Goal: Feedback & Contribution: Leave review/rating

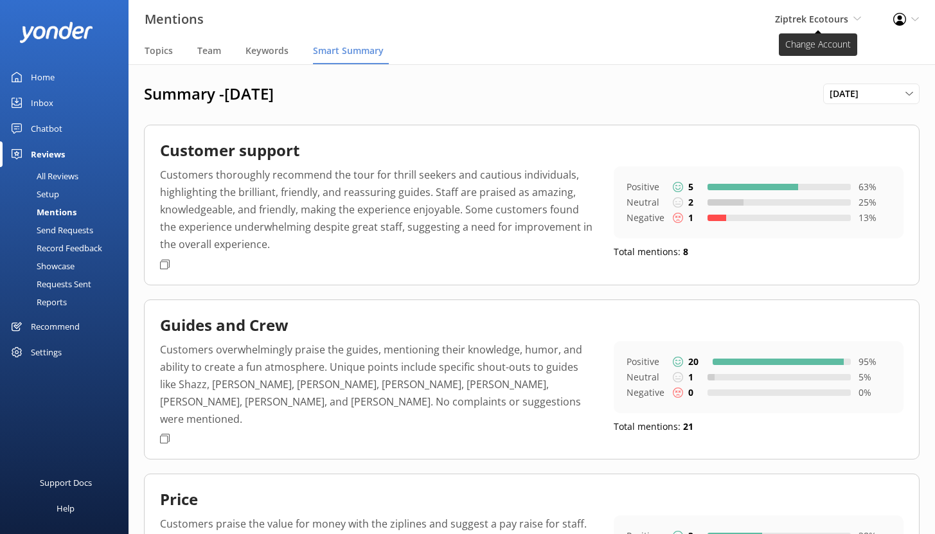
click at [798, 21] on span "Ziptrek Ecotours" at bounding box center [811, 19] width 73 height 12
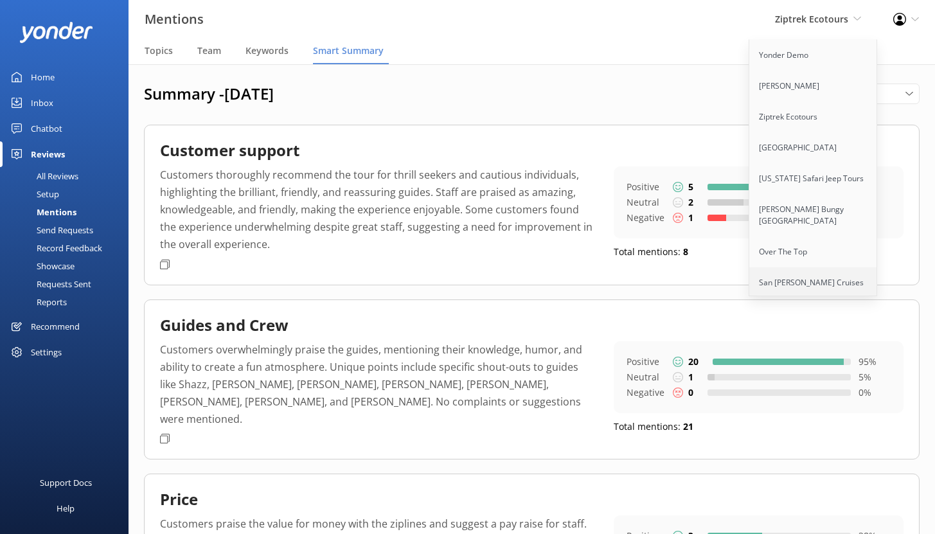
scroll to position [619, 0]
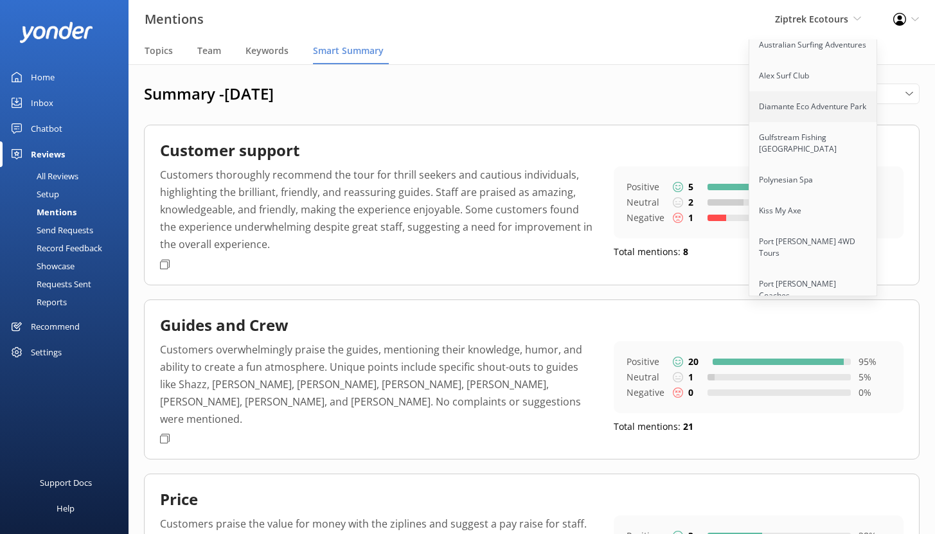
click at [792, 98] on link "Diamante Eco Adventure Park" at bounding box center [813, 106] width 128 height 31
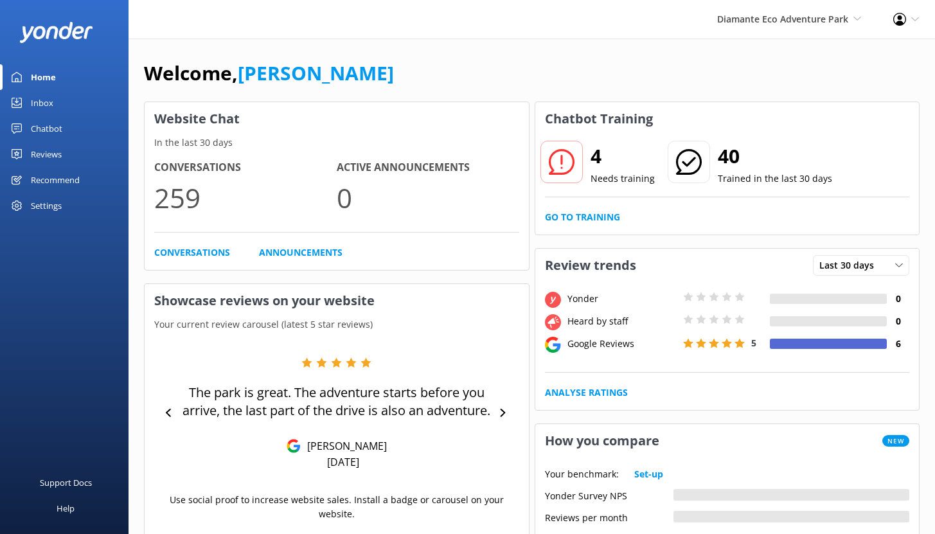
click at [39, 124] on div "Chatbot" at bounding box center [46, 129] width 31 height 26
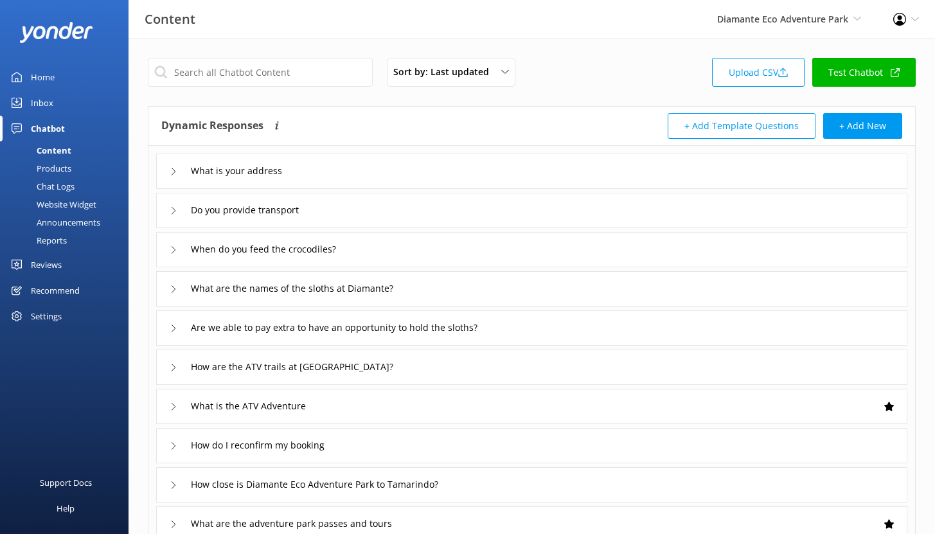
click at [61, 237] on div "Reports" at bounding box center [37, 240] width 59 height 18
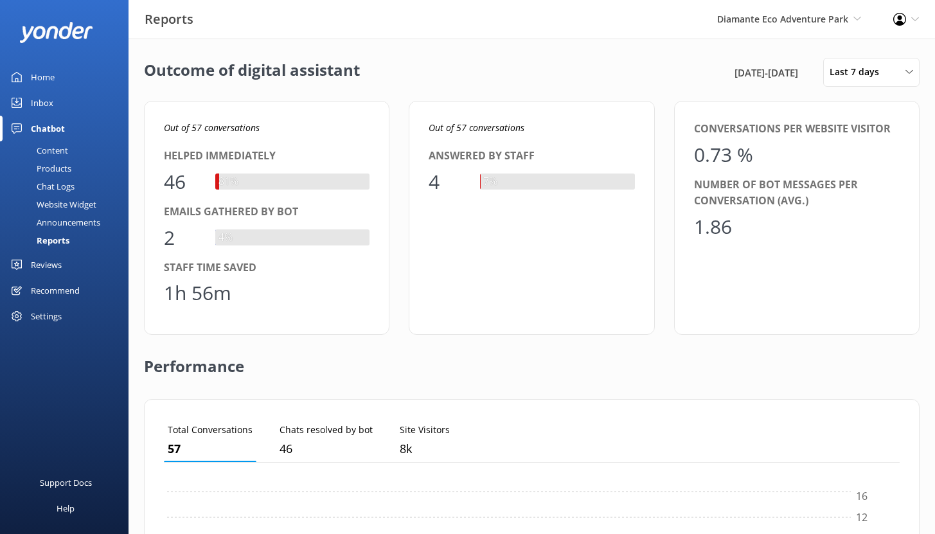
scroll to position [119, 726]
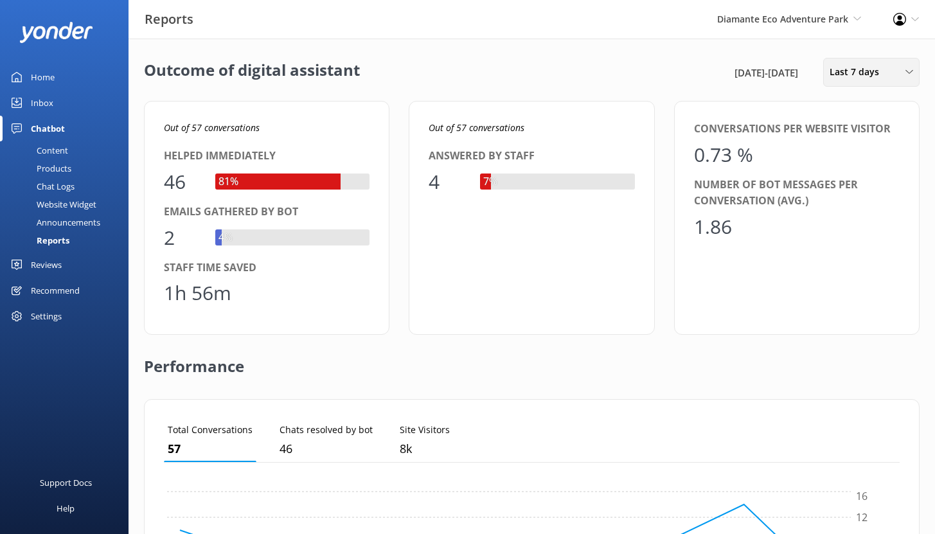
click at [866, 75] on span "Last 7 days" at bounding box center [857, 72] width 57 height 14
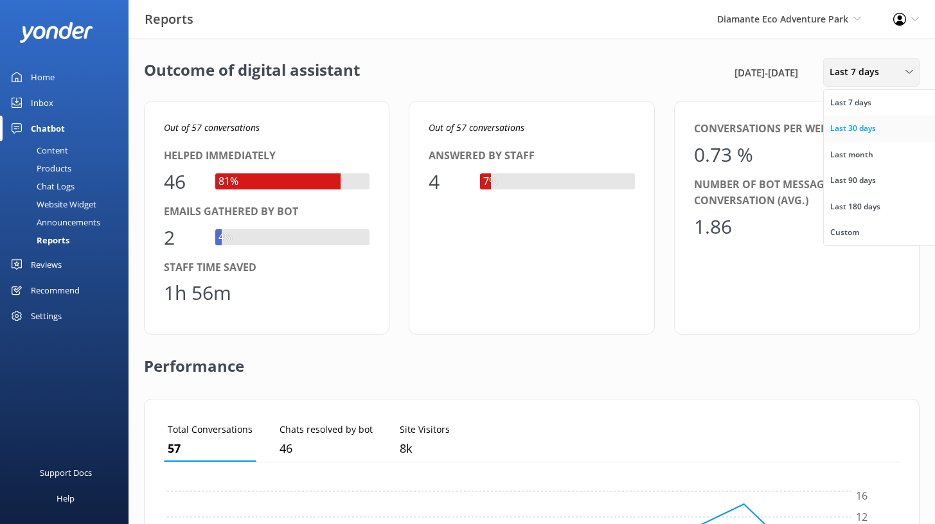
click at [861, 125] on div "Last 30 days" at bounding box center [853, 128] width 46 height 13
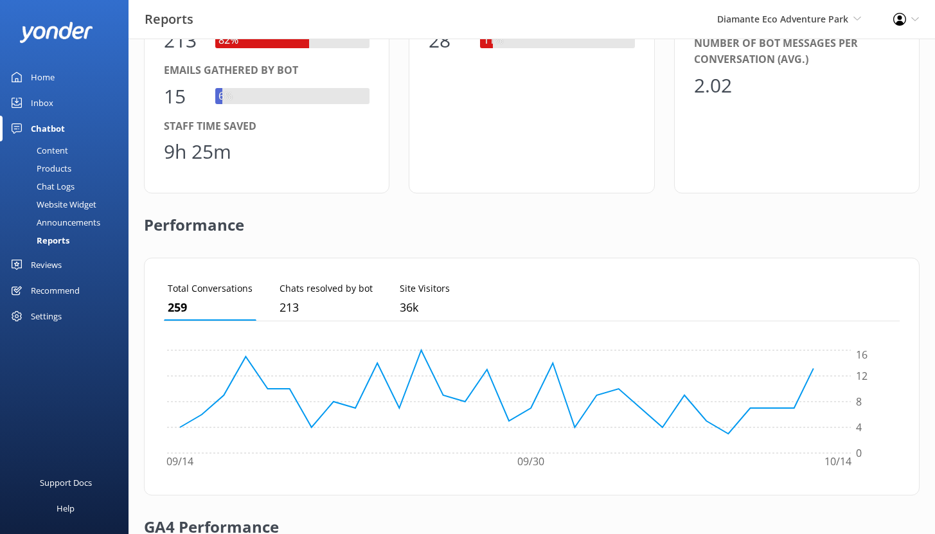
scroll to position [362, 0]
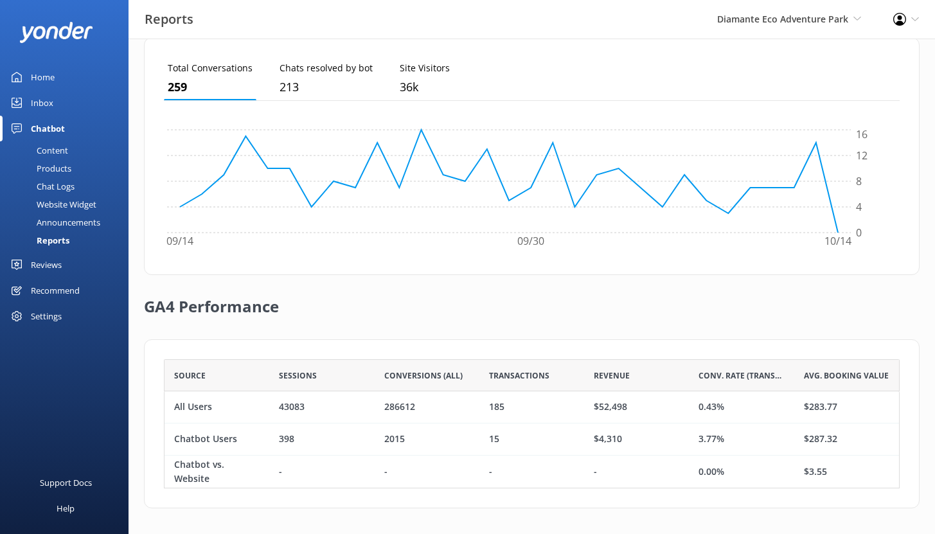
click at [56, 188] on div "Chat Logs" at bounding box center [41, 186] width 67 height 18
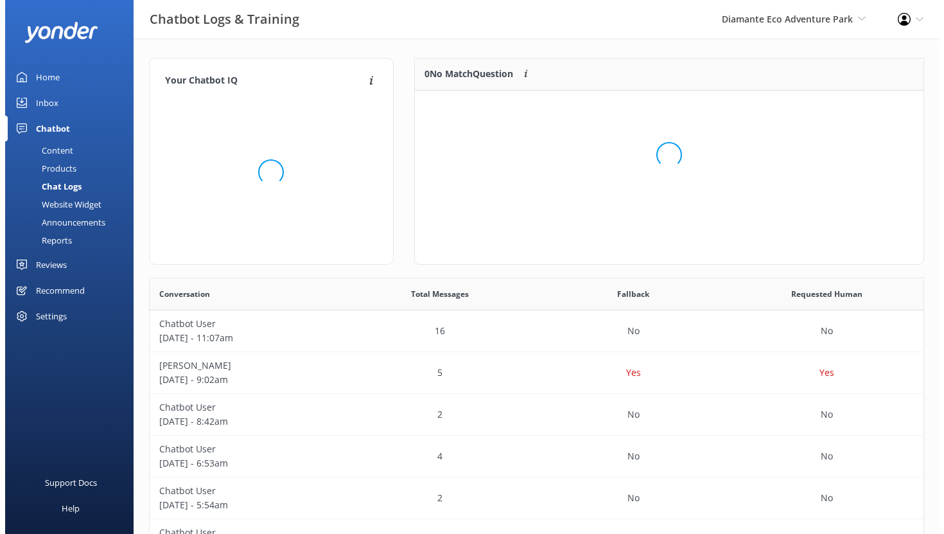
scroll to position [151, 499]
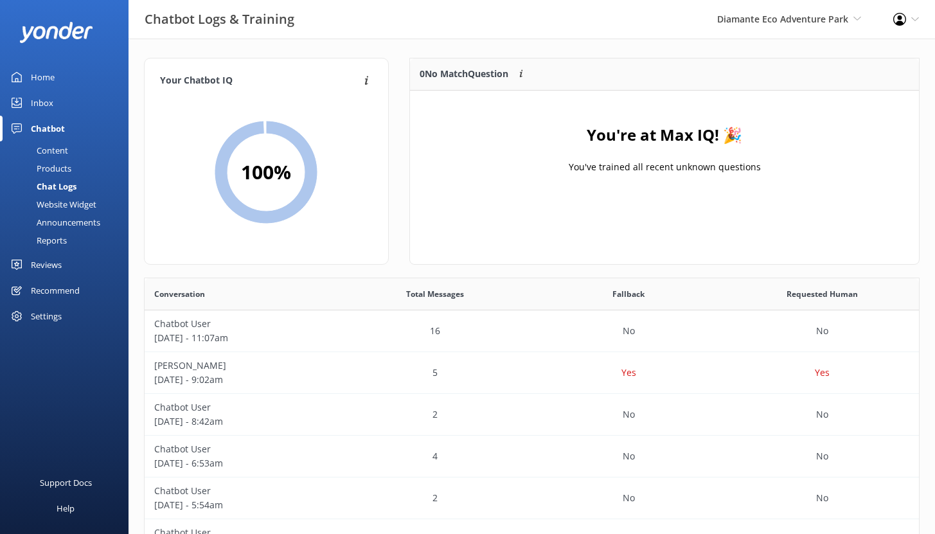
click at [49, 102] on div "Inbox" at bounding box center [42, 103] width 22 height 26
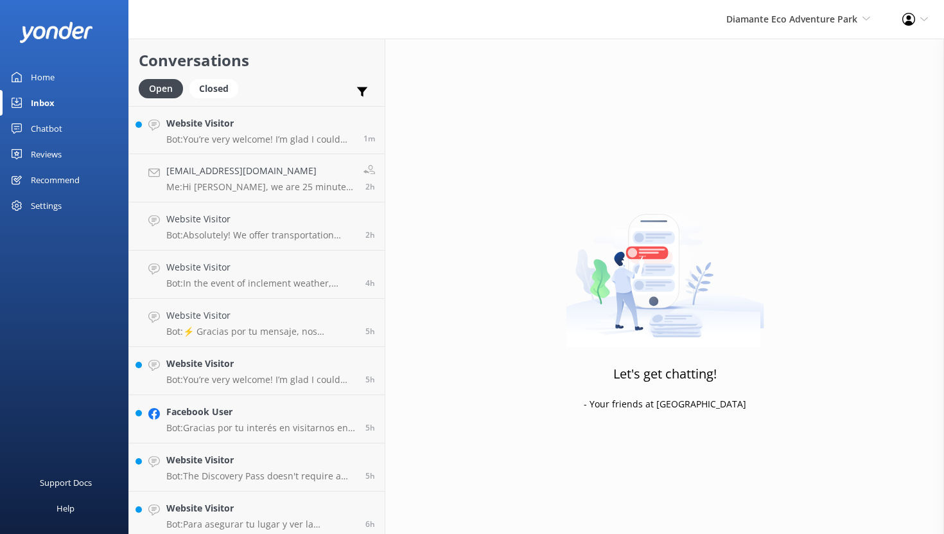
click at [48, 73] on div "Home" at bounding box center [43, 77] width 24 height 26
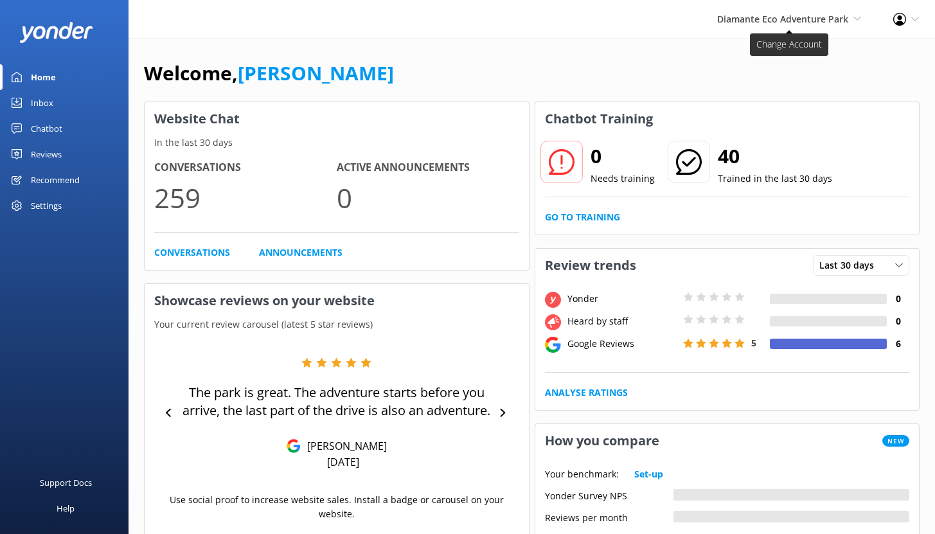
click at [768, 15] on span "Diamante Eco Adventure Park" at bounding box center [782, 19] width 131 height 12
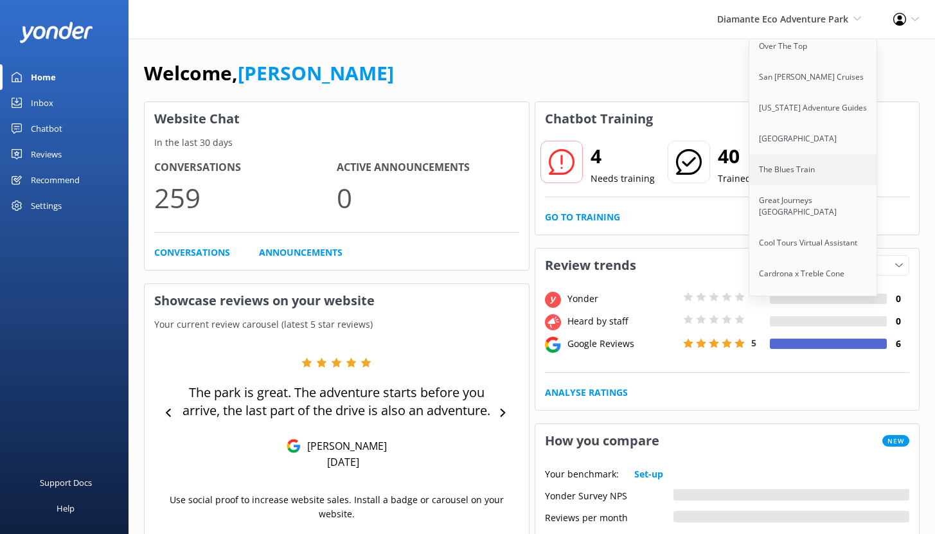
scroll to position [208, 0]
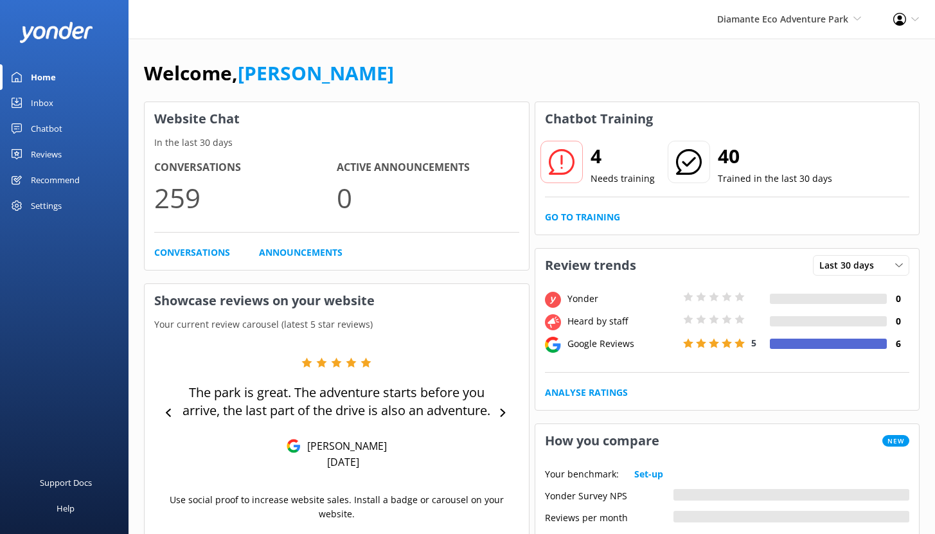
click at [660, 96] on div "Welcome, Noah" at bounding box center [531, 80] width 775 height 44
click at [801, 24] on span "Diamante Eco Adventure Park" at bounding box center [782, 19] width 131 height 12
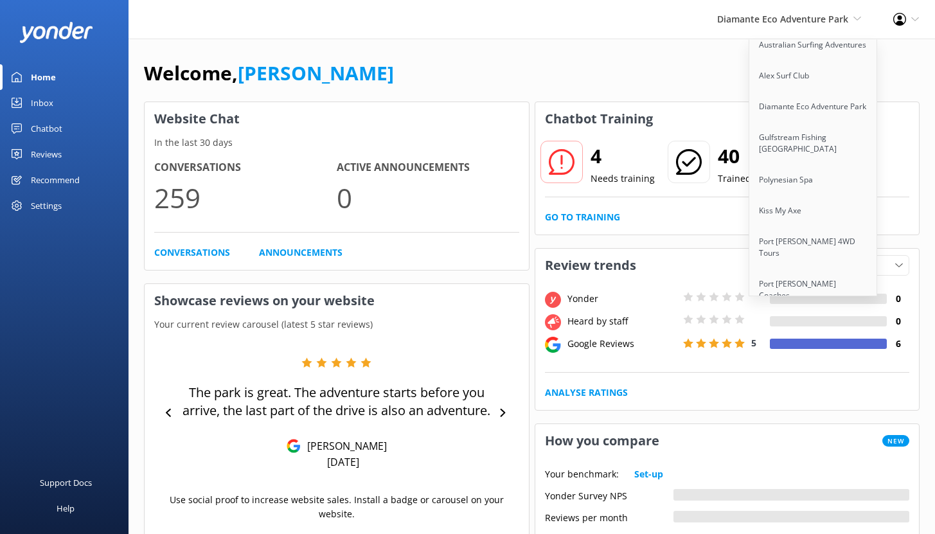
scroll to position [0, 0]
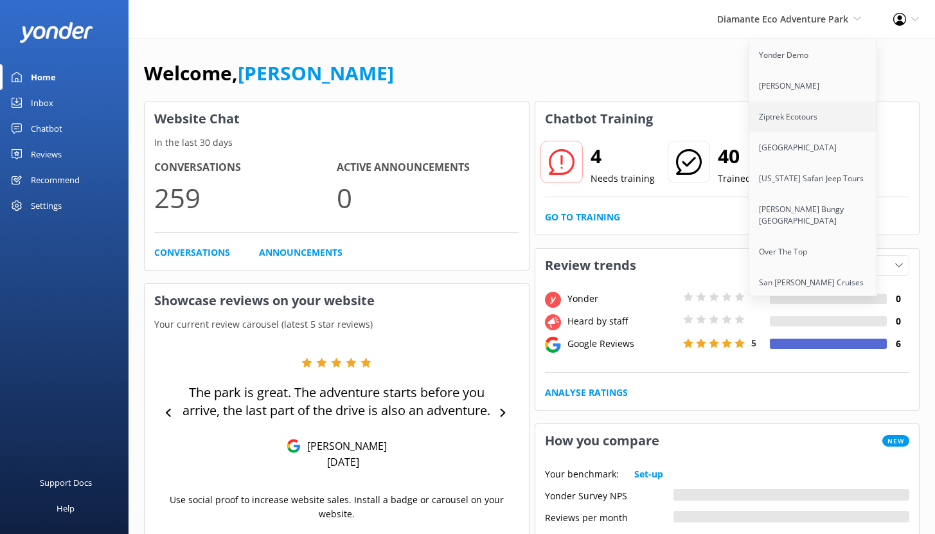
click at [766, 119] on link "Ziptrek Ecotours" at bounding box center [813, 116] width 128 height 31
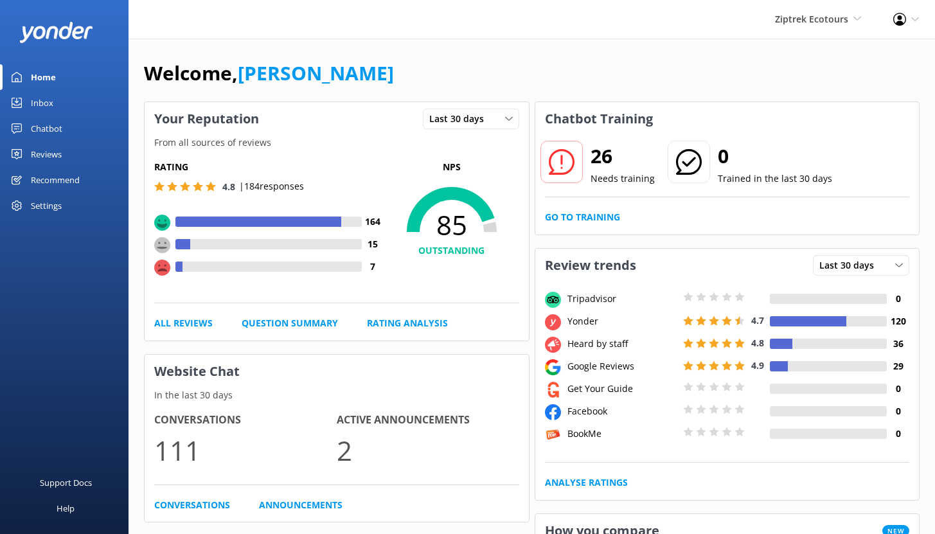
click at [44, 104] on div "Inbox" at bounding box center [42, 103] width 22 height 26
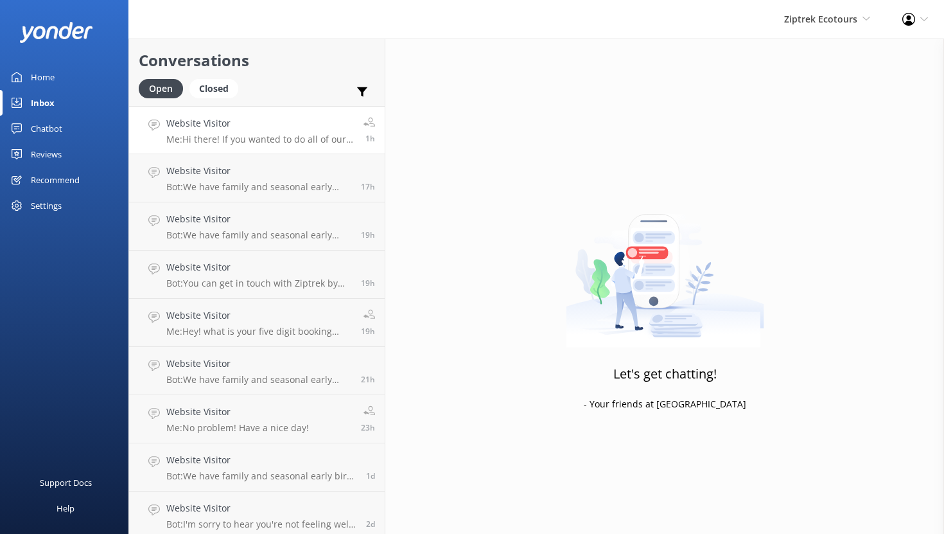
click at [267, 124] on h4 "Website Visitor" at bounding box center [260, 123] width 188 height 14
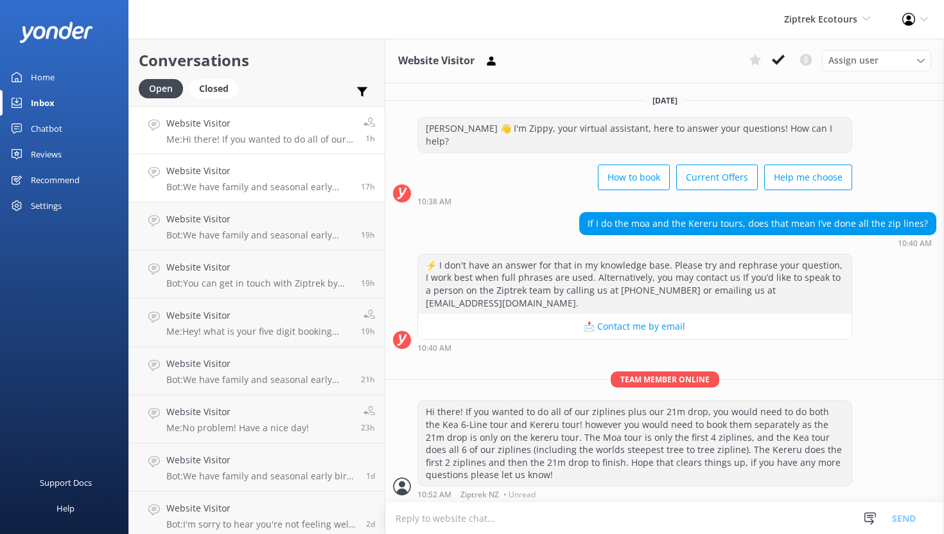
click at [256, 161] on link "Website Visitor Bot: We have family and seasonal early bird discounts available…" at bounding box center [257, 178] width 256 height 48
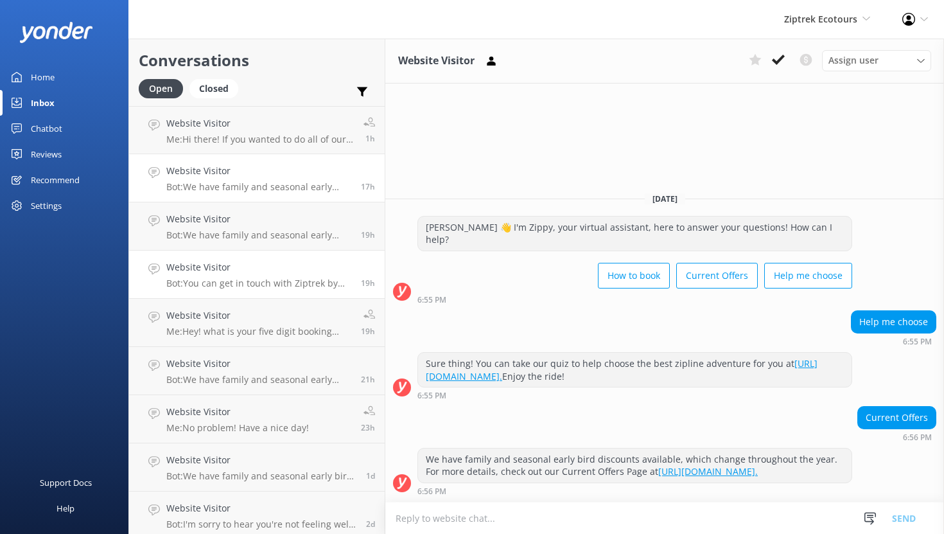
click at [259, 268] on h4 "Website Visitor" at bounding box center [258, 267] width 185 height 14
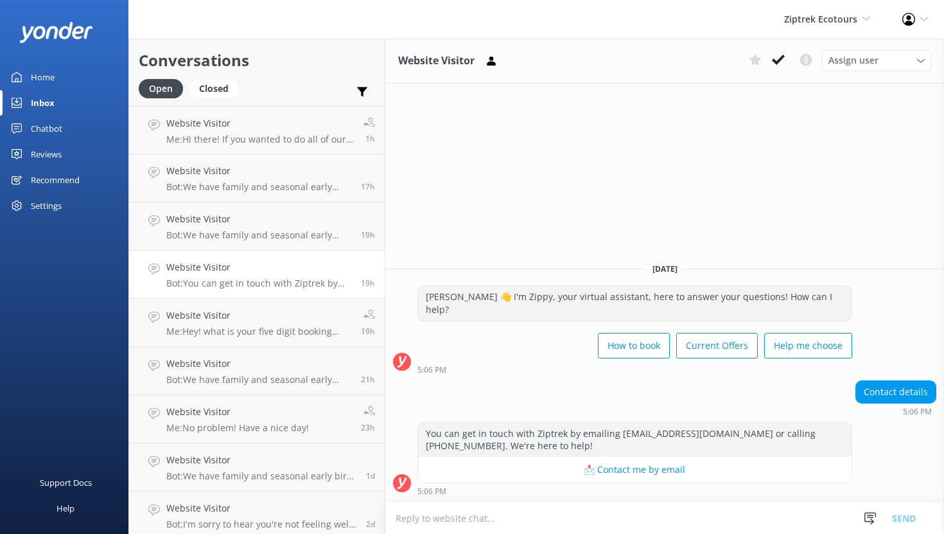
click at [49, 128] on div "Chatbot" at bounding box center [46, 129] width 31 height 26
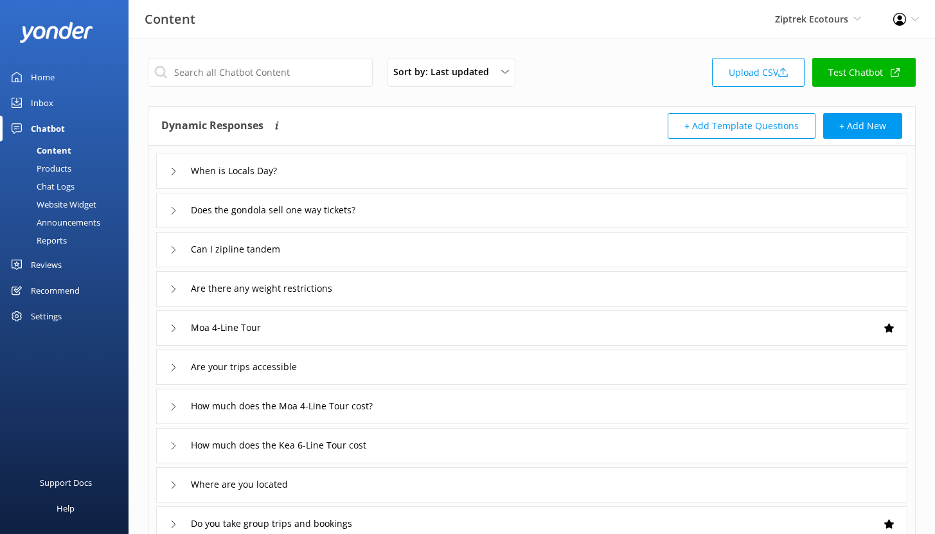
click at [50, 187] on div "Chat Logs" at bounding box center [41, 186] width 67 height 18
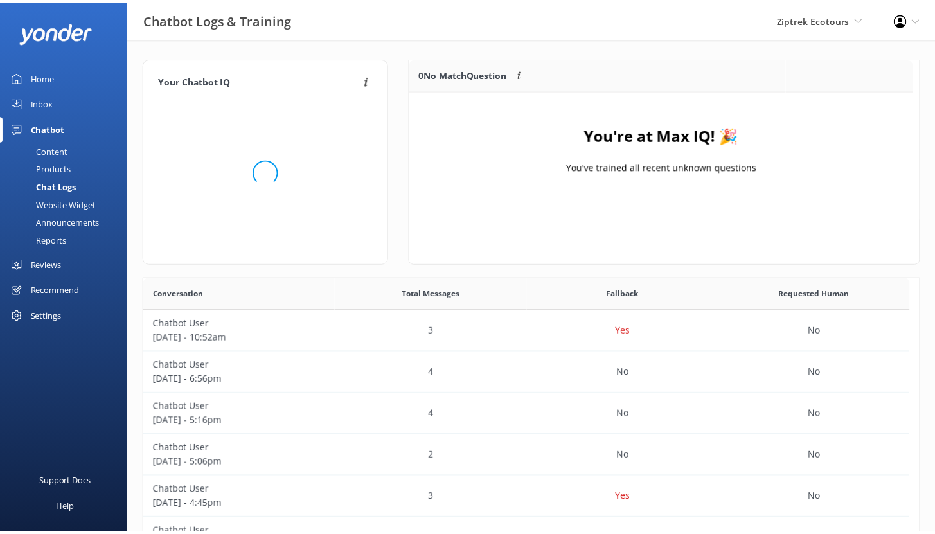
scroll to position [151, 499]
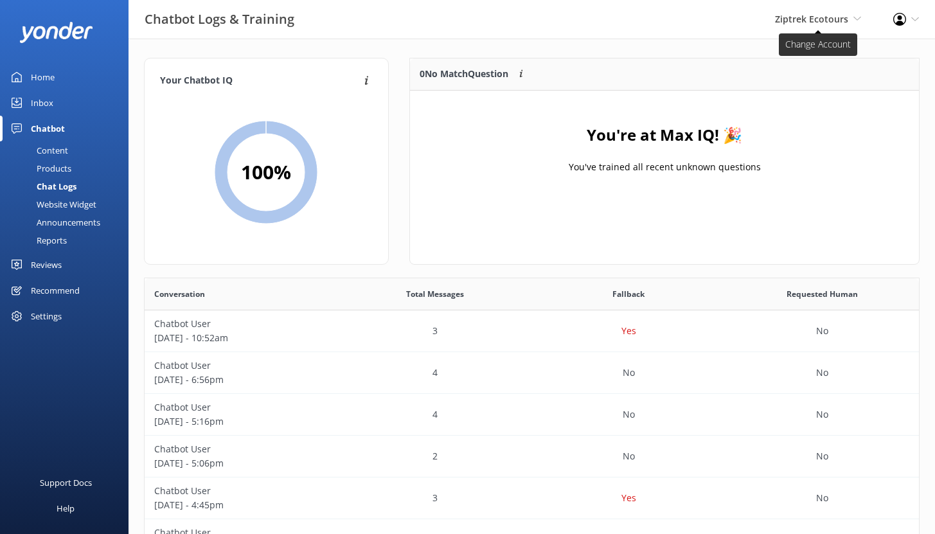
click at [830, 18] on span "Ziptrek Ecotours" at bounding box center [811, 19] width 73 height 12
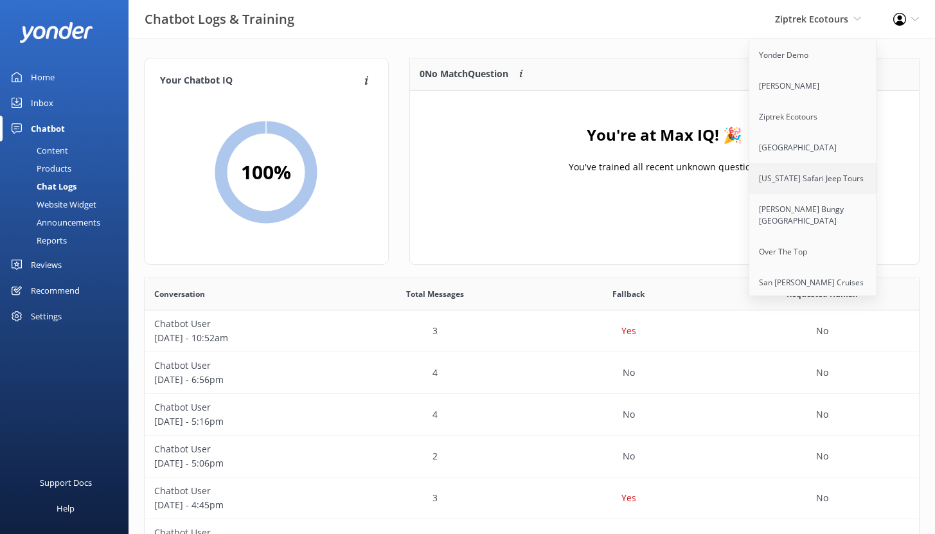
click at [795, 180] on link "[US_STATE] Safari Jeep Tours" at bounding box center [813, 178] width 128 height 31
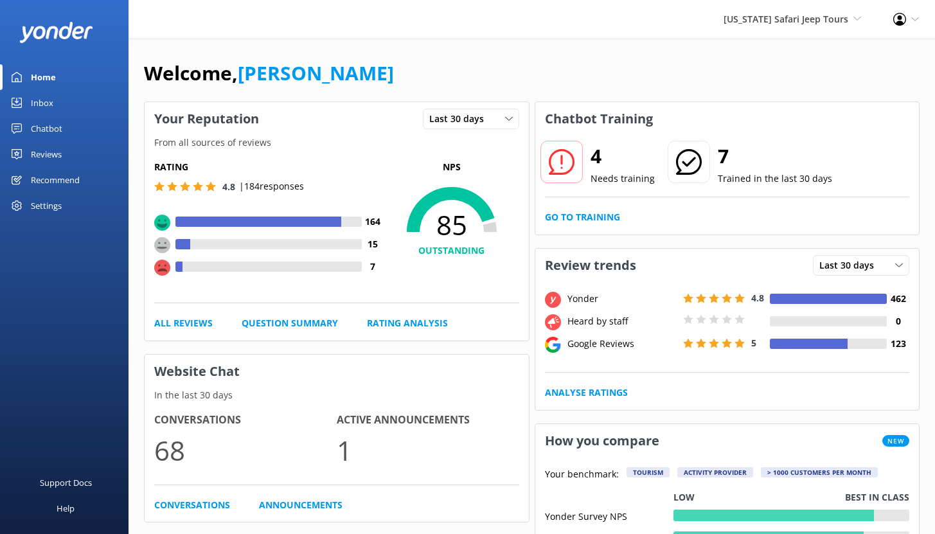
click at [49, 128] on div "Chatbot" at bounding box center [46, 129] width 31 height 26
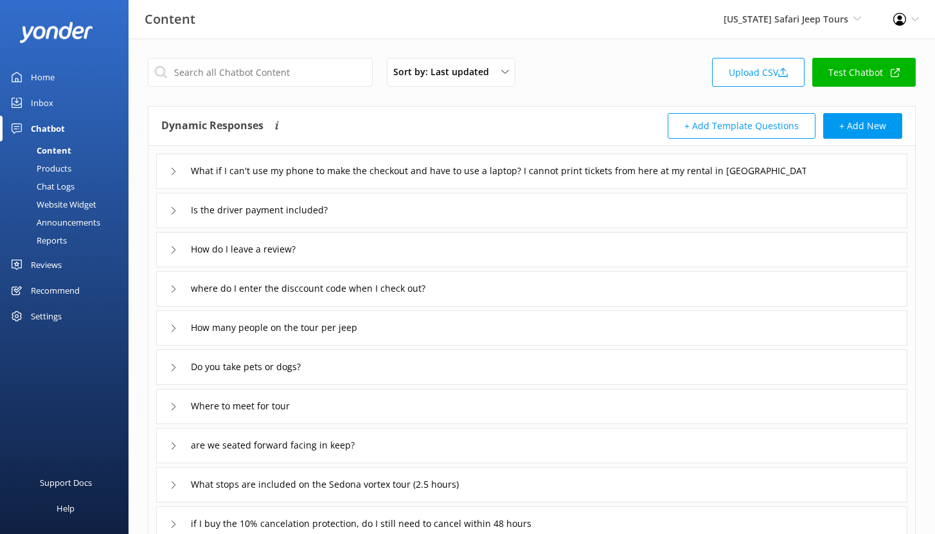
click at [56, 183] on div "Chat Logs" at bounding box center [41, 186] width 67 height 18
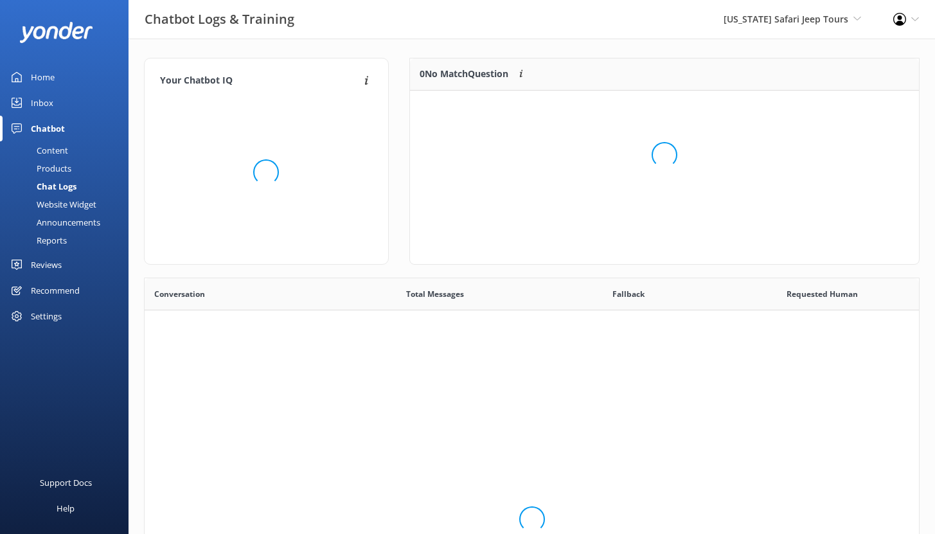
scroll to position [441, 764]
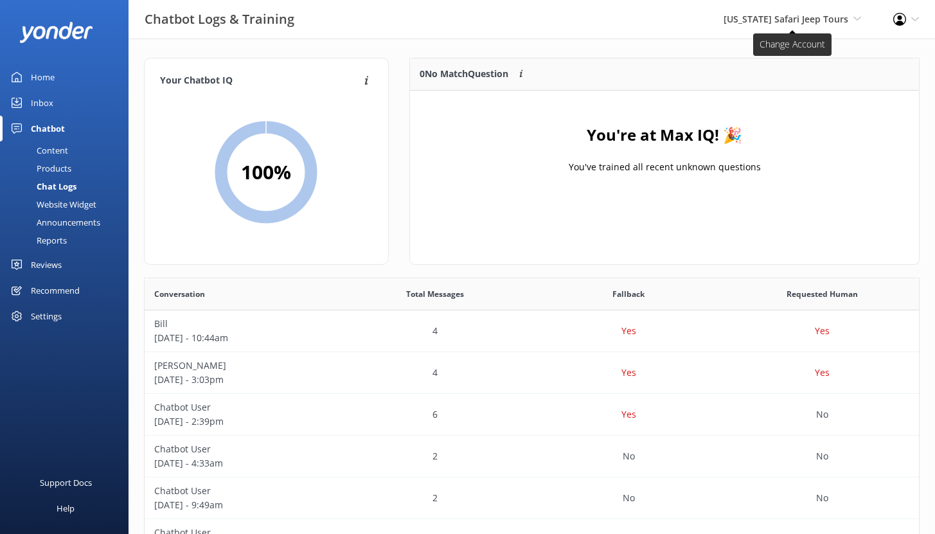
click at [826, 21] on span "[US_STATE] Safari Jeep Tours" at bounding box center [785, 19] width 125 height 12
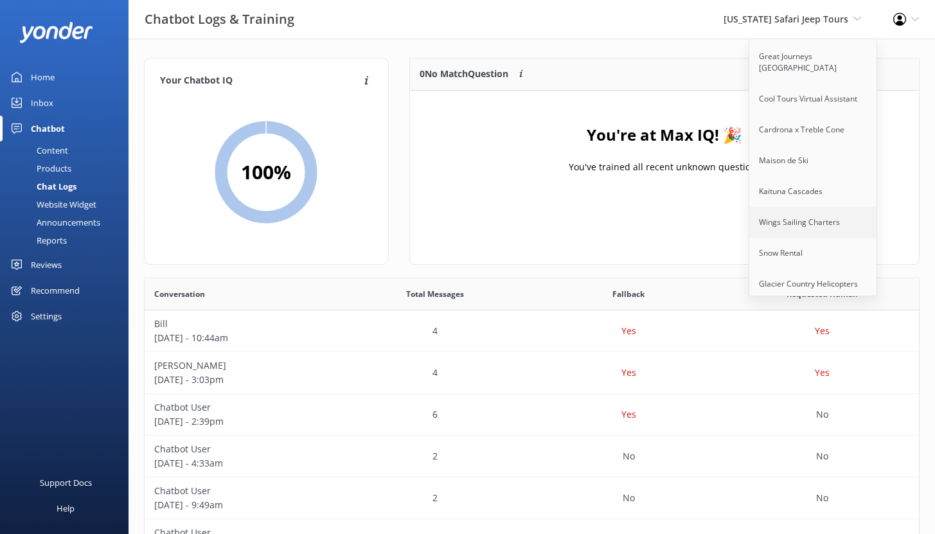
scroll to position [349, 0]
click at [791, 182] on link "Kaituna Cascades" at bounding box center [813, 191] width 128 height 31
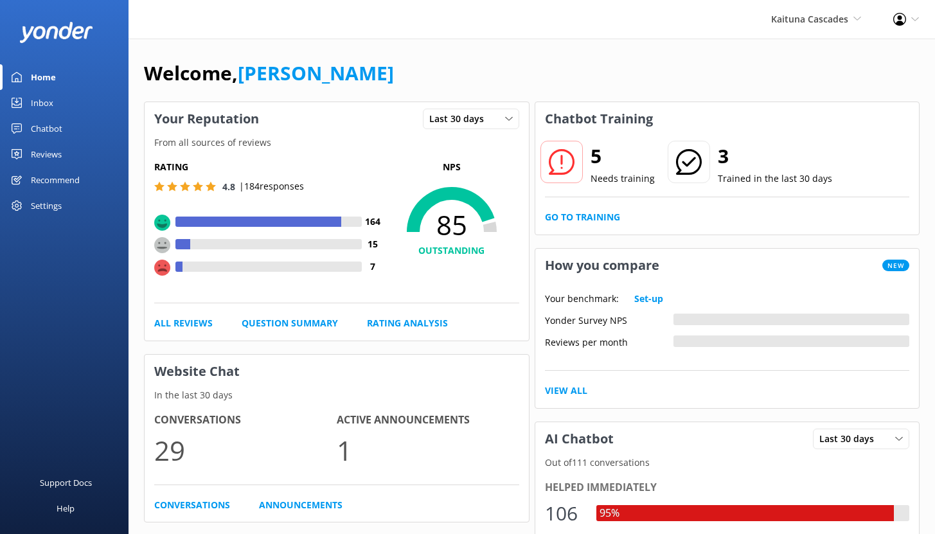
click at [44, 127] on div "Chatbot" at bounding box center [46, 129] width 31 height 26
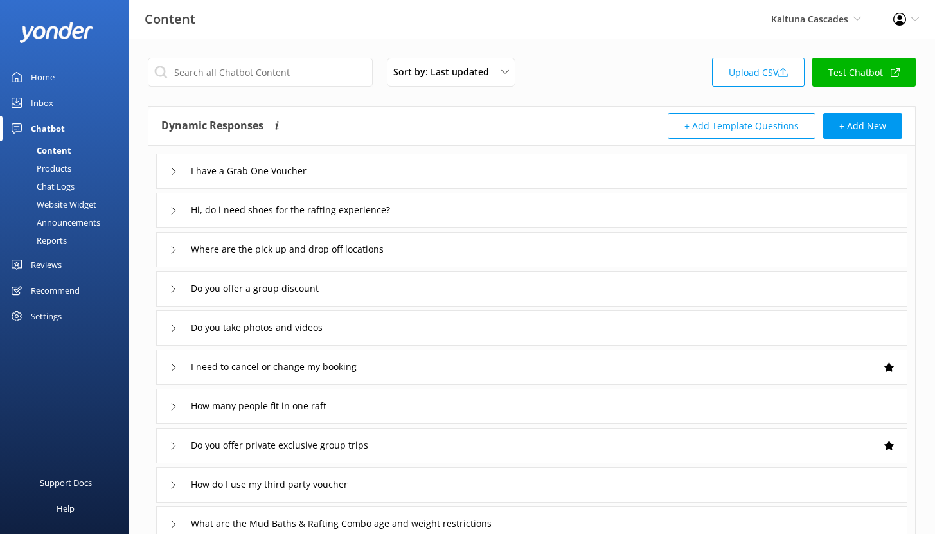
click at [53, 188] on div "Chat Logs" at bounding box center [41, 186] width 67 height 18
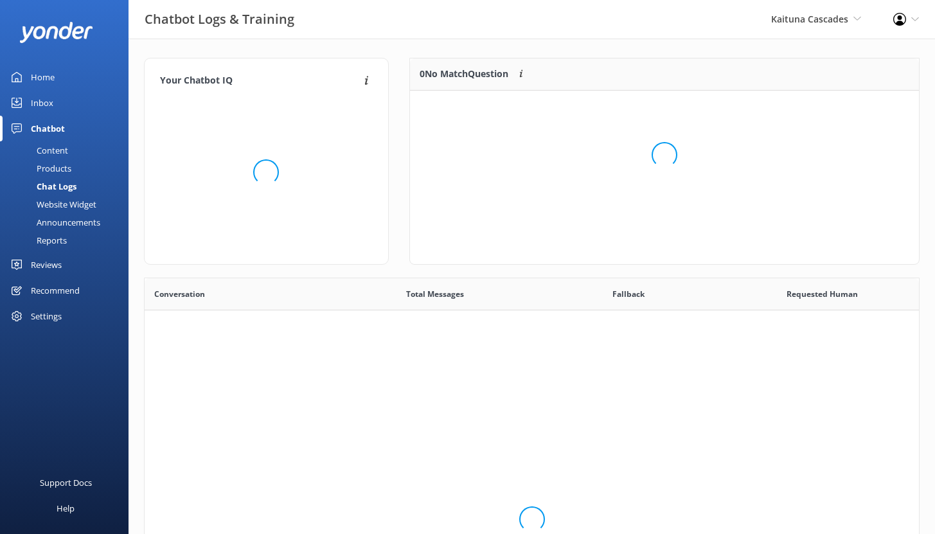
scroll to position [441, 764]
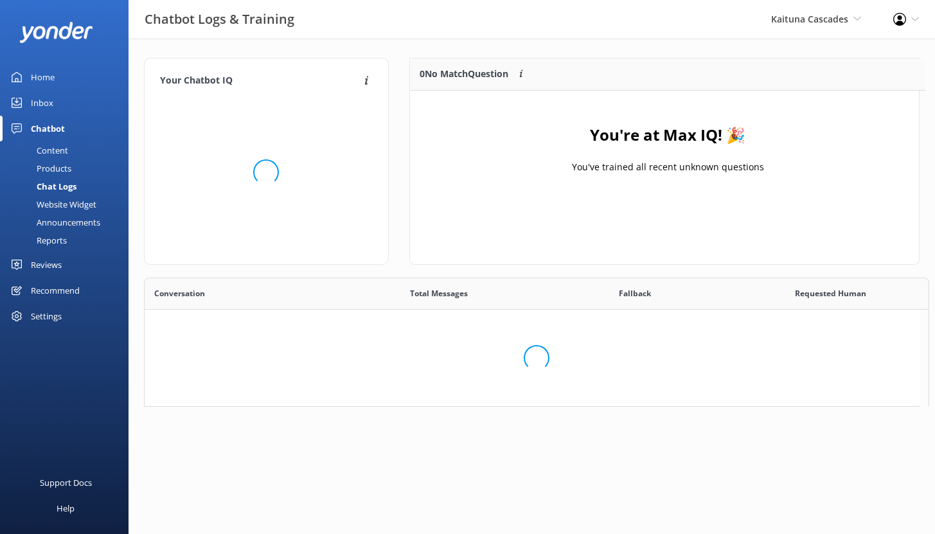
scroll to position [151, 499]
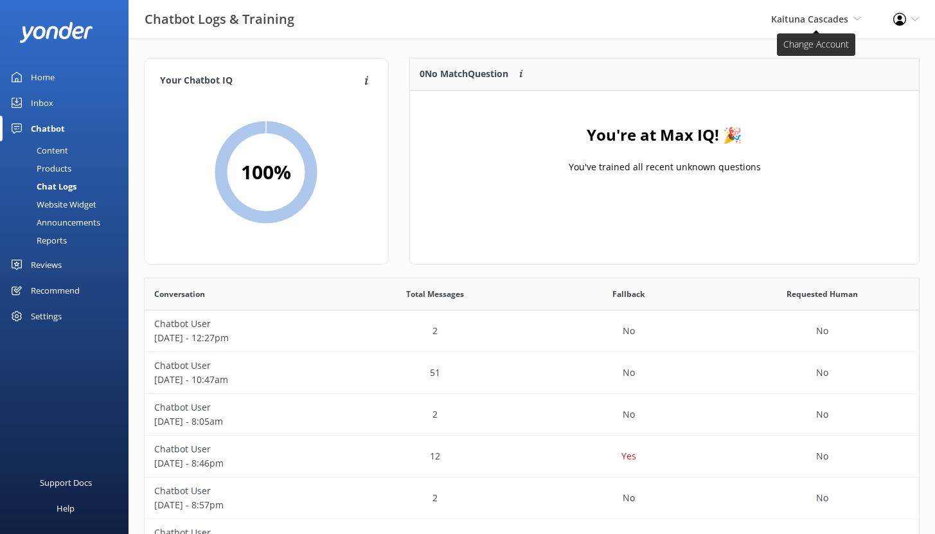
click at [818, 22] on span "Kaituna Cascades" at bounding box center [809, 19] width 77 height 12
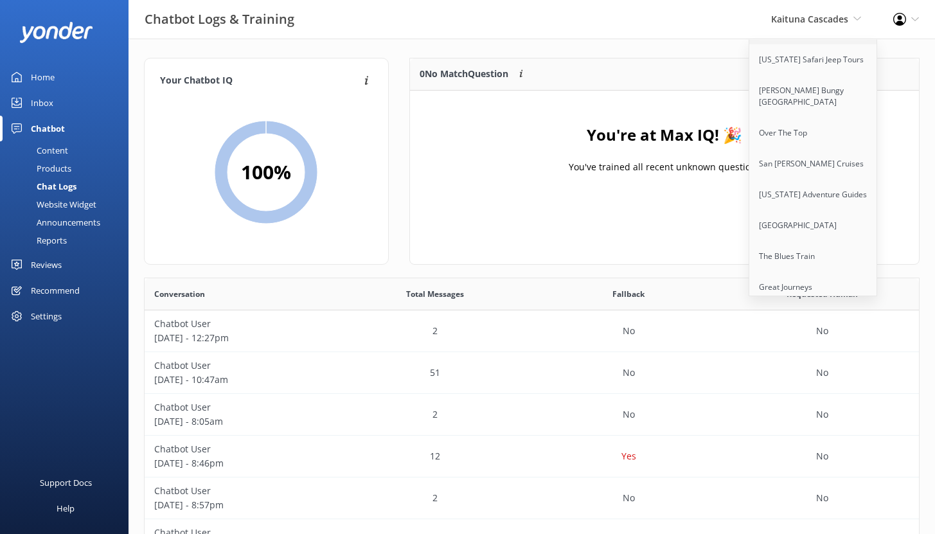
scroll to position [0, 0]
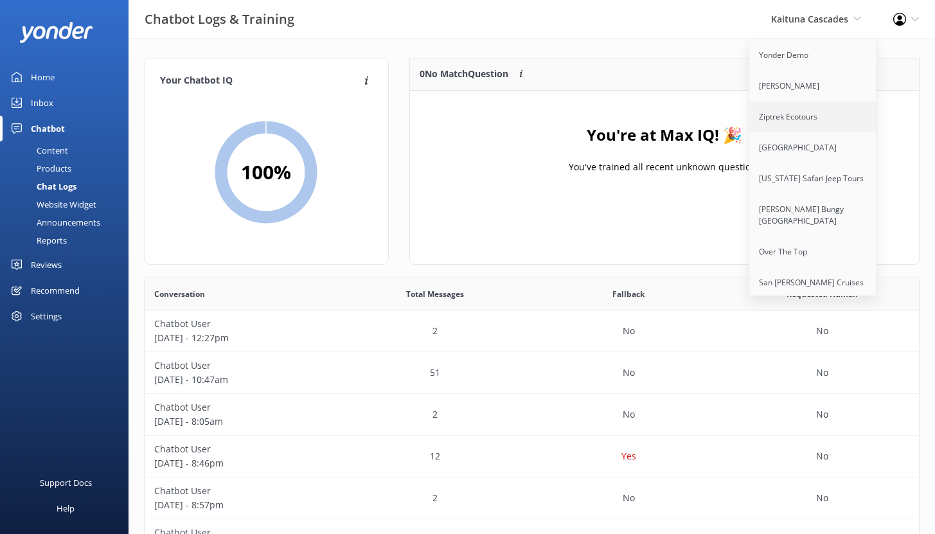
click at [789, 118] on link "Ziptrek Ecotours" at bounding box center [813, 116] width 128 height 31
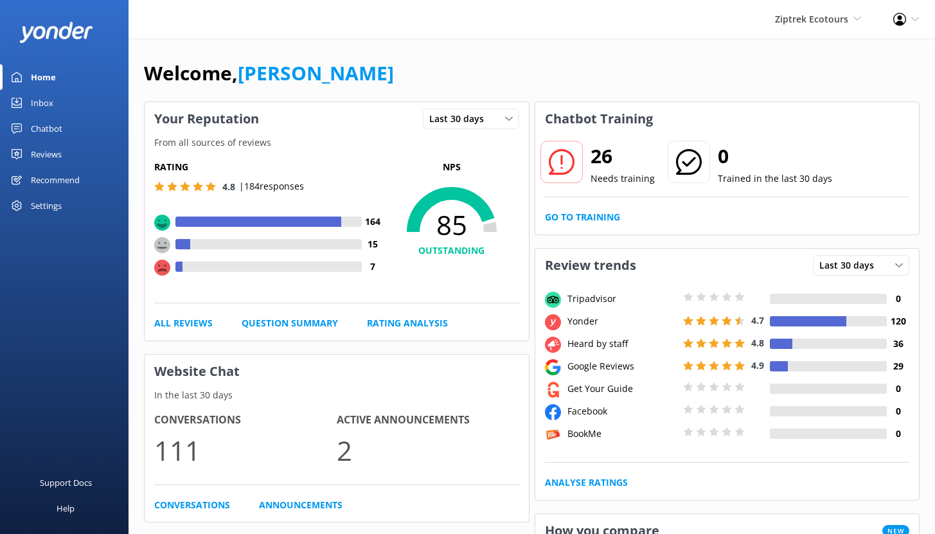
click at [63, 153] on link "Reviews" at bounding box center [64, 154] width 128 height 26
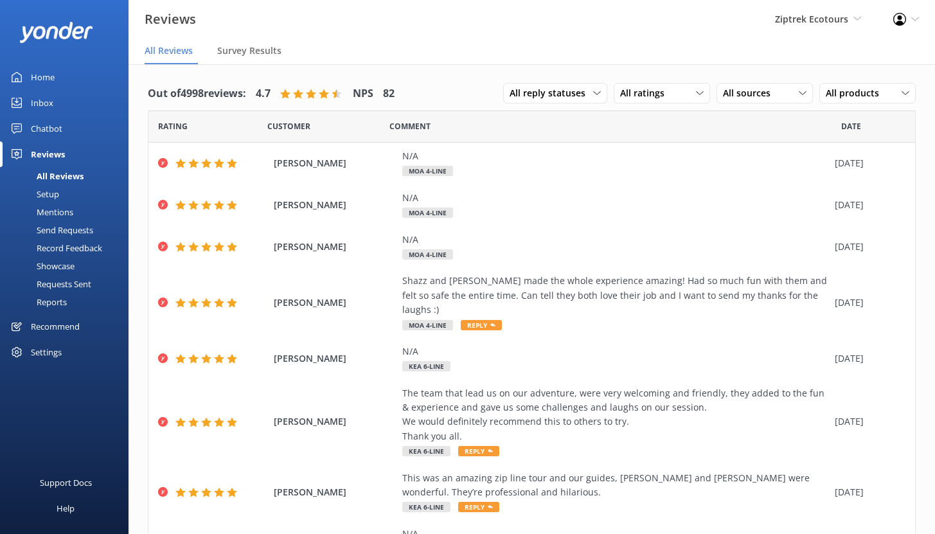
click at [53, 195] on div "Setup" at bounding box center [33, 194] width 51 height 18
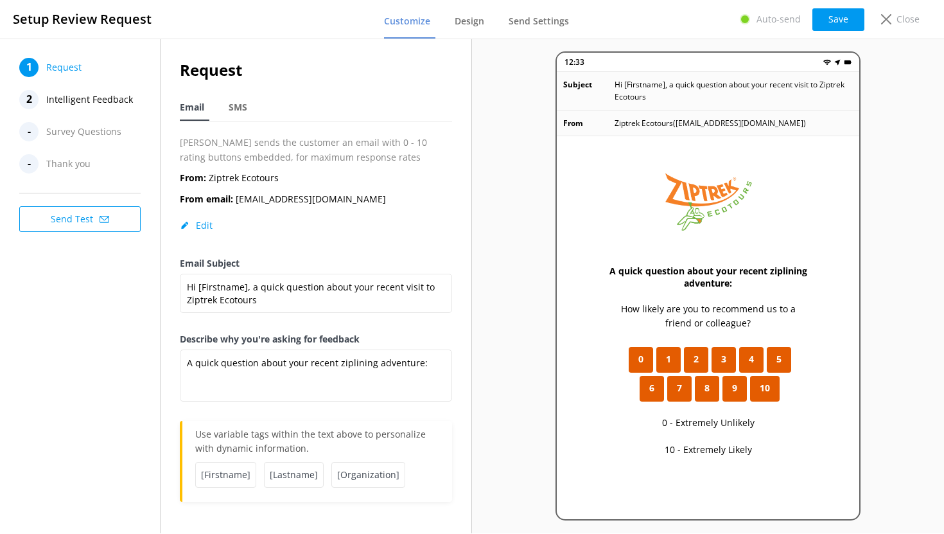
click at [80, 98] on span "Intelligent Feedback" at bounding box center [89, 99] width 87 height 19
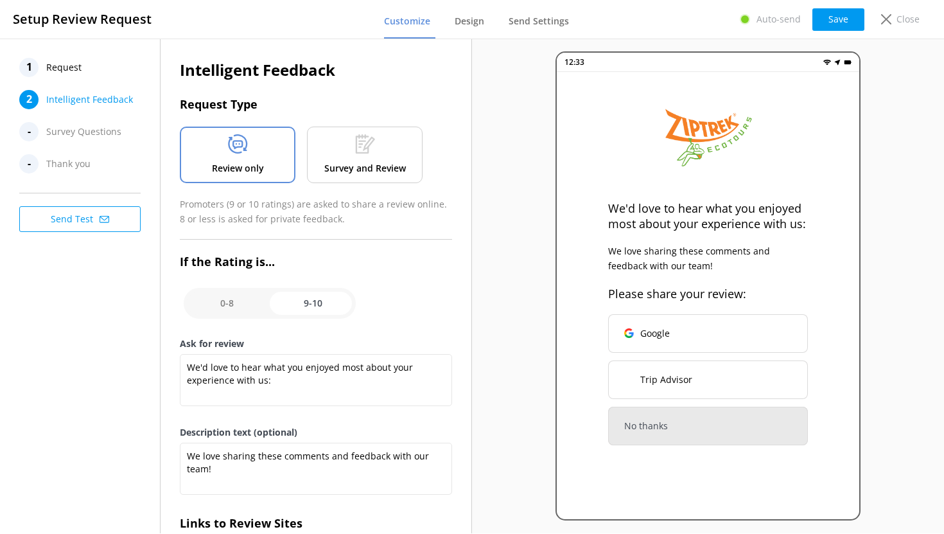
click at [229, 303] on input "checkbox" at bounding box center [270, 303] width 172 height 31
checkbox input "false"
type textarea "What could have made your experience with us more enjoyable?"
type textarea "Your feedback is important to help us improve"
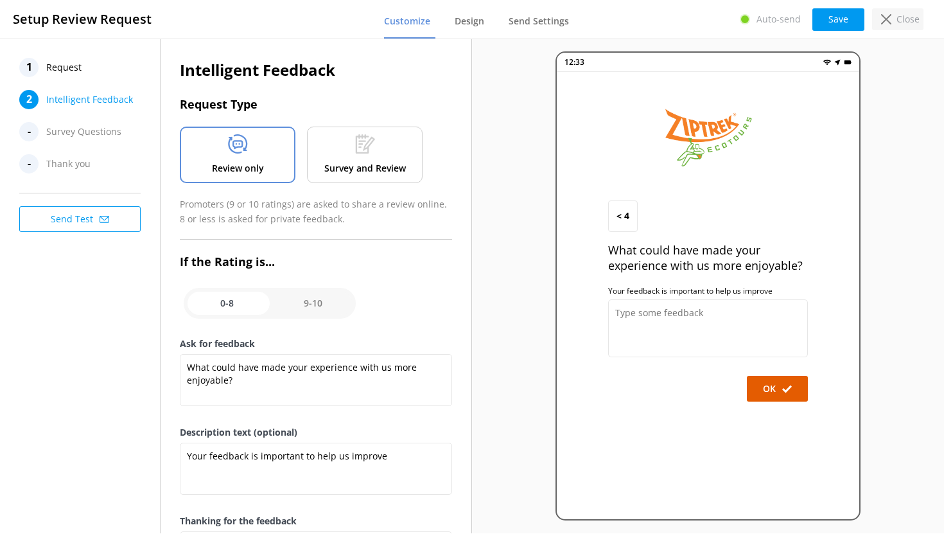
click at [899, 17] on p "Close" at bounding box center [908, 19] width 23 height 14
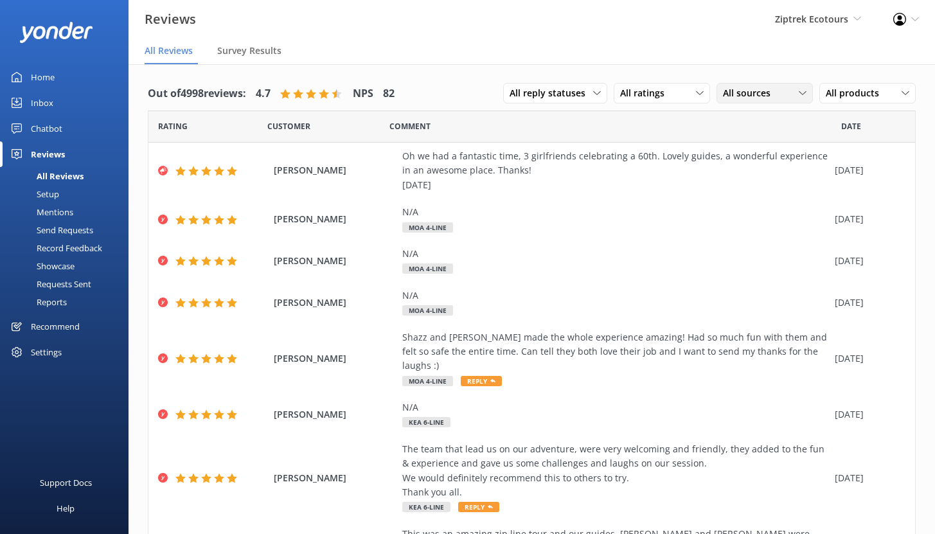
click at [748, 94] on span "All sources" at bounding box center [750, 93] width 55 height 14
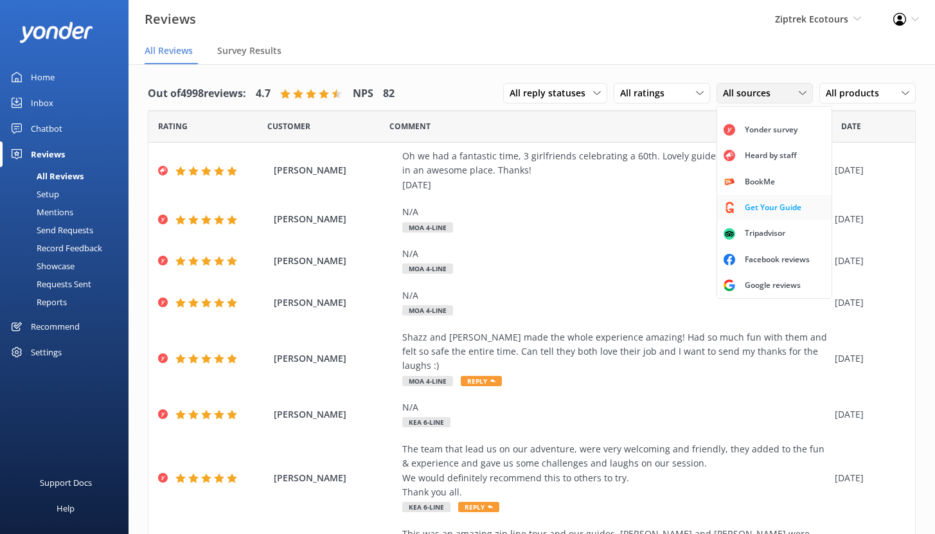
scroll to position [29, 0]
click at [766, 281] on div "Google reviews" at bounding box center [772, 285] width 75 height 13
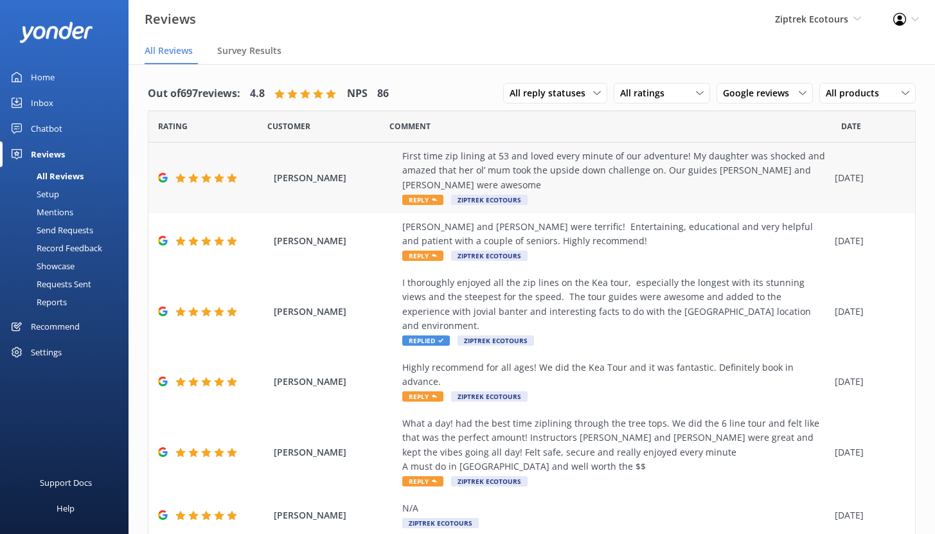
click at [651, 177] on div "First time zip lining at 53 and loved every minute of our adventure! My daughte…" at bounding box center [615, 170] width 426 height 43
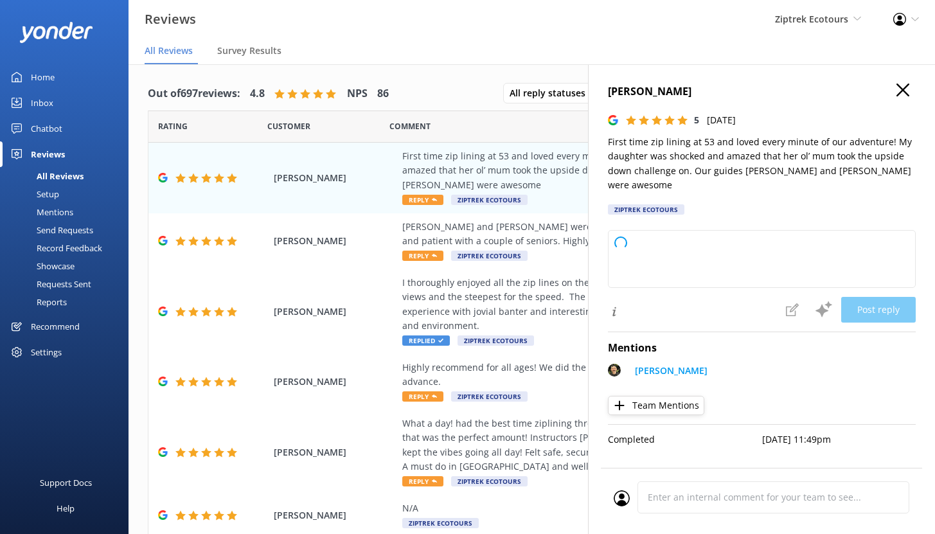
type textarea "Kia ora, Thank you so much for sharing your experience with us! We’re absolutel…"
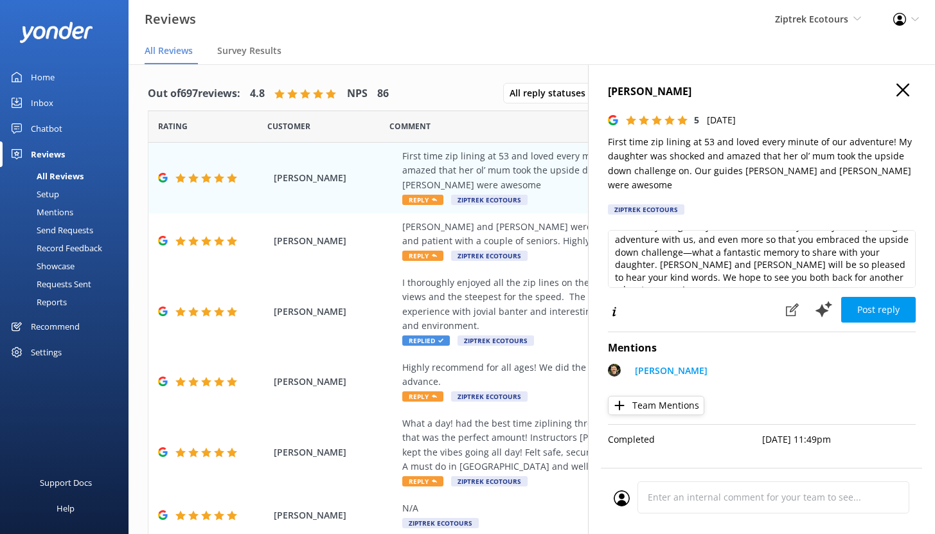
scroll to position [58, 0]
click at [792, 303] on button at bounding box center [792, 310] width 28 height 26
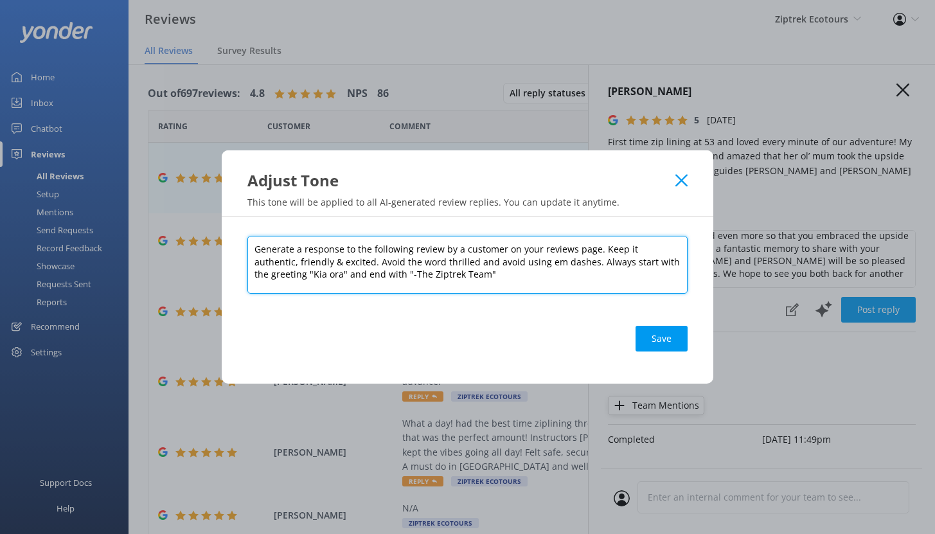
drag, startPoint x: 599, startPoint y: 247, endPoint x: 682, endPoint y: 255, distance: 83.9
click at [682, 255] on textarea "Generate a response to the following review by a customer on your reviews page.…" at bounding box center [467, 265] width 440 height 58
drag, startPoint x: 305, startPoint y: 262, endPoint x: 425, endPoint y: 259, distance: 119.5
click at [425, 259] on textarea "Generate a response to the following review by a customer on your reviews page.…" at bounding box center [467, 265] width 440 height 58
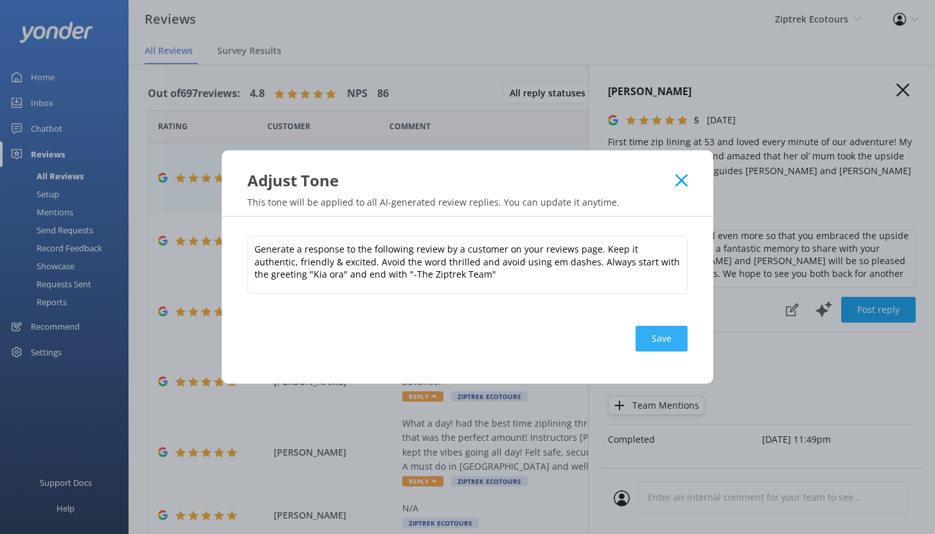
click at [666, 339] on button "Save" at bounding box center [661, 339] width 52 height 26
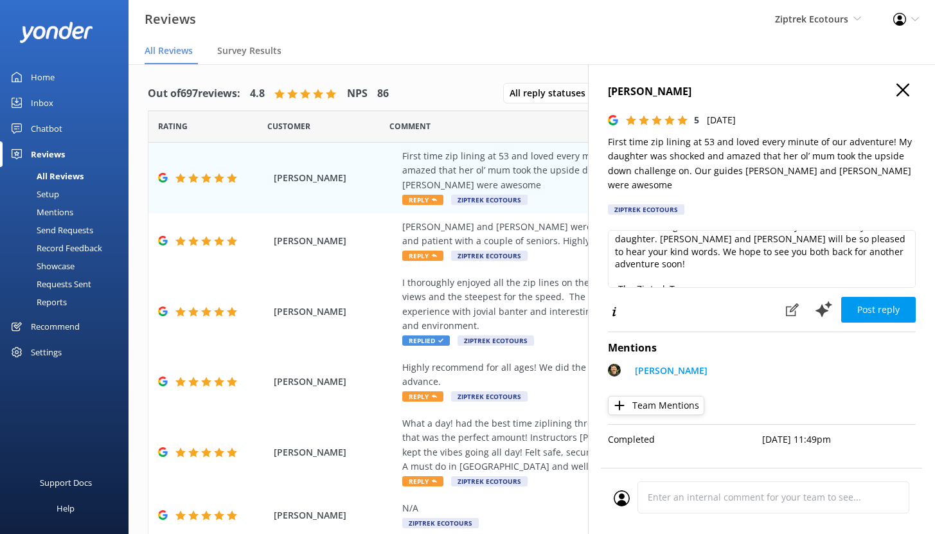
scroll to position [82, 0]
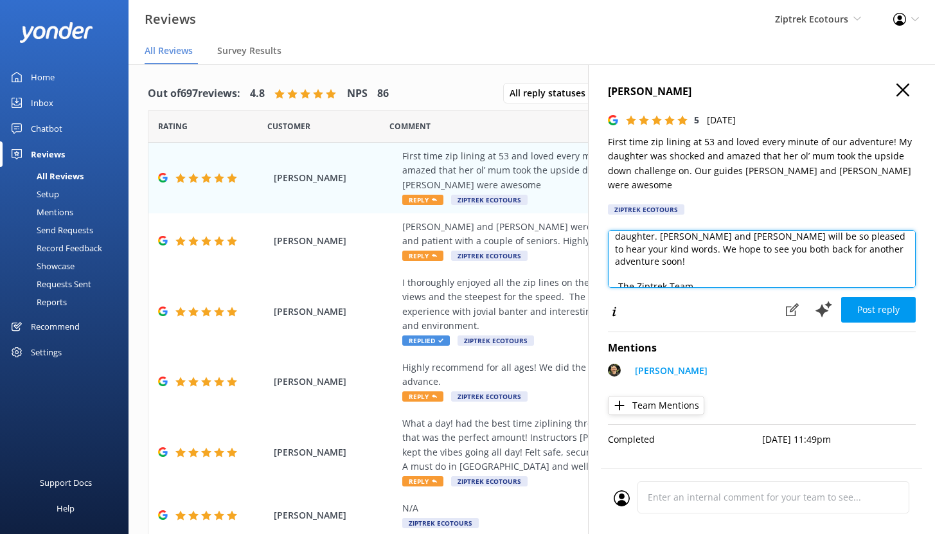
click at [738, 234] on textarea "Kia ora, Thank you so much for sharing your experience with us! We’re absolutel…" at bounding box center [762, 259] width 308 height 58
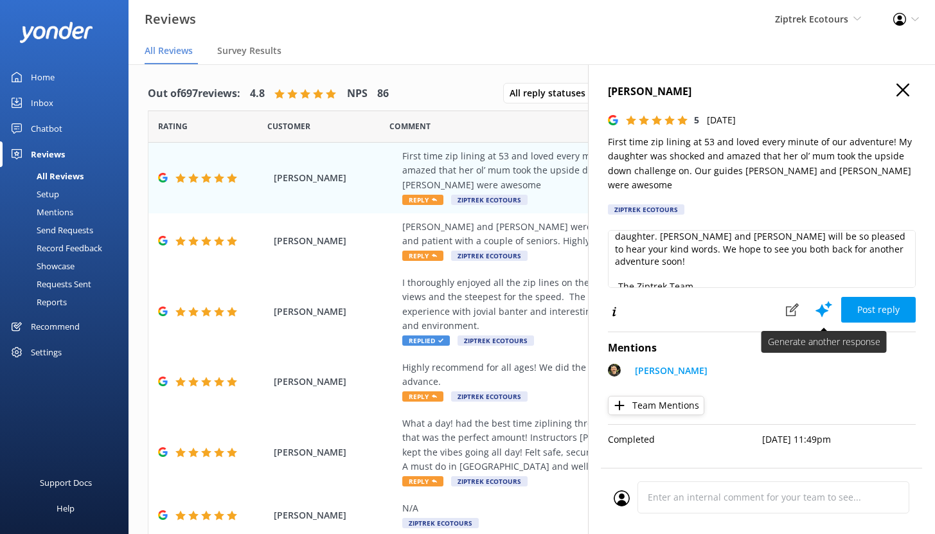
click at [820, 299] on icon at bounding box center [823, 308] width 19 height 19
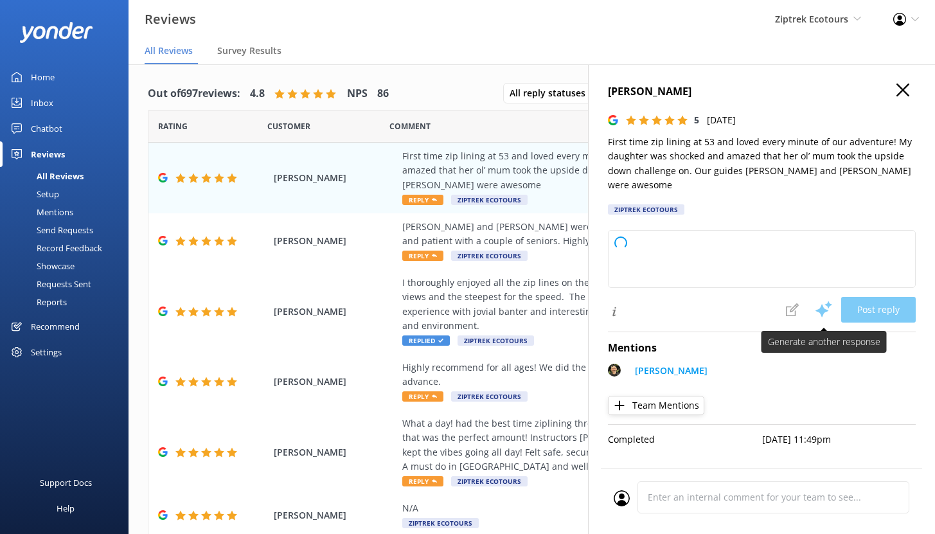
scroll to position [0, 0]
type textarea "Kia ora, Thank you so much for sharing your experience with us! We’re absolutel…"
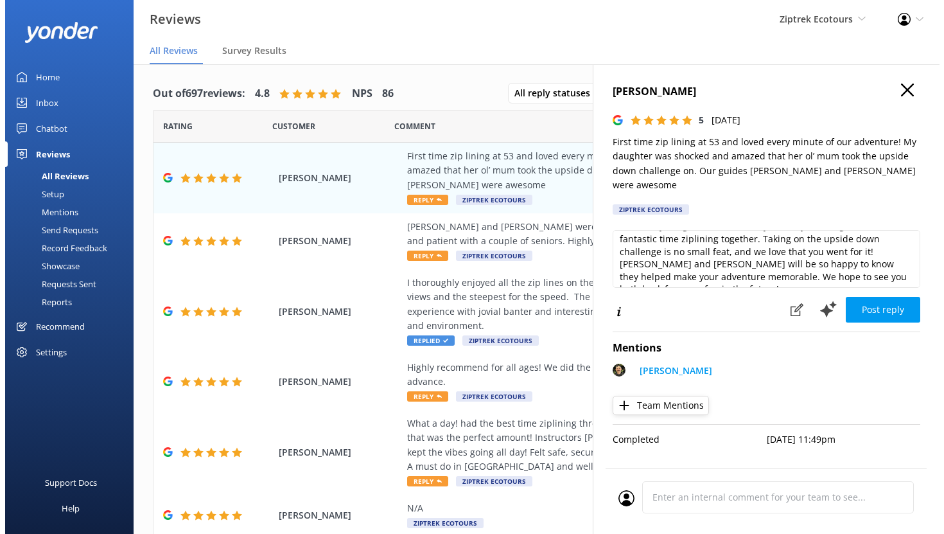
scroll to position [66, 0]
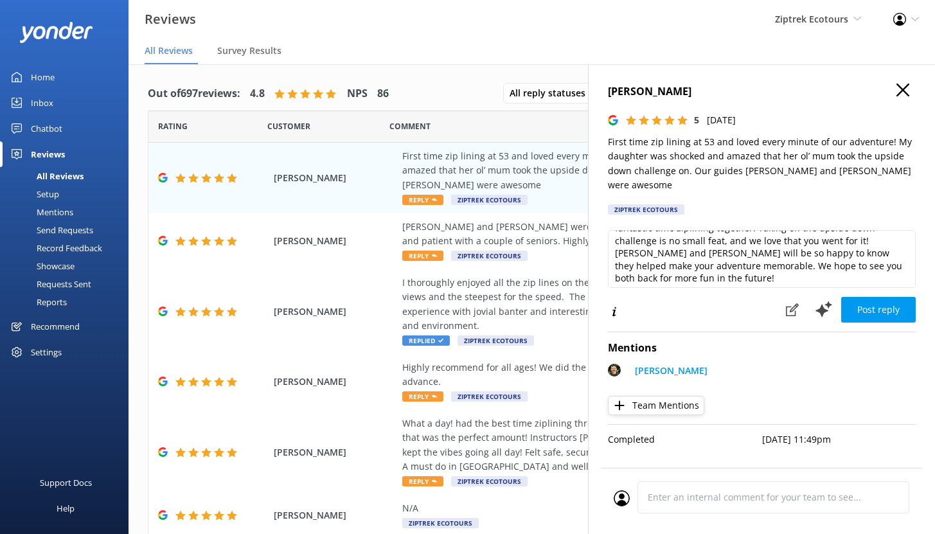
click at [904, 91] on use "button" at bounding box center [902, 90] width 13 height 13
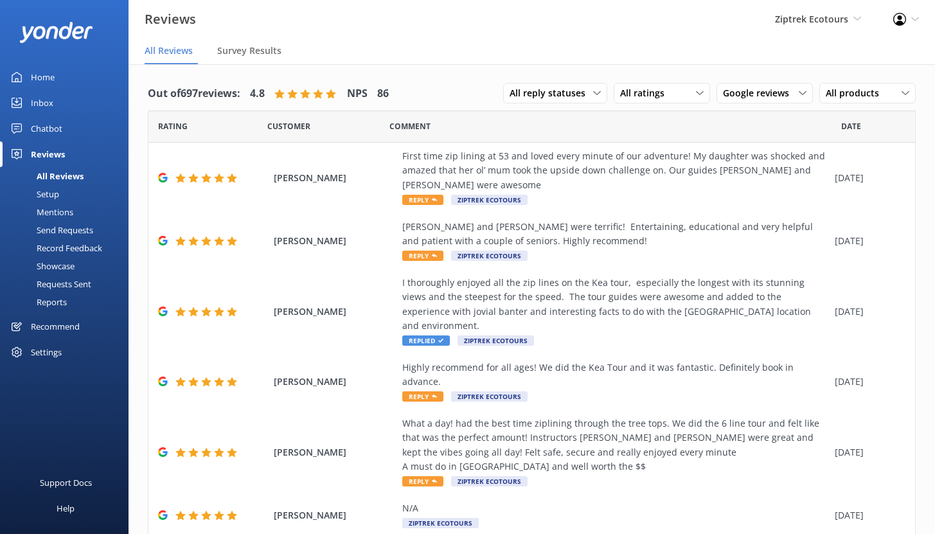
click at [52, 209] on div "Mentions" at bounding box center [41, 212] width 66 height 18
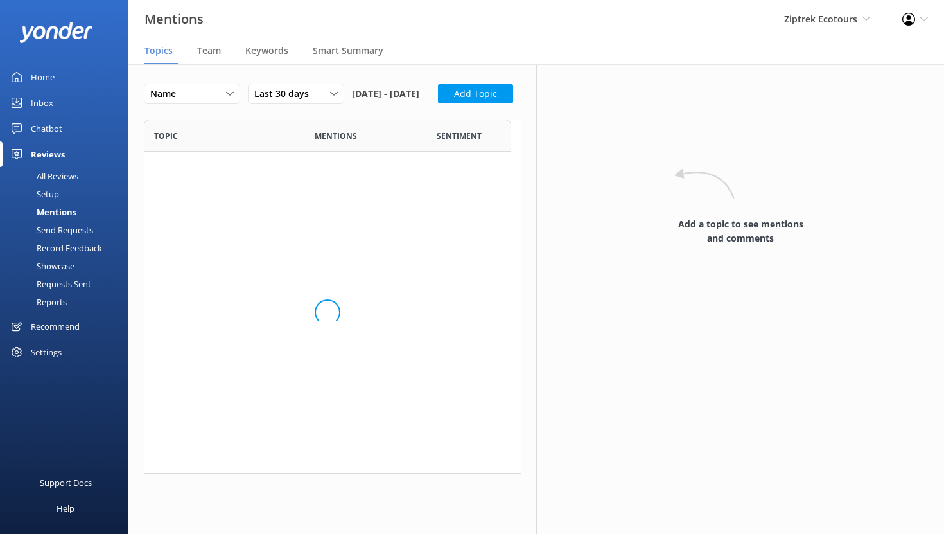
scroll to position [486, 358]
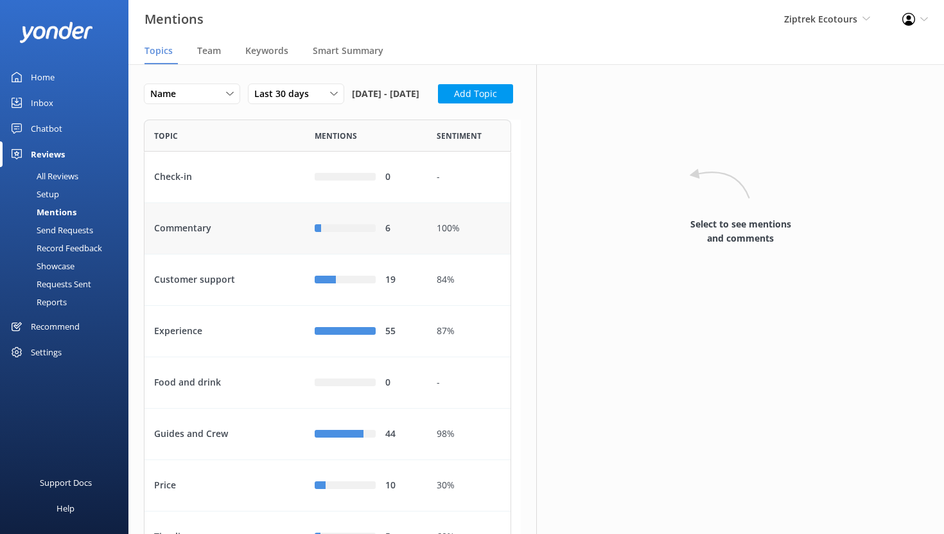
click at [252, 254] on div "Commentary" at bounding box center [225, 228] width 161 height 51
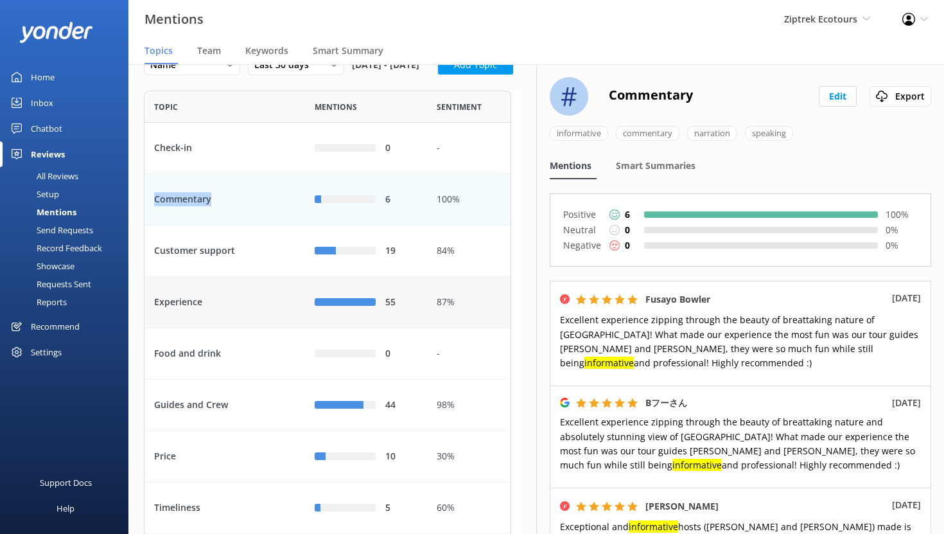
scroll to position [76, 0]
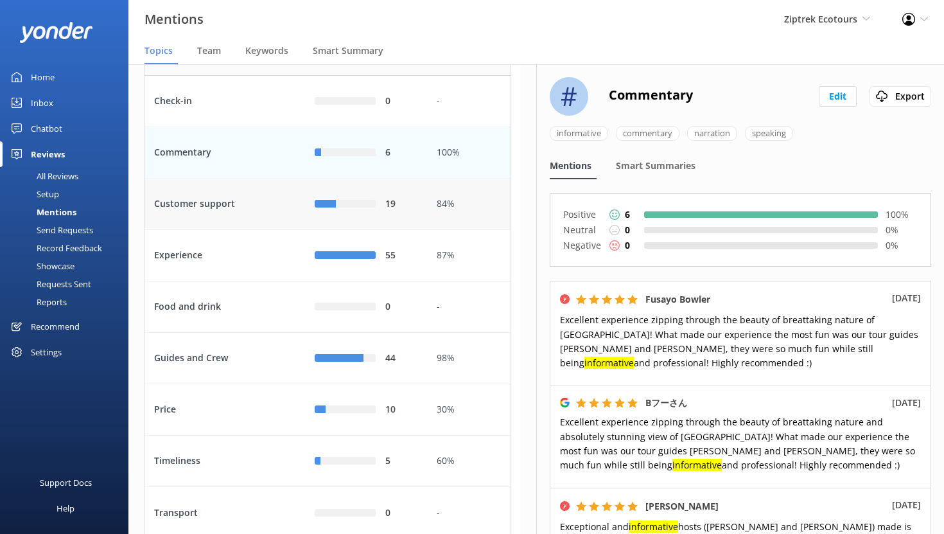
click at [261, 230] on div "Customer support" at bounding box center [225, 204] width 161 height 51
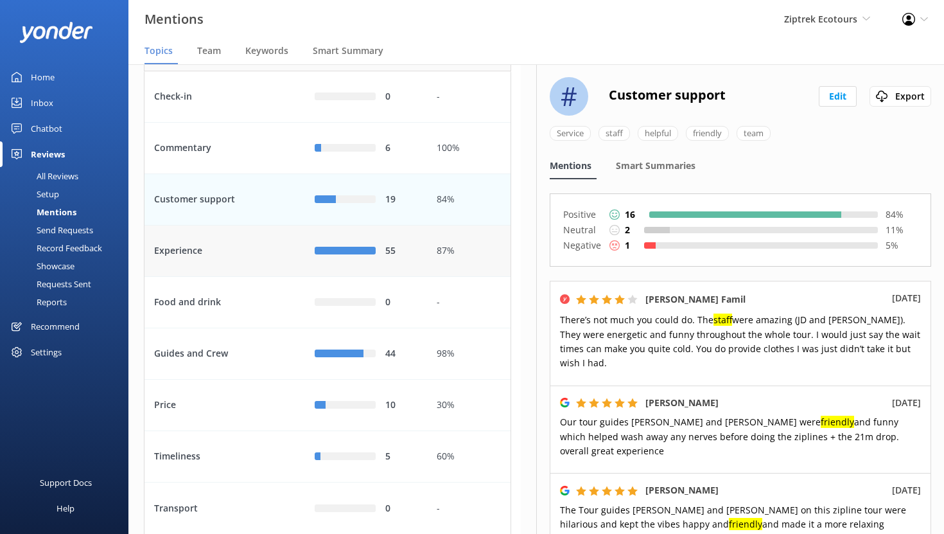
scroll to position [128, 0]
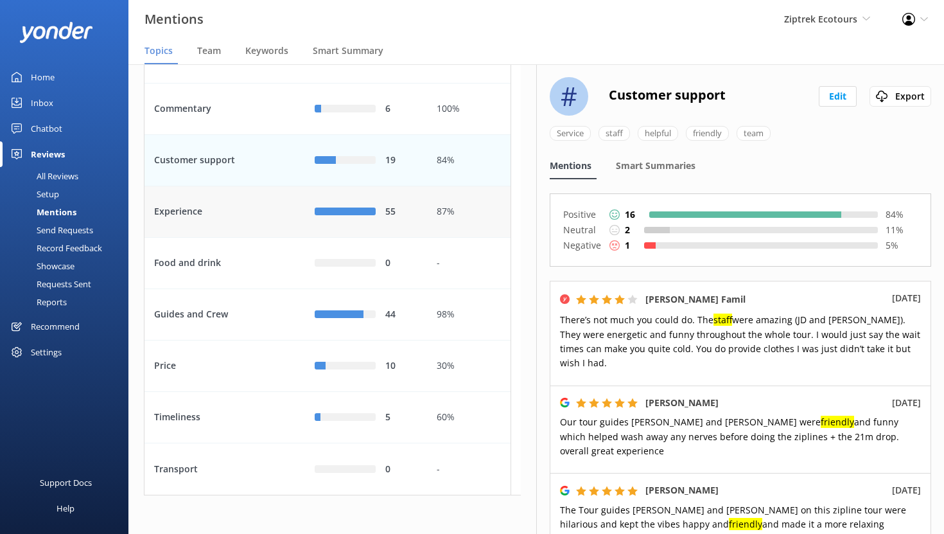
click at [242, 238] on div "Experience" at bounding box center [225, 211] width 161 height 51
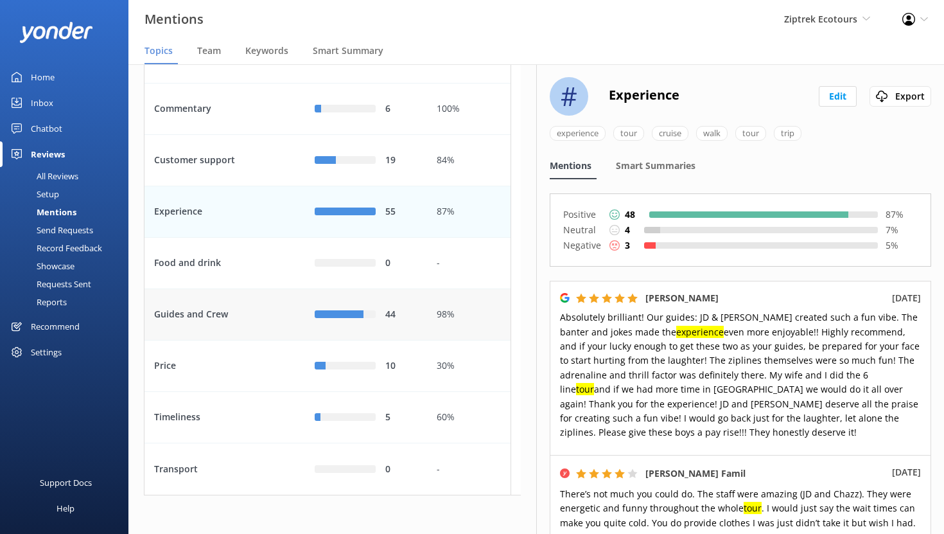
scroll to position [159, 0]
click at [252, 327] on div "Guides and Crew" at bounding box center [225, 314] width 161 height 51
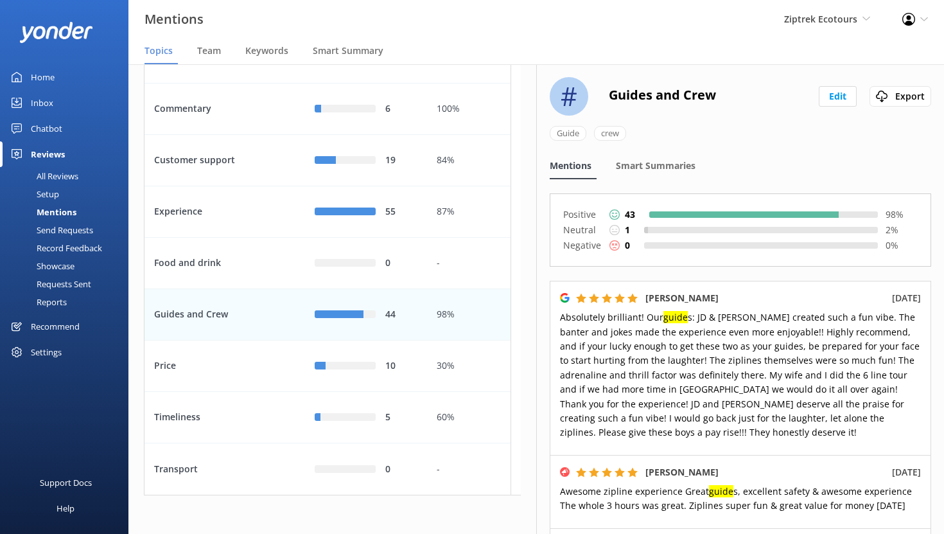
scroll to position [169, 0]
click at [256, 373] on div "Price" at bounding box center [225, 365] width 161 height 51
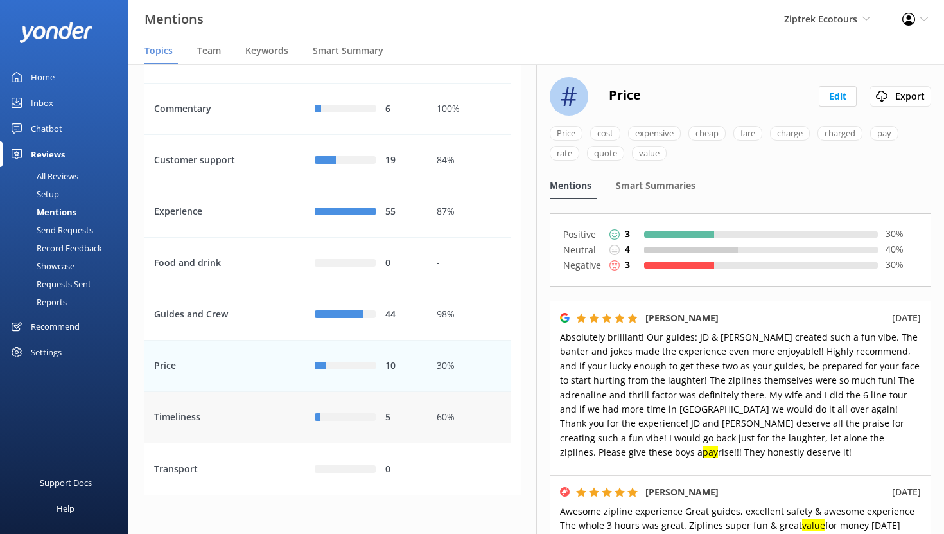
click at [251, 415] on div "Timeliness" at bounding box center [225, 417] width 161 height 51
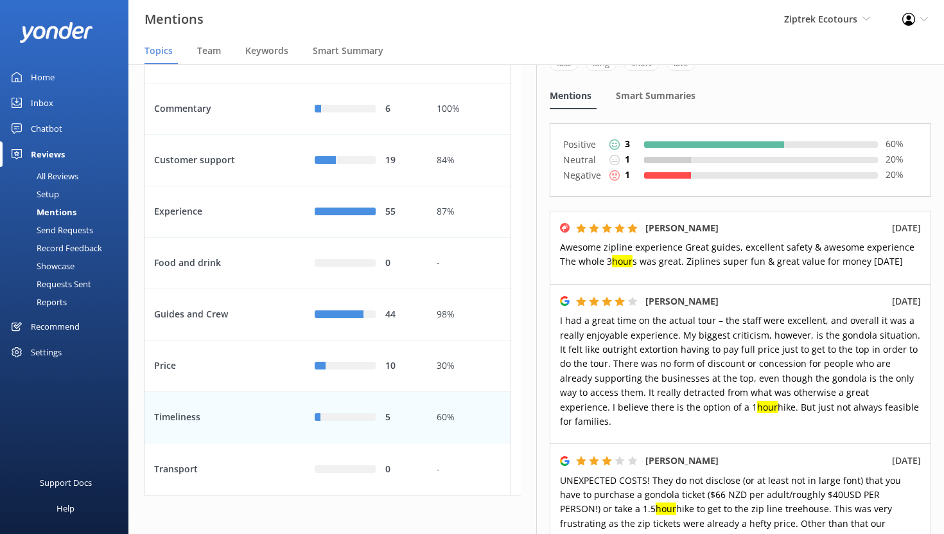
scroll to position [72, 0]
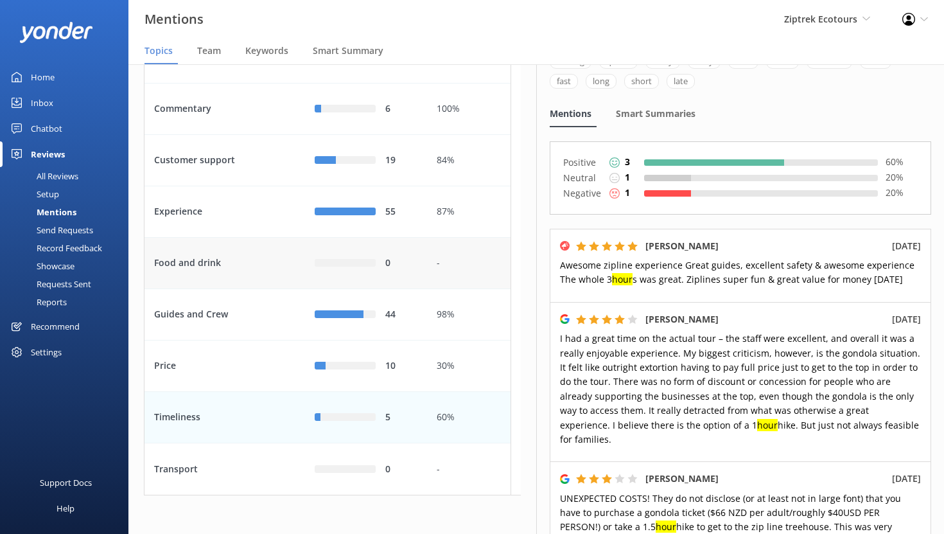
click at [232, 259] on div "Food and drink" at bounding box center [225, 263] width 161 height 51
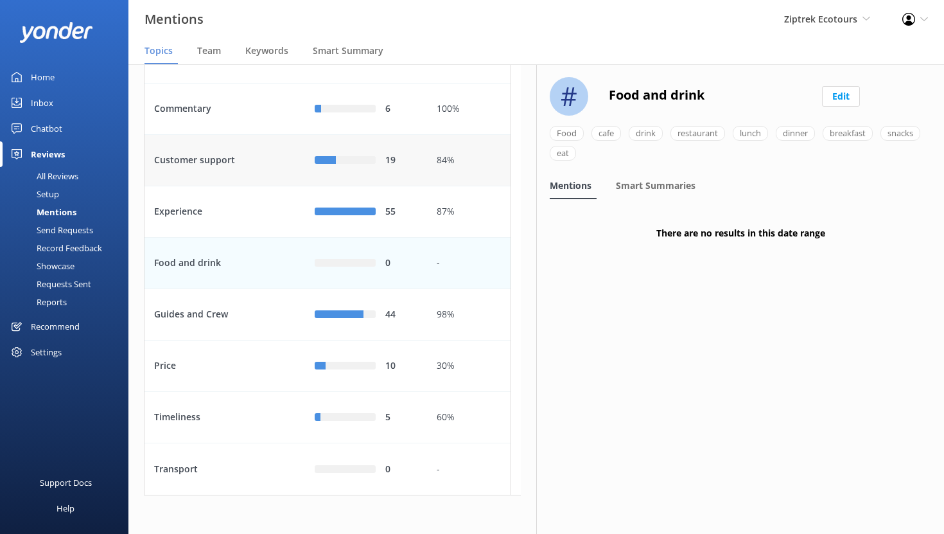
click at [256, 167] on div "Customer support" at bounding box center [225, 160] width 161 height 51
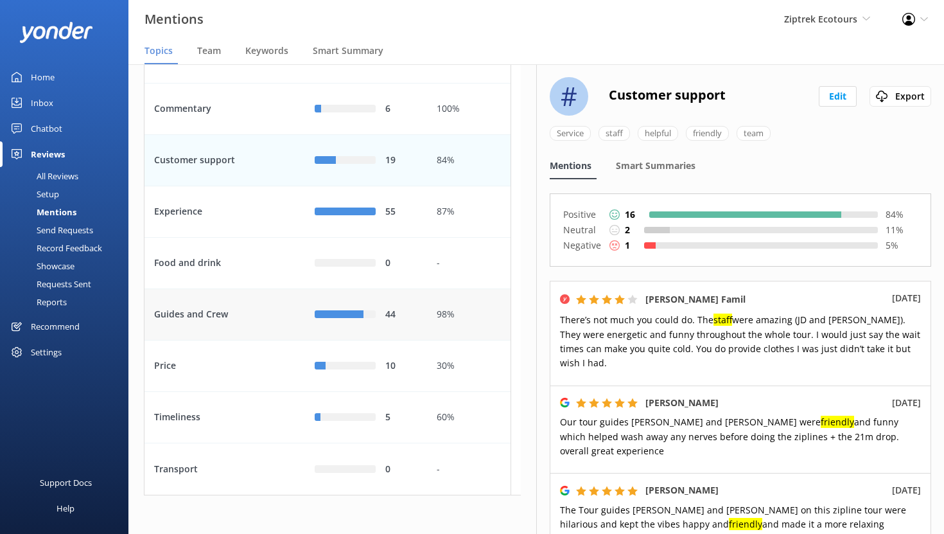
click at [250, 313] on div "Guides and Crew" at bounding box center [225, 314] width 161 height 51
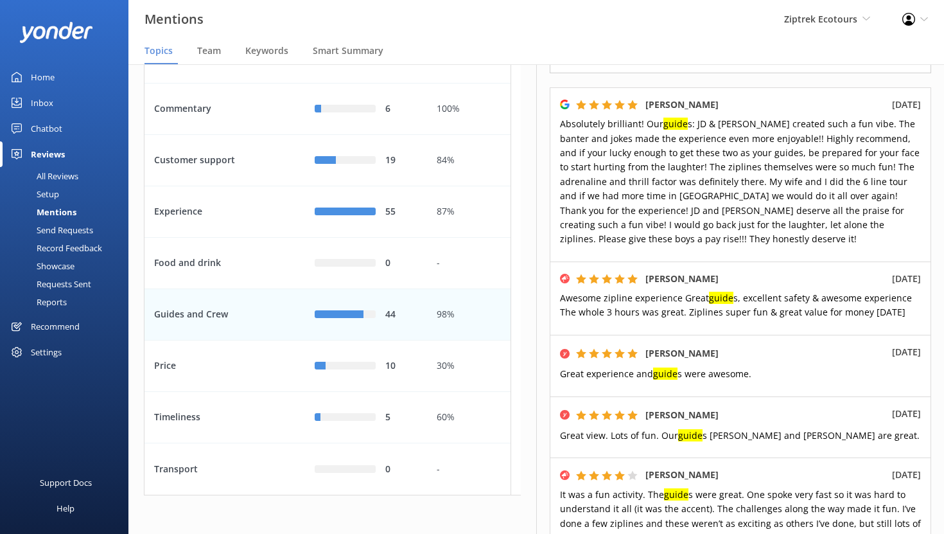
scroll to position [124, 0]
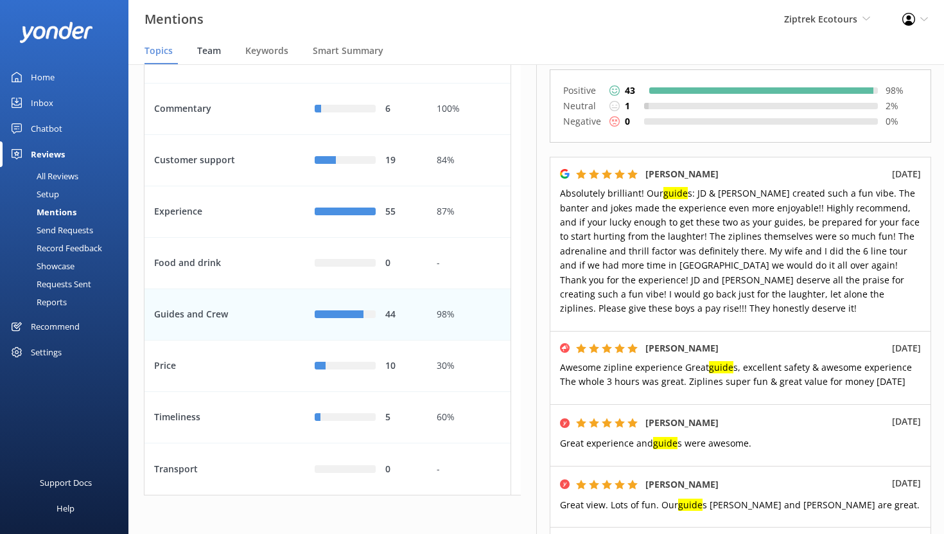
click at [209, 53] on span "Team" at bounding box center [209, 50] width 24 height 13
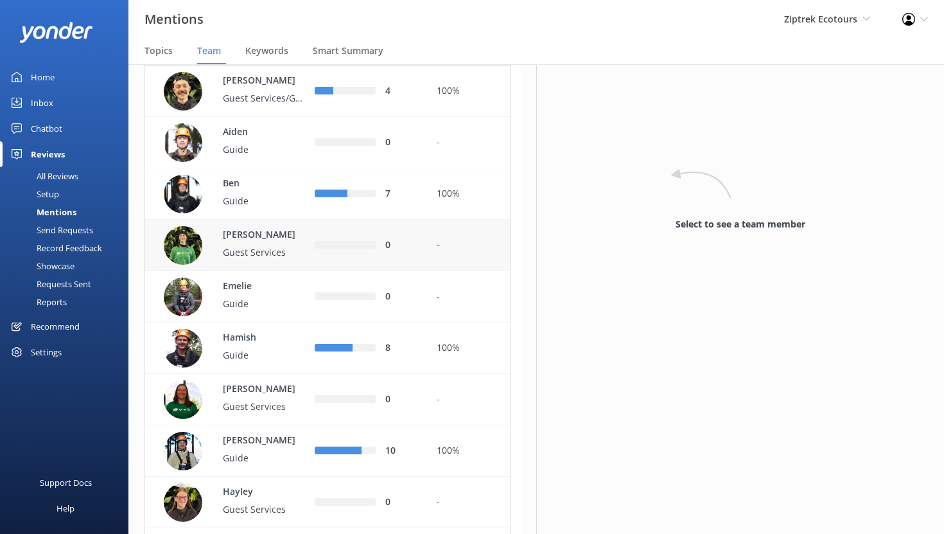
scroll to position [89, 0]
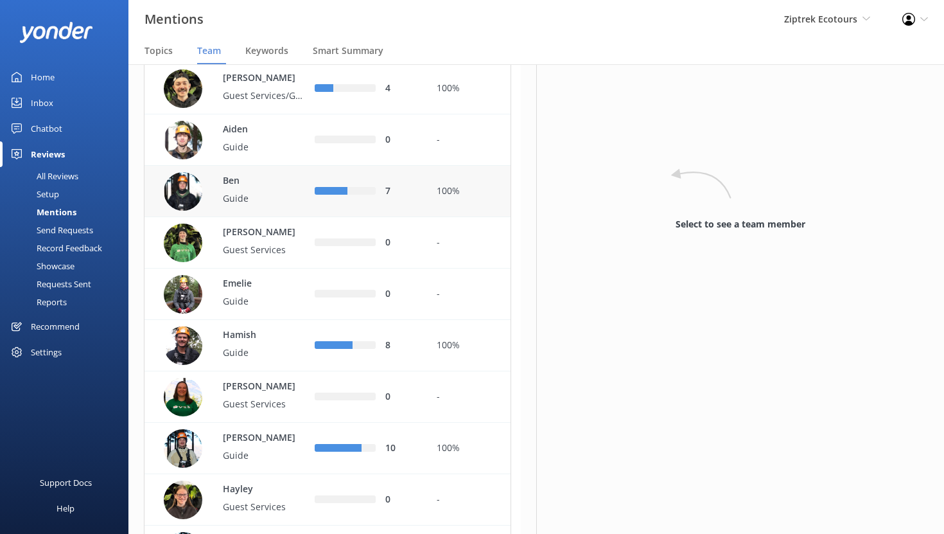
click at [287, 188] on p "Ben" at bounding box center [265, 181] width 84 height 14
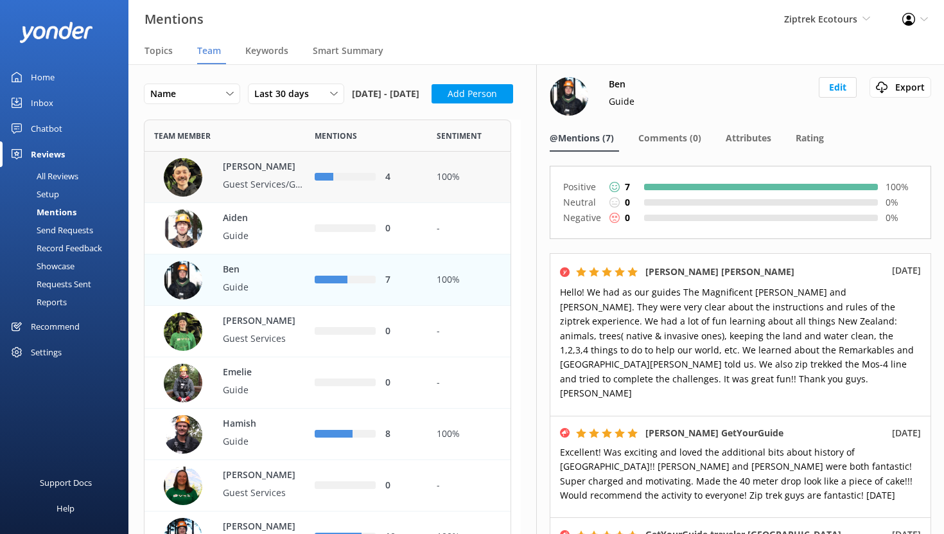
click at [268, 174] on p "[PERSON_NAME]" at bounding box center [265, 167] width 84 height 14
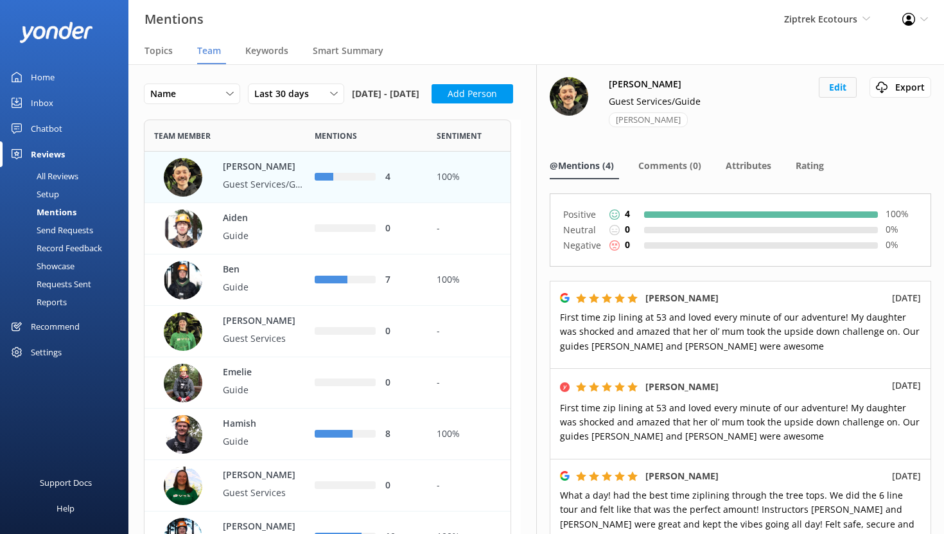
click at [827, 88] on button "Edit" at bounding box center [838, 87] width 38 height 21
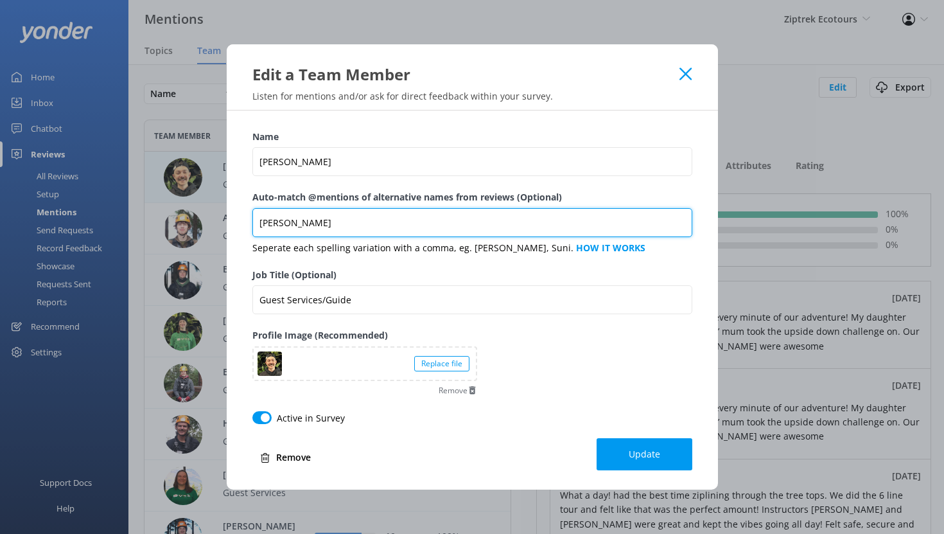
drag, startPoint x: 301, startPoint y: 223, endPoint x: 258, endPoint y: 222, distance: 43.1
click at [258, 222] on input "[PERSON_NAME]" at bounding box center [472, 222] width 440 height 29
click at [313, 220] on input "[PERSON_NAME]" at bounding box center [472, 222] width 440 height 29
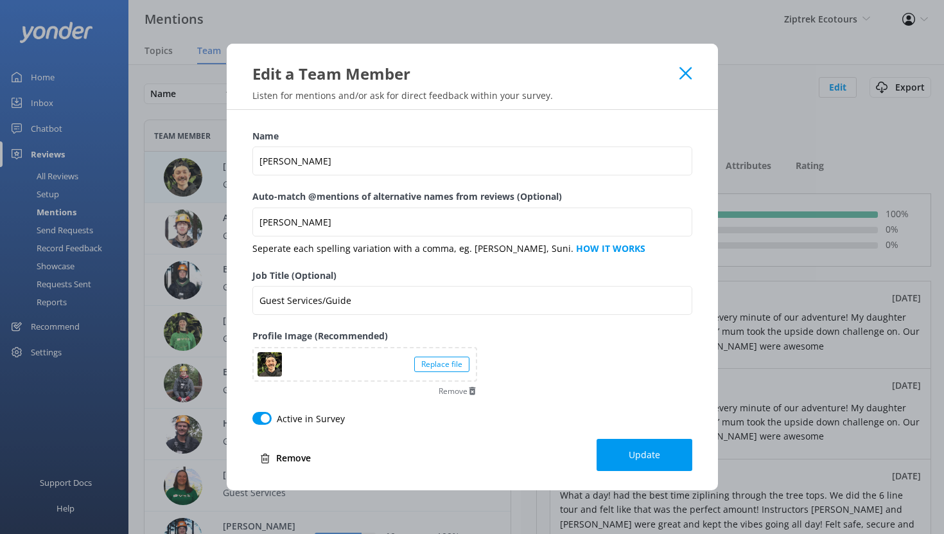
click at [630, 434] on form "Name Adam Auto-match @mentions of alternative names from reviews (Optional) Ada…" at bounding box center [472, 300] width 440 height 342
click at [628, 445] on button "Update" at bounding box center [645, 455] width 96 height 32
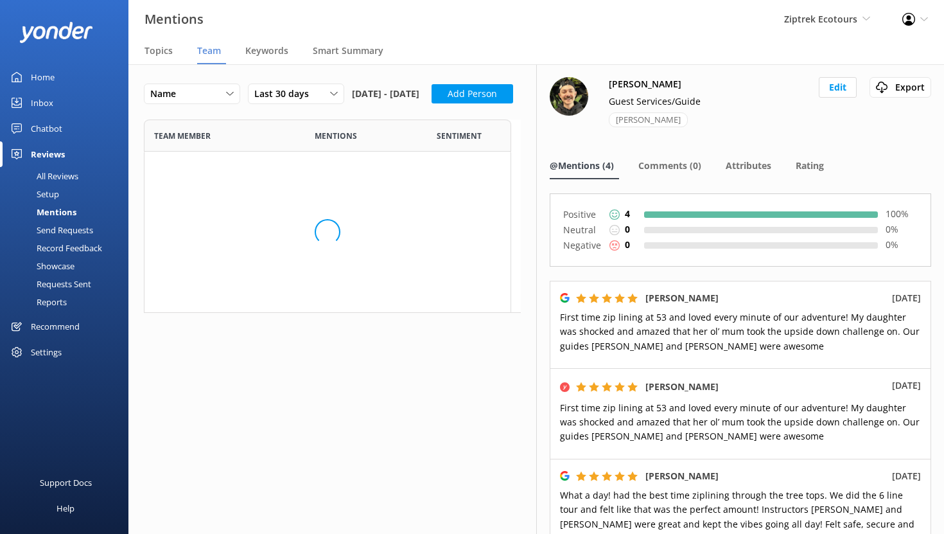
scroll to position [184, 367]
click at [680, 75] on div "Adam Guest Services/Guide Adam D Edit Export Export CSV @Mentions (4) Comments …" at bounding box center [740, 299] width 408 height 470
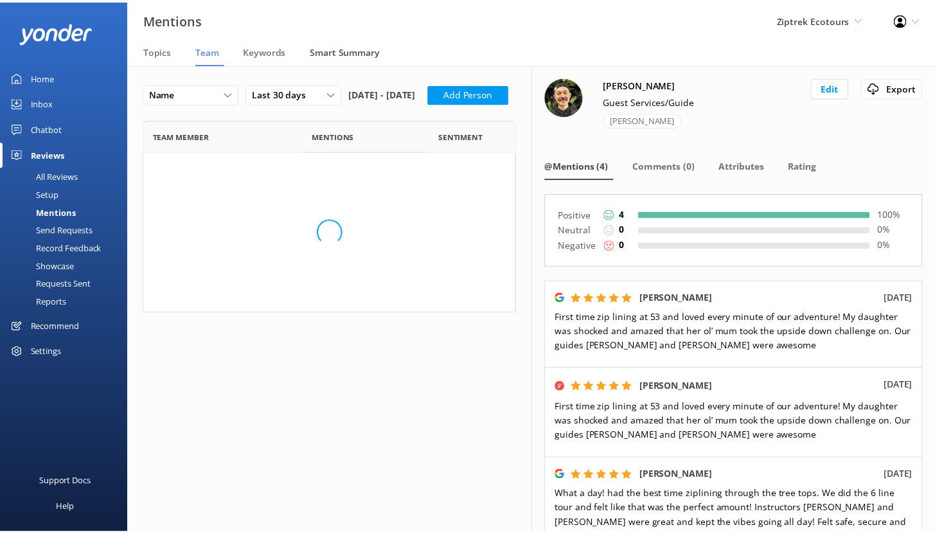
scroll to position [1359, 358]
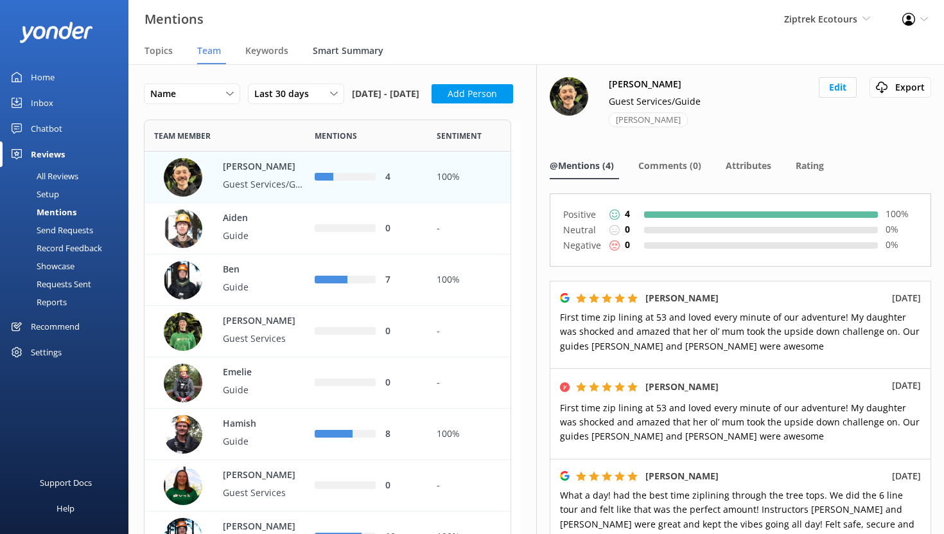
click at [347, 48] on span "Smart Summary" at bounding box center [348, 50] width 71 height 13
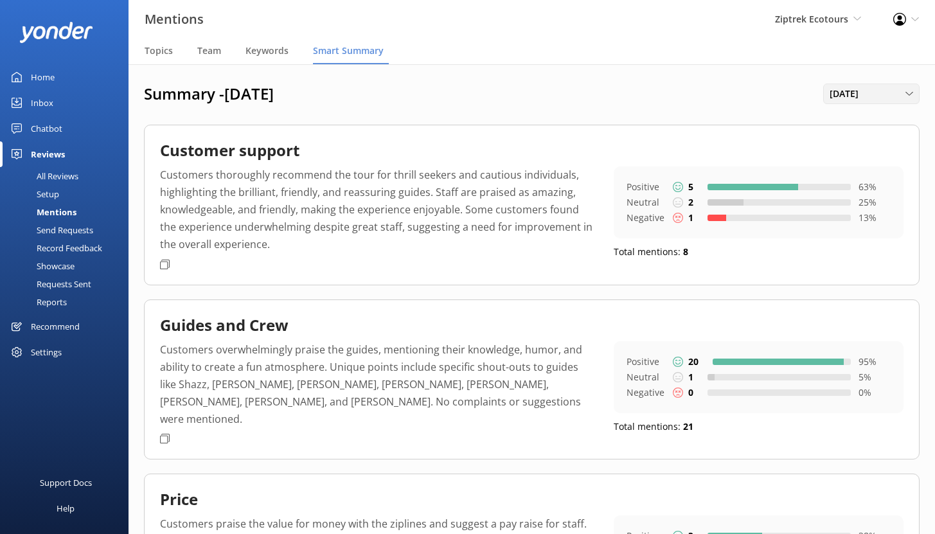
click at [866, 90] on span "[DATE]" at bounding box center [847, 94] width 37 height 14
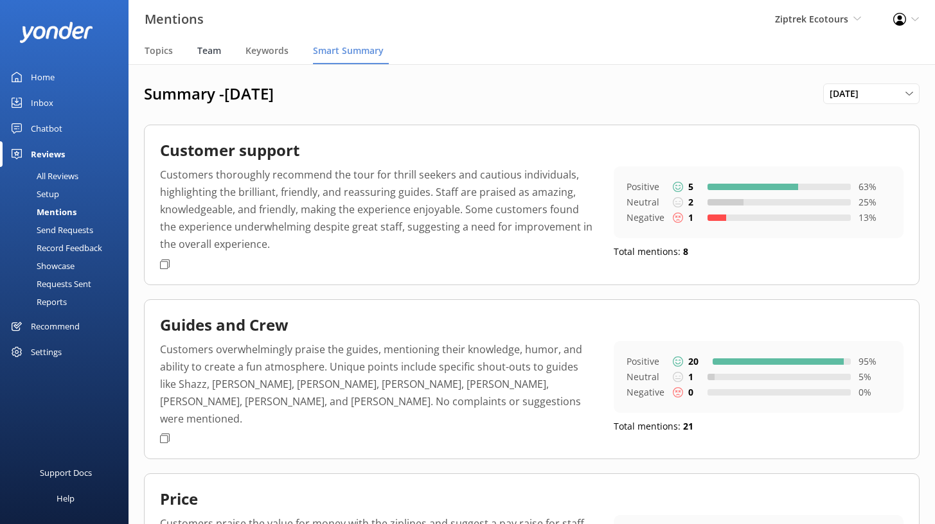
click at [217, 51] on span "Team" at bounding box center [209, 50] width 24 height 13
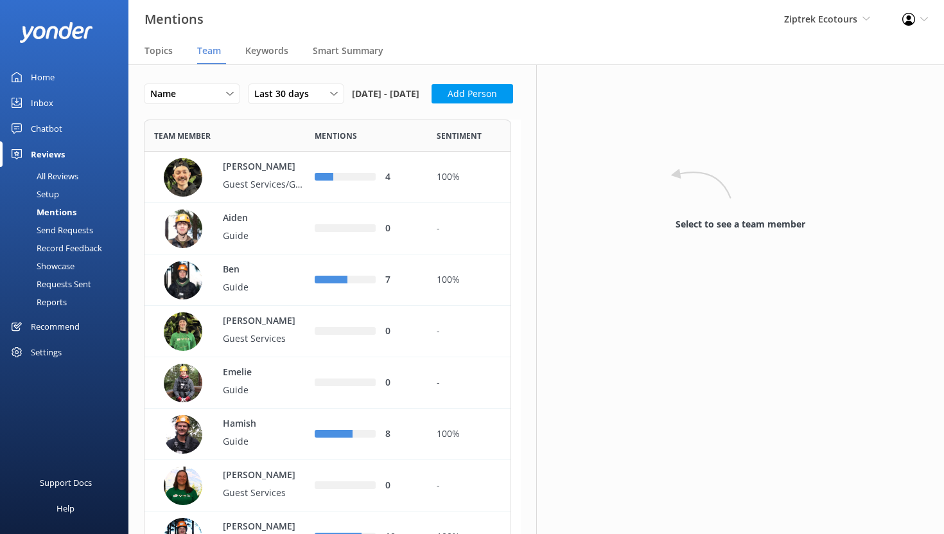
click at [58, 193] on div "Setup" at bounding box center [33, 194] width 51 height 18
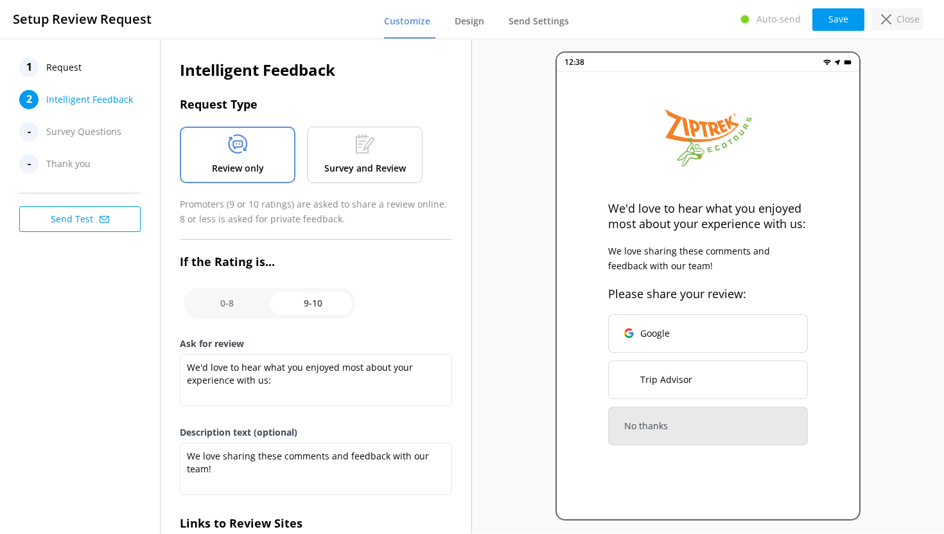
click at [899, 21] on p "Close" at bounding box center [908, 19] width 23 height 14
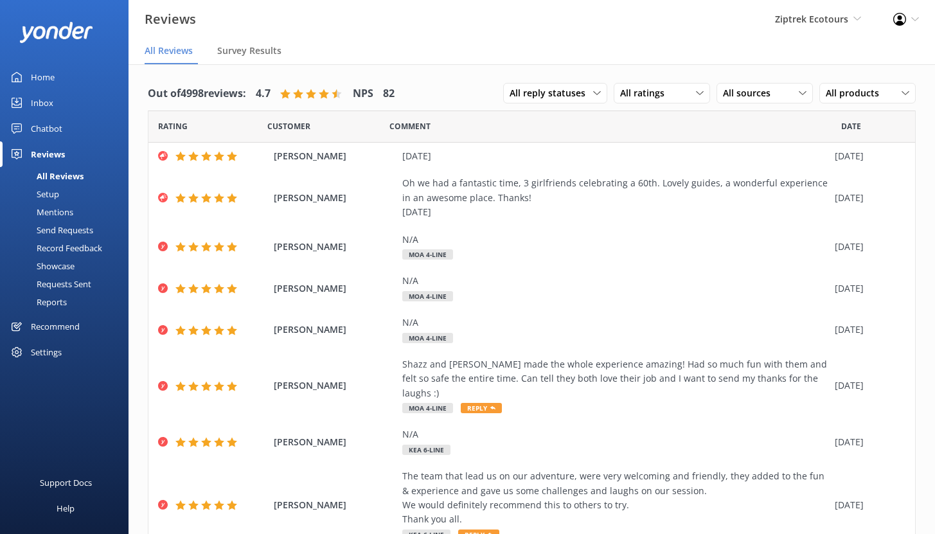
click at [53, 229] on div "Send Requests" at bounding box center [50, 230] width 85 height 18
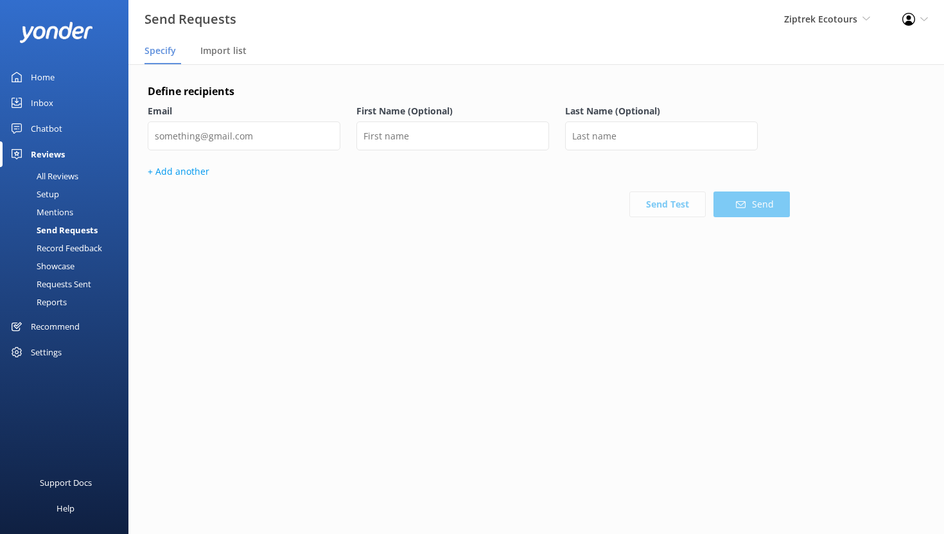
click at [55, 350] on div "Settings" at bounding box center [46, 352] width 31 height 26
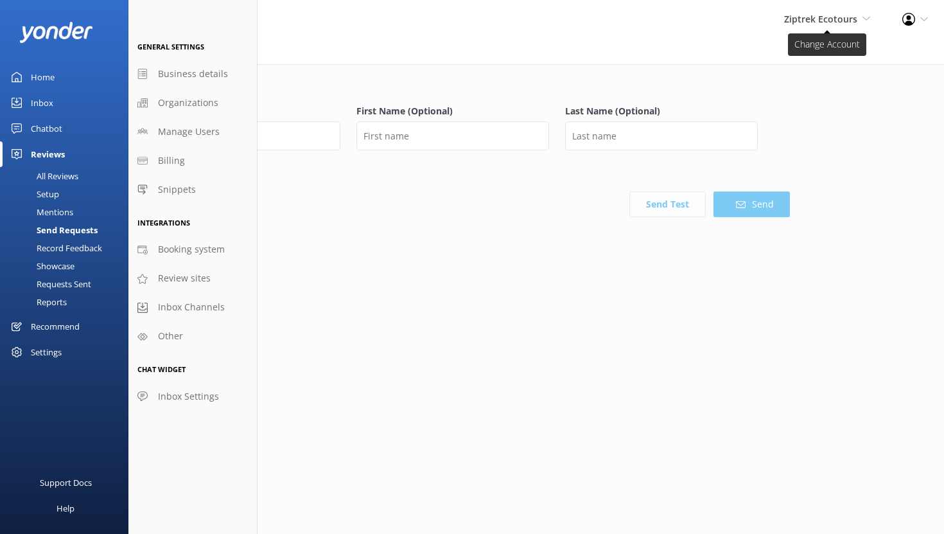
click at [811, 21] on span "Ziptrek Ecotours" at bounding box center [820, 19] width 73 height 12
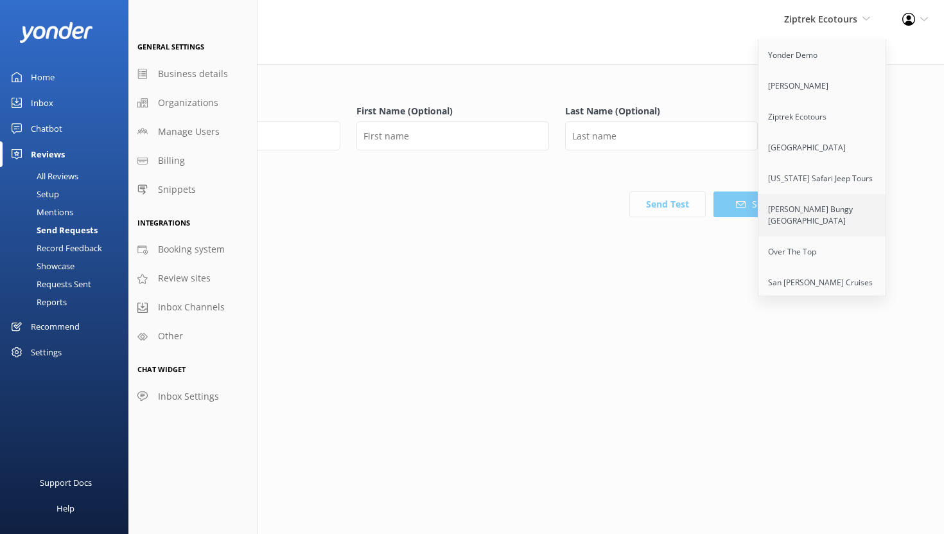
click at [805, 216] on link "[PERSON_NAME] Bungy [GEOGRAPHIC_DATA]" at bounding box center [823, 215] width 128 height 42
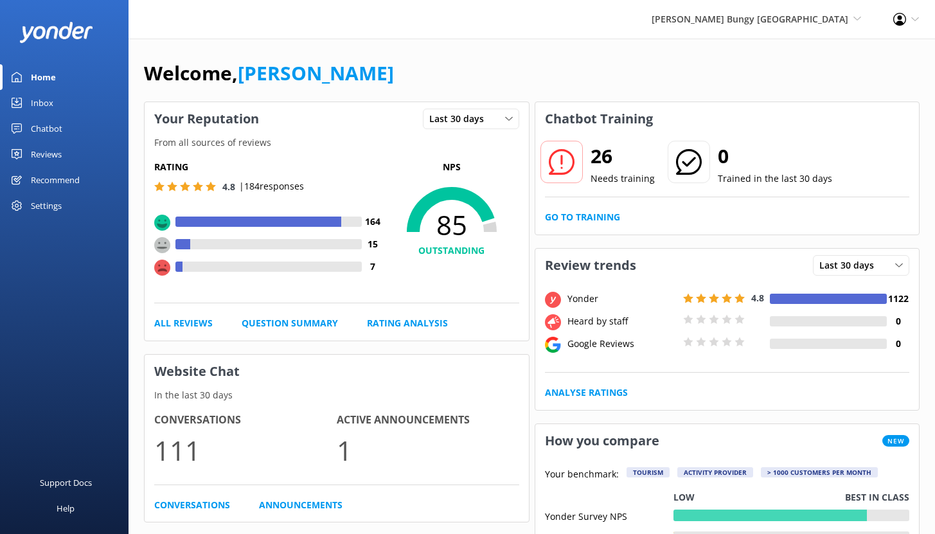
click at [55, 156] on div "Reviews" at bounding box center [46, 154] width 31 height 26
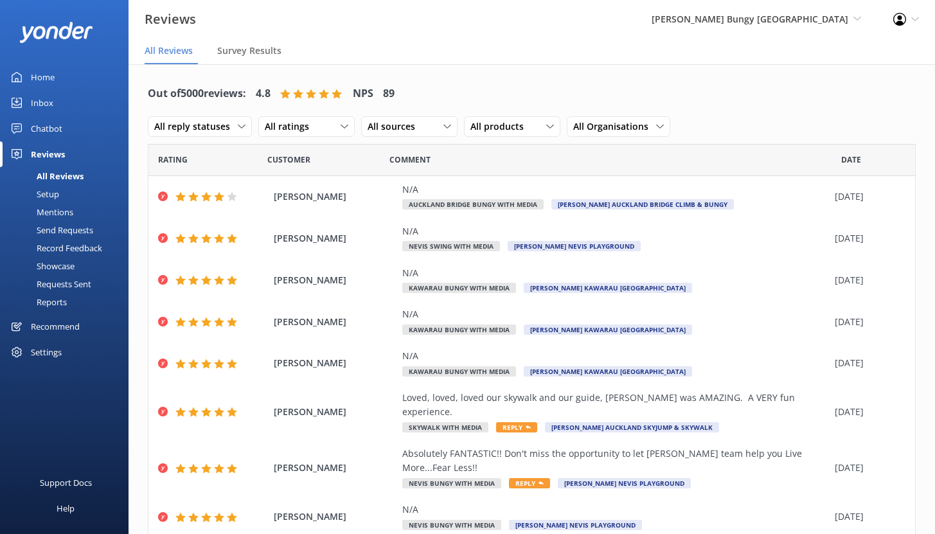
click at [55, 350] on div "Settings" at bounding box center [46, 352] width 31 height 26
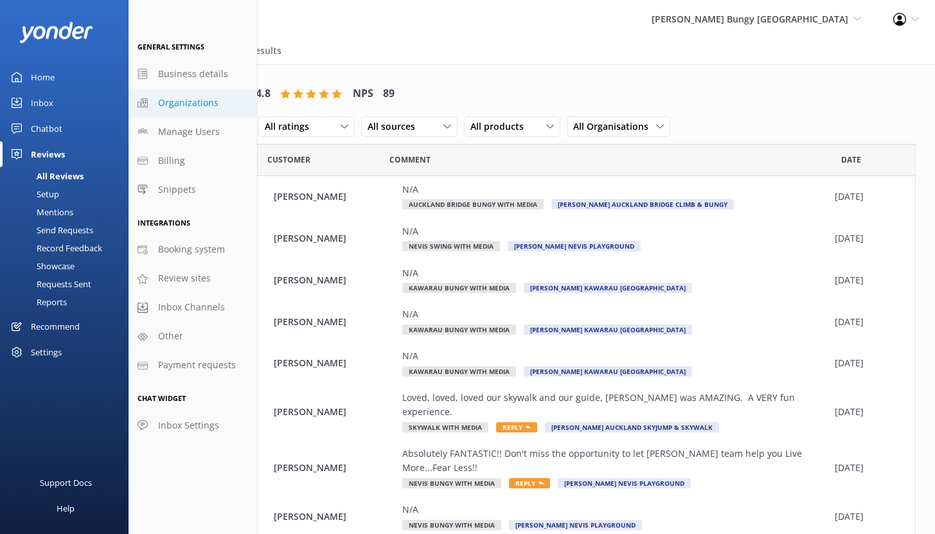
click at [193, 101] on span "Organizations" at bounding box center [188, 103] width 60 height 14
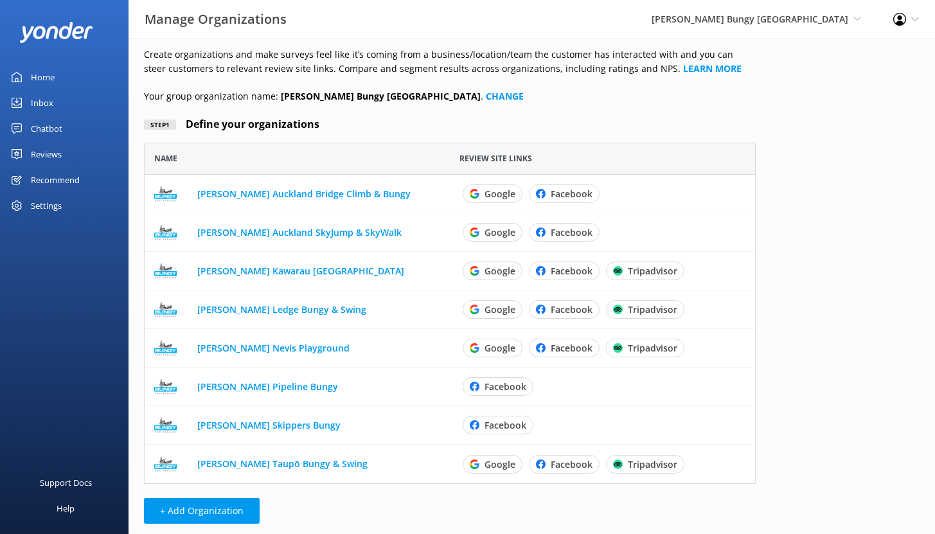
scroll to position [11, 0]
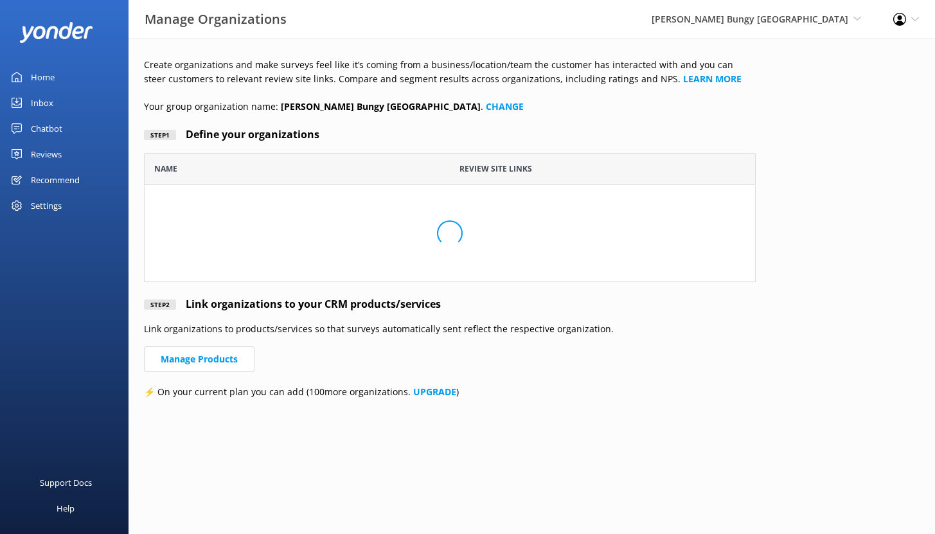
scroll to position [331, 602]
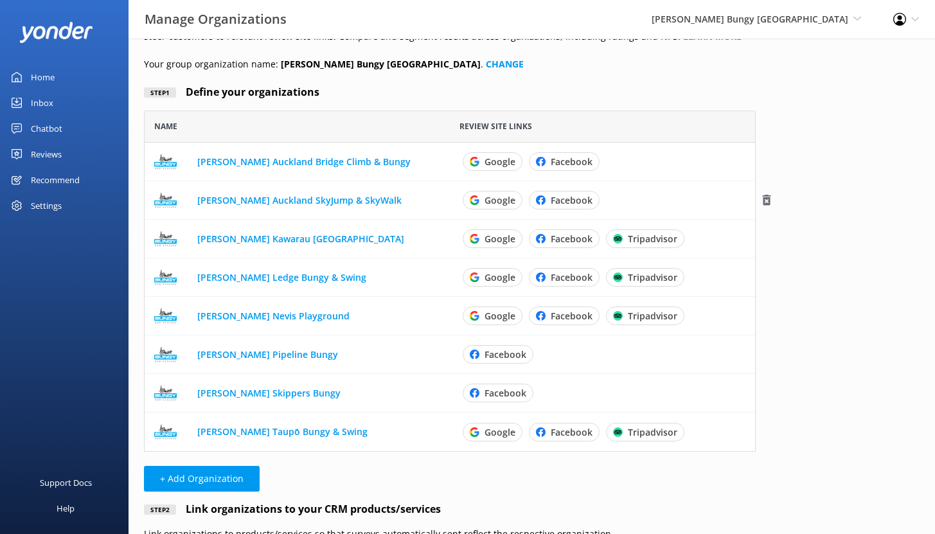
scroll to position [44, 0]
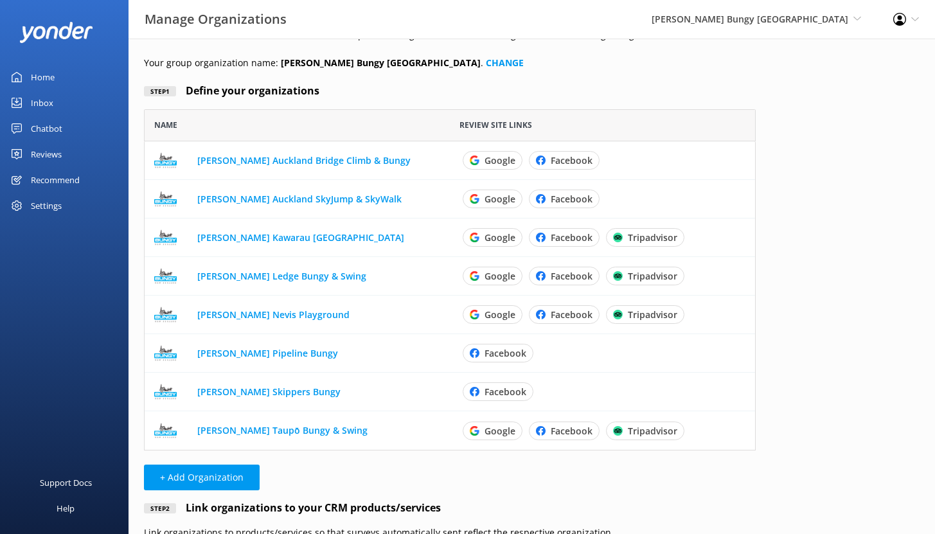
click at [48, 78] on div "Home" at bounding box center [43, 77] width 24 height 26
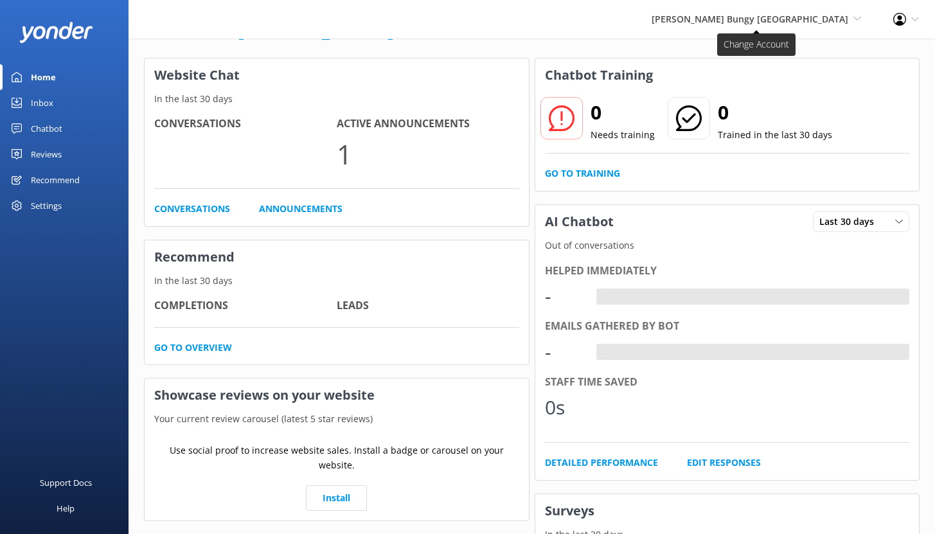
click at [746, 24] on span "[PERSON_NAME] Bungy [GEOGRAPHIC_DATA]" at bounding box center [749, 19] width 197 height 12
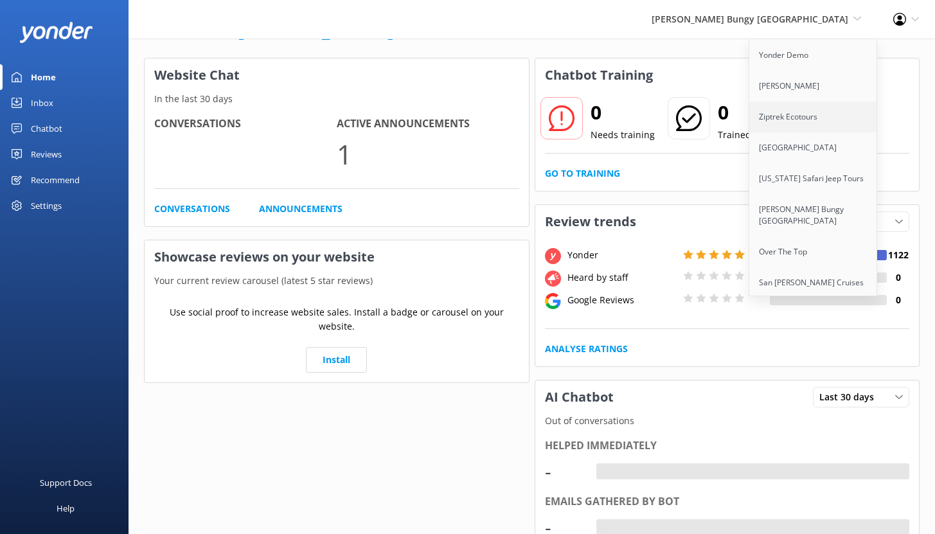
click at [805, 115] on link "Ziptrek Ecotours" at bounding box center [813, 116] width 128 height 31
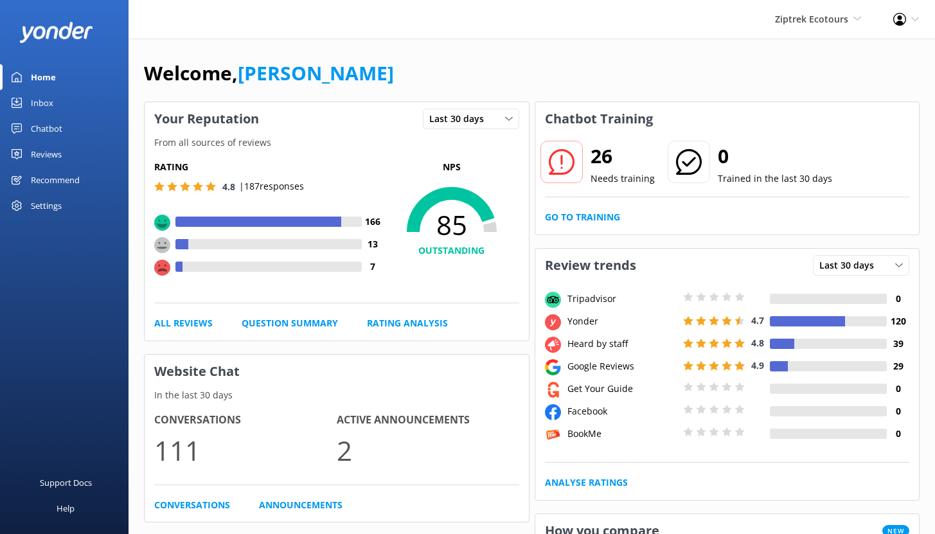
click at [40, 102] on div "Inbox" at bounding box center [42, 103] width 22 height 26
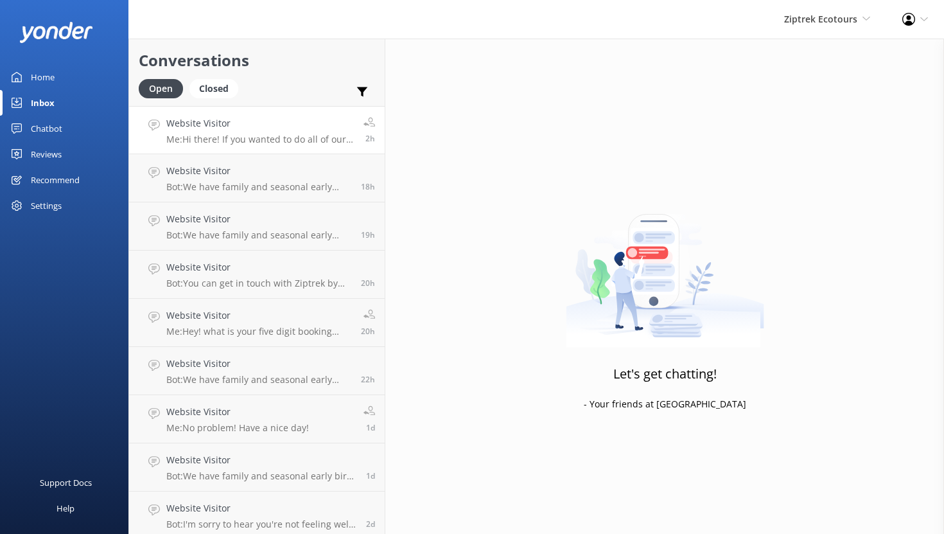
click at [282, 126] on h4 "Website Visitor" at bounding box center [260, 123] width 188 height 14
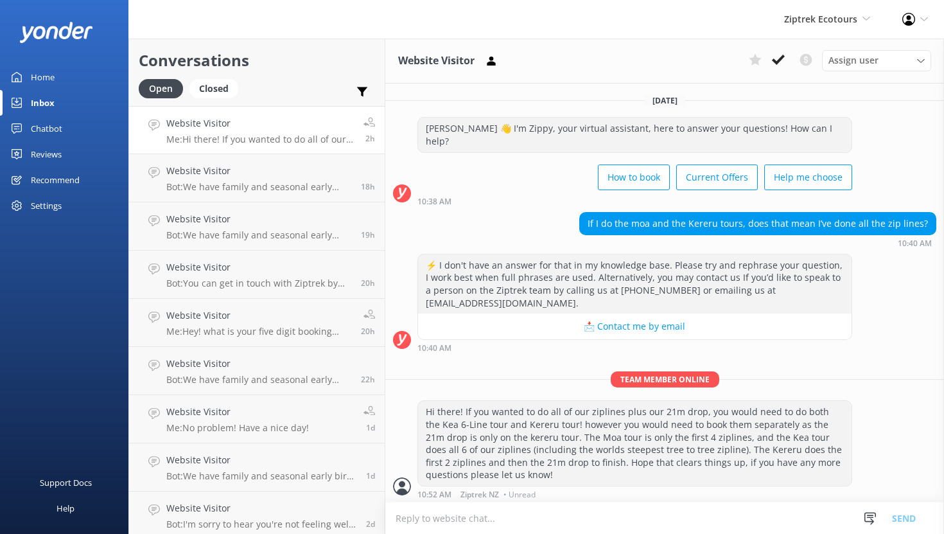
click at [58, 129] on div "Chatbot" at bounding box center [46, 129] width 31 height 26
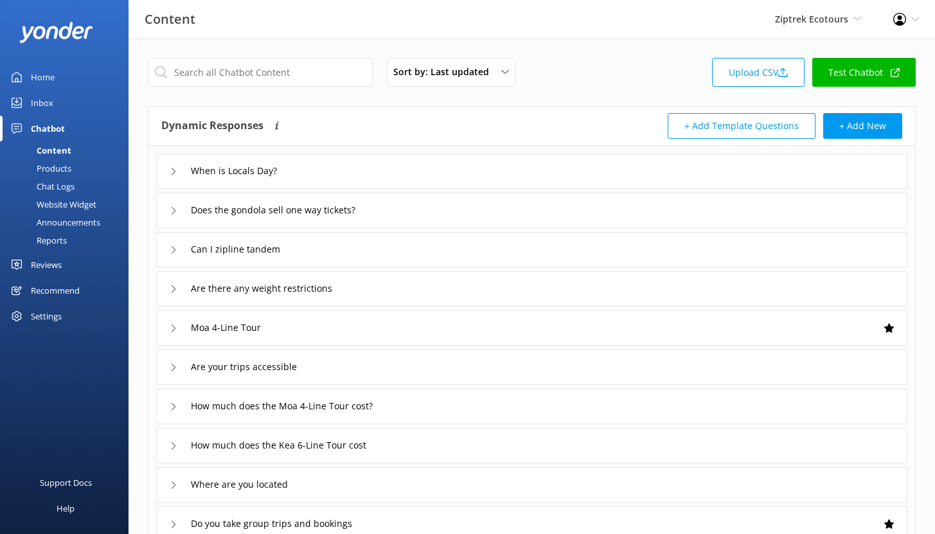
click at [58, 238] on div "Reports" at bounding box center [37, 240] width 59 height 18
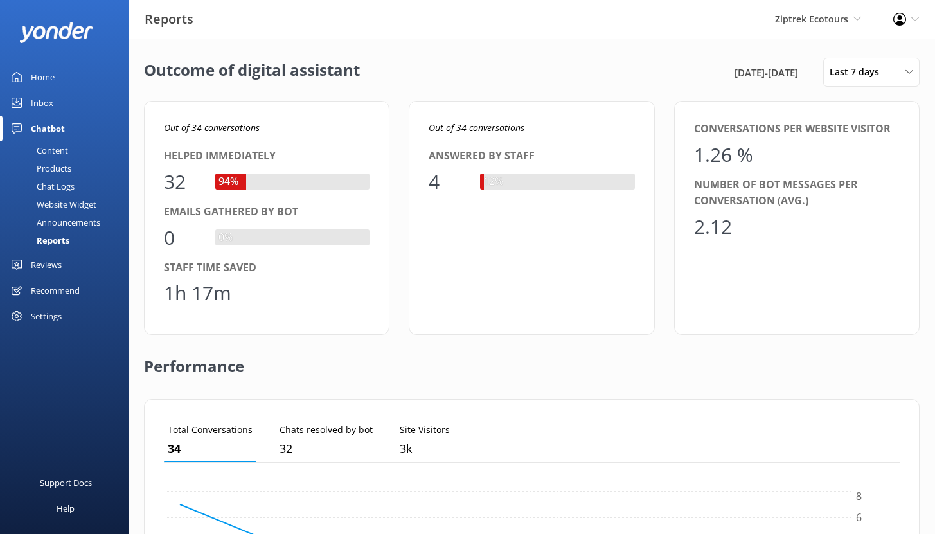
scroll to position [119, 726]
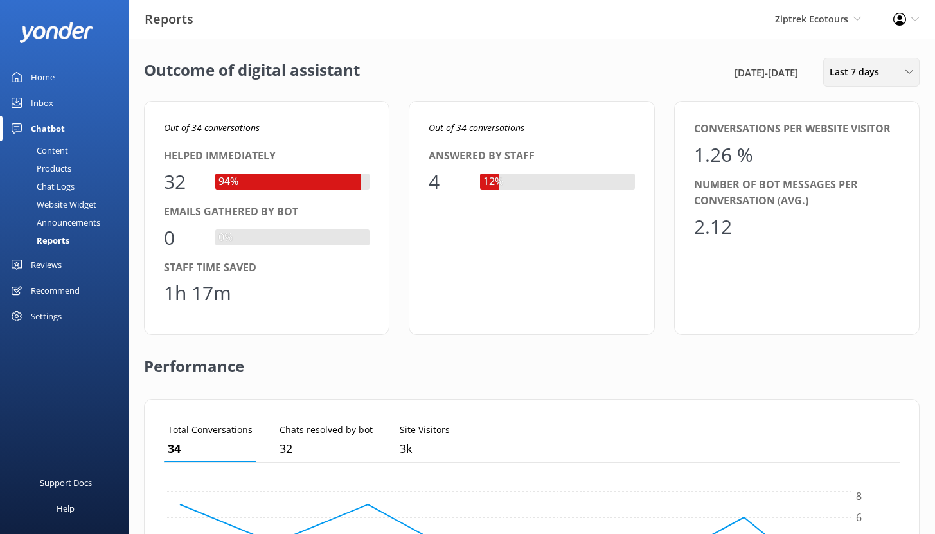
click at [867, 74] on span "Last 7 days" at bounding box center [857, 72] width 57 height 14
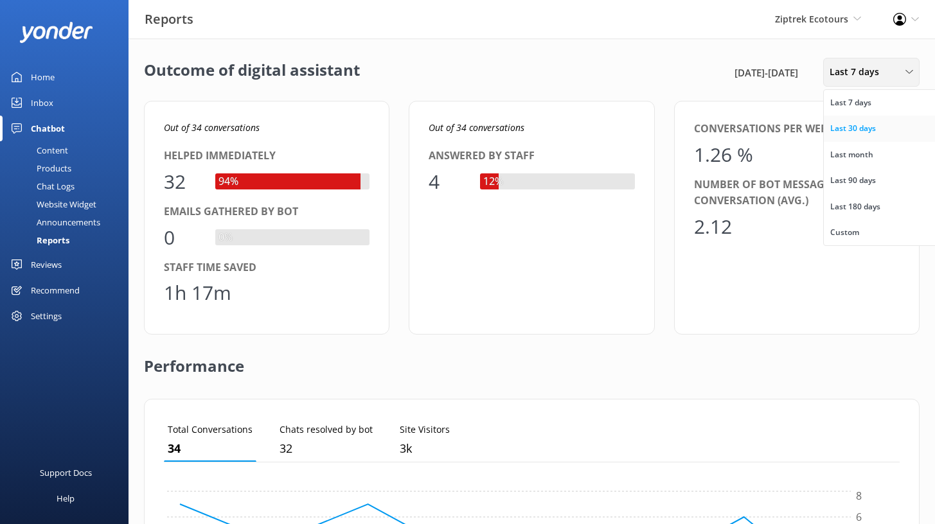
click at [861, 132] on div "Last 30 days" at bounding box center [853, 128] width 46 height 13
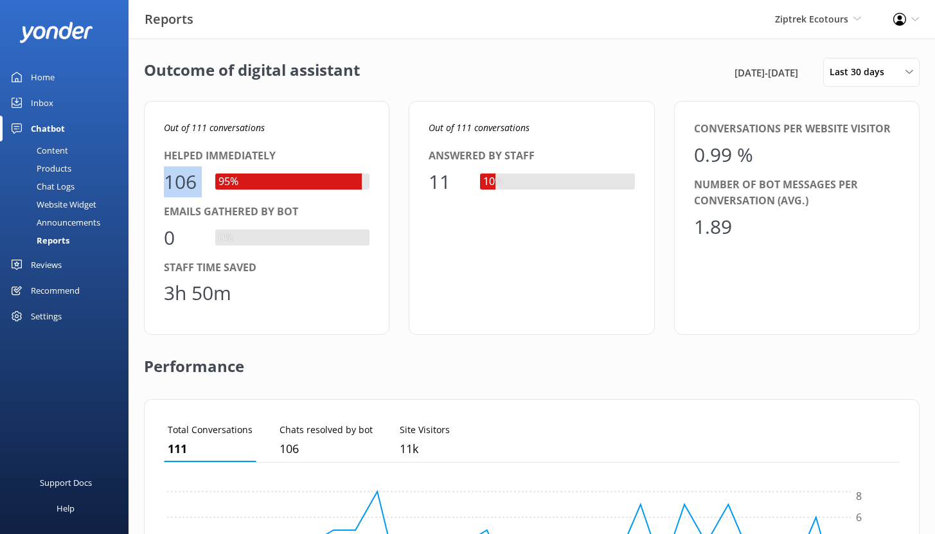
drag, startPoint x: 167, startPoint y: 182, endPoint x: 220, endPoint y: 183, distance: 52.7
click at [220, 183] on div "106 95%" at bounding box center [267, 181] width 206 height 31
drag, startPoint x: 166, startPoint y: 295, endPoint x: 233, endPoint y: 297, distance: 66.8
click at [234, 298] on div "3h 50m" at bounding box center [267, 292] width 206 height 31
drag, startPoint x: 167, startPoint y: 183, endPoint x: 202, endPoint y: 183, distance: 34.7
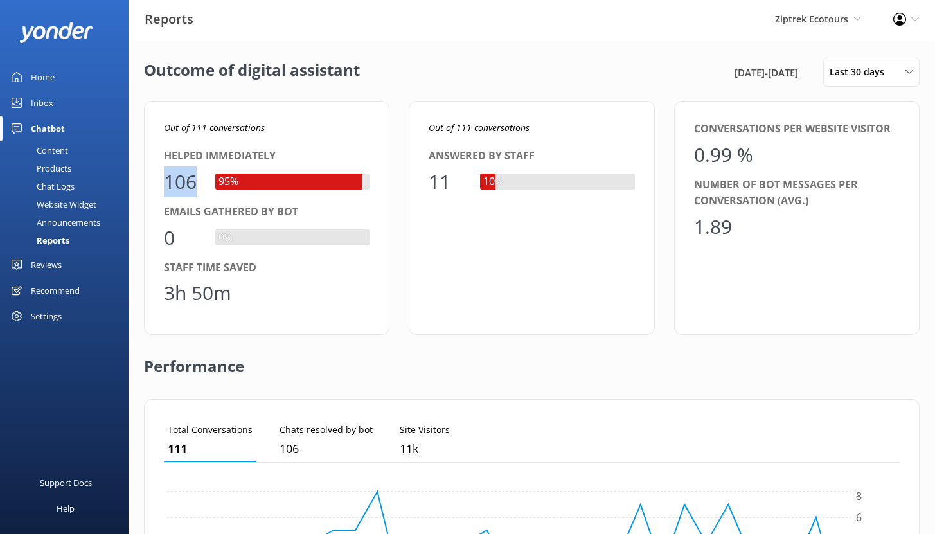
click at [202, 183] on div "106" at bounding box center [183, 181] width 39 height 31
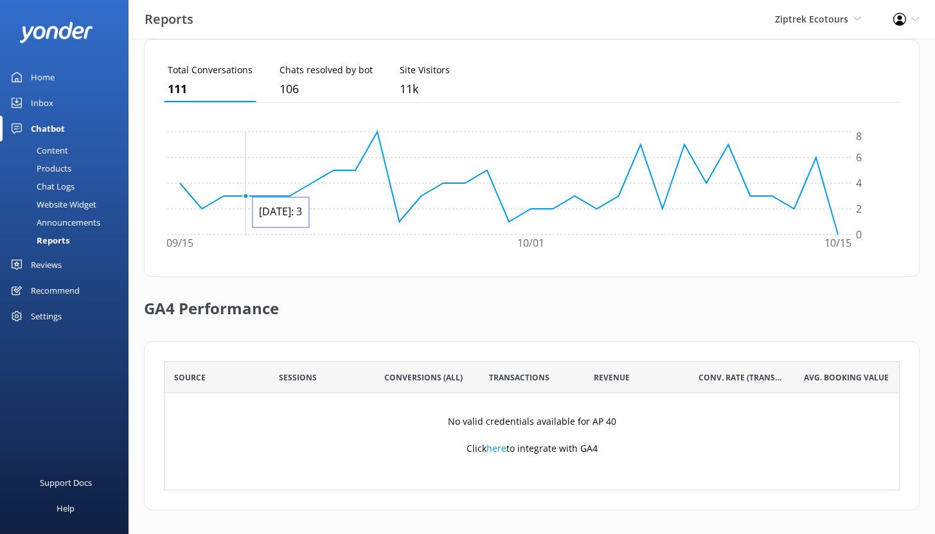
scroll to position [362, 0]
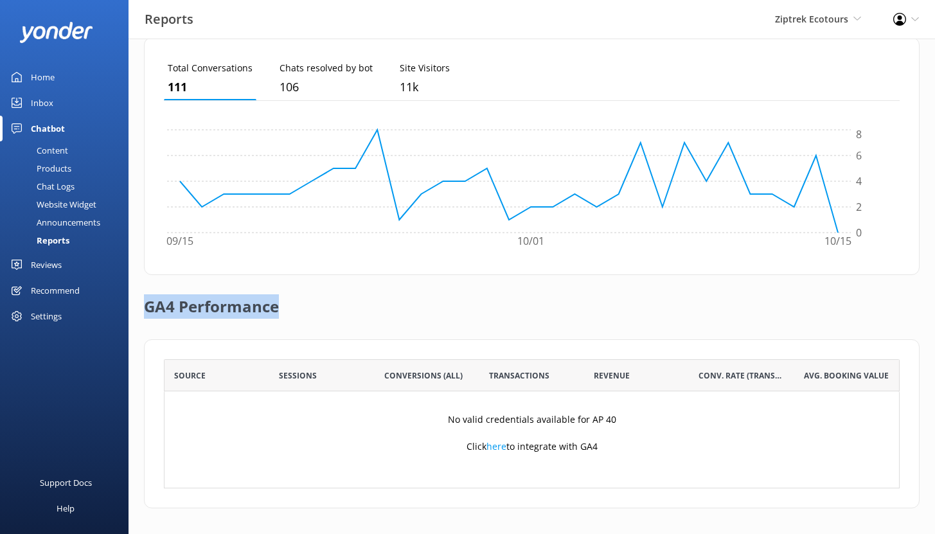
drag, startPoint x: 283, startPoint y: 306, endPoint x: 145, endPoint y: 309, distance: 137.5
click at [145, 309] on div "GA4 Performance" at bounding box center [531, 307] width 775 height 64
click at [58, 148] on div "Content" at bounding box center [38, 150] width 60 height 18
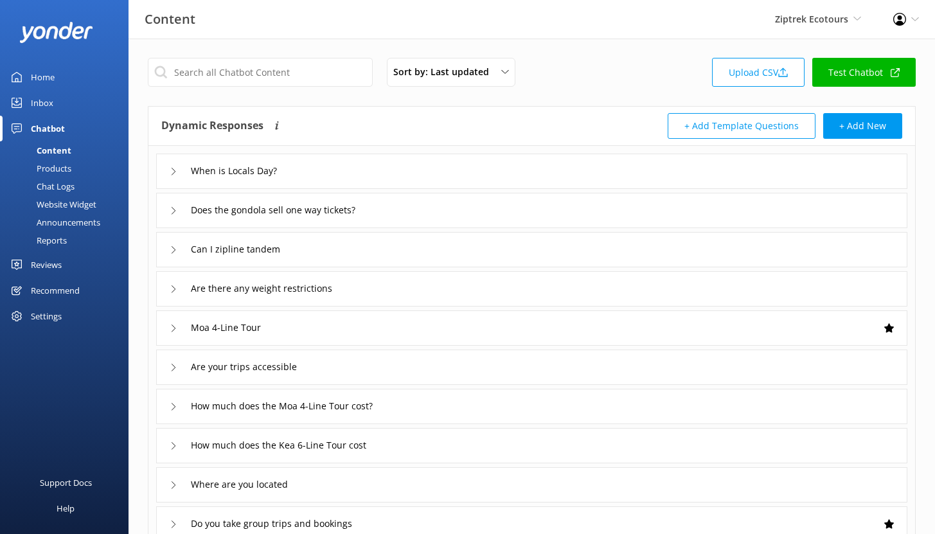
click at [49, 266] on div "Reviews" at bounding box center [46, 265] width 31 height 26
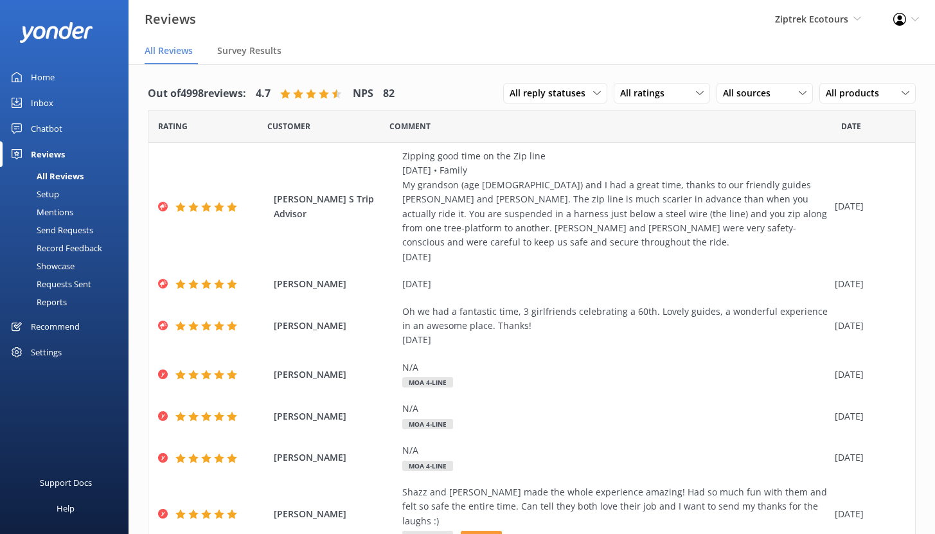
click at [47, 195] on div "Setup" at bounding box center [33, 194] width 51 height 18
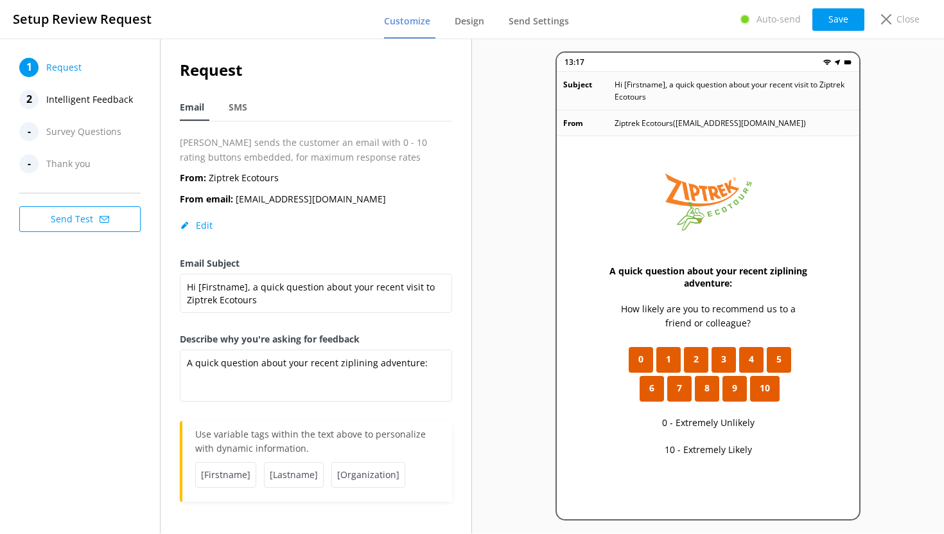
click at [86, 100] on span "Intelligent Feedback" at bounding box center [89, 99] width 87 height 19
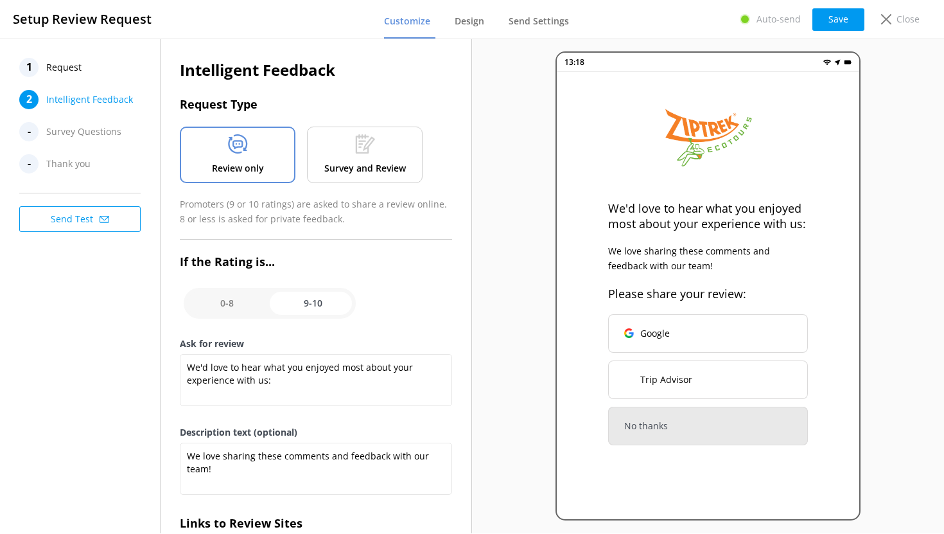
click at [233, 303] on input "checkbox" at bounding box center [270, 303] width 172 height 31
checkbox input "false"
type textarea "What could have made your experience with us more enjoyable?"
type textarea "Your feedback is important to help us improve"
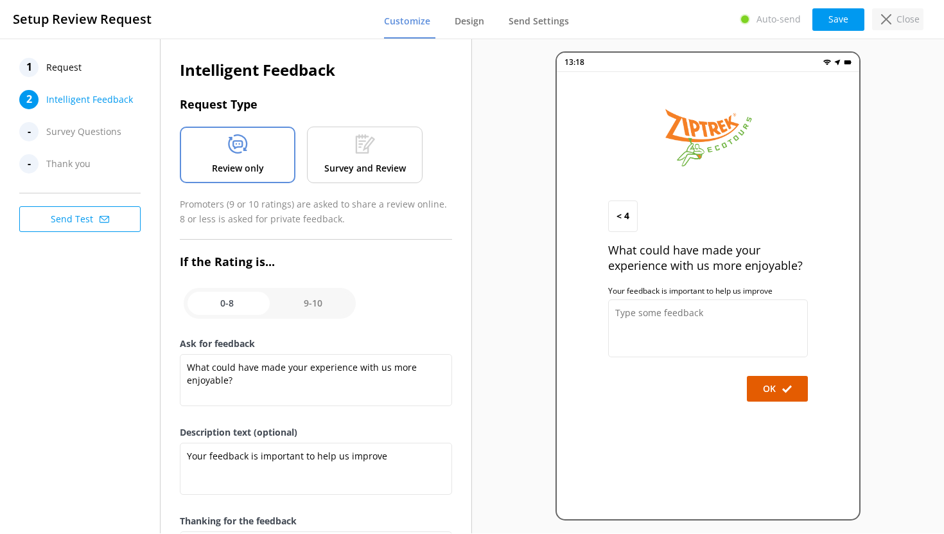
click at [897, 20] on p "Close" at bounding box center [908, 19] width 23 height 14
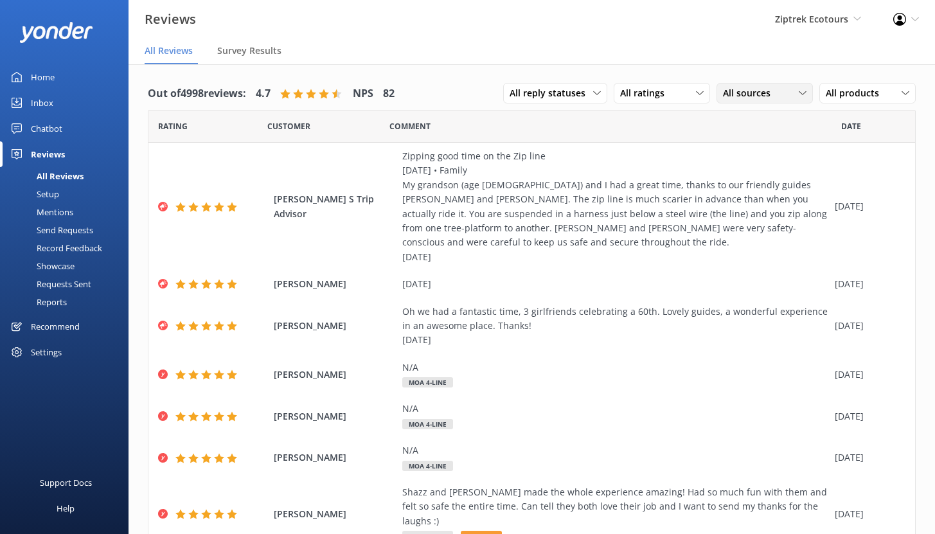
click at [752, 94] on span "All sources" at bounding box center [750, 93] width 55 height 14
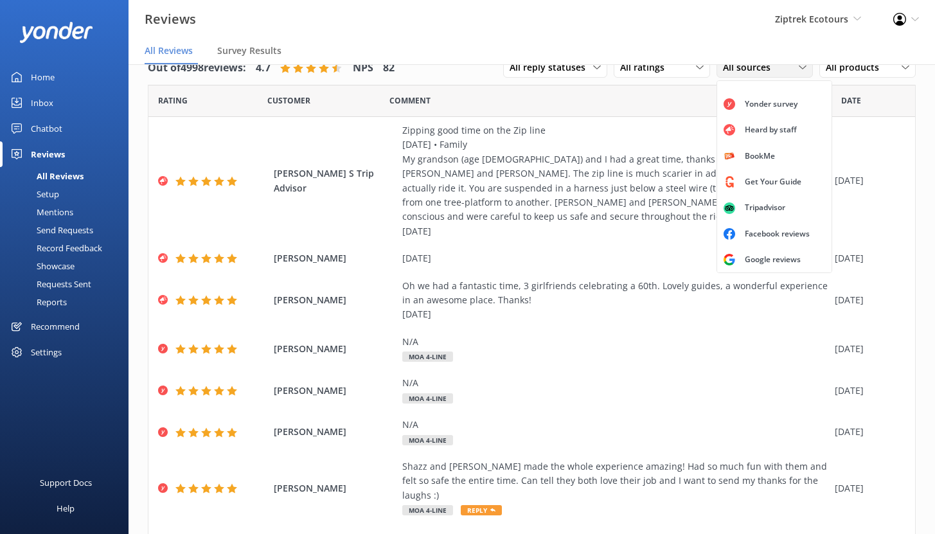
scroll to position [29, 0]
click at [766, 262] on div "Google reviews" at bounding box center [772, 259] width 75 height 13
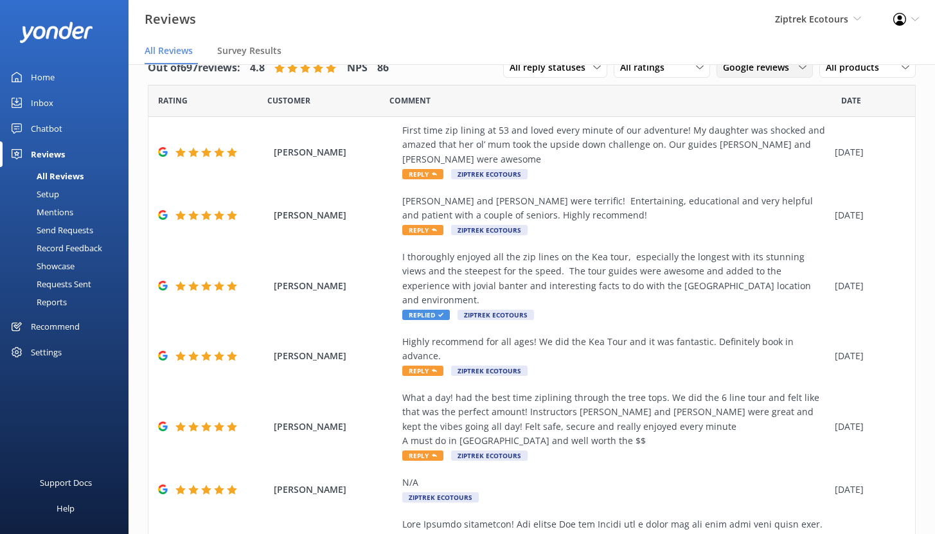
click at [761, 73] on span "Google reviews" at bounding box center [760, 67] width 74 height 14
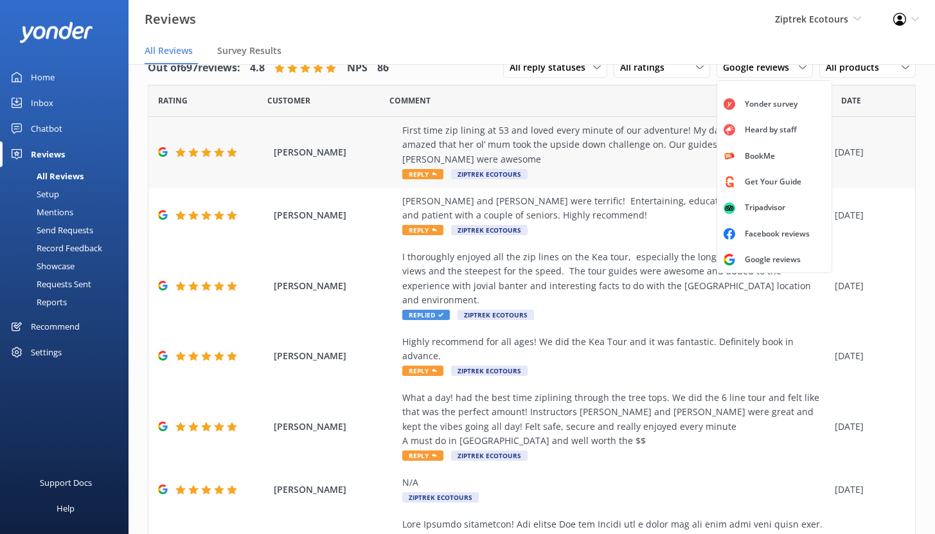
click at [577, 149] on div "First time zip lining at 53 and loved every minute of our adventure! My daughte…" at bounding box center [615, 144] width 426 height 43
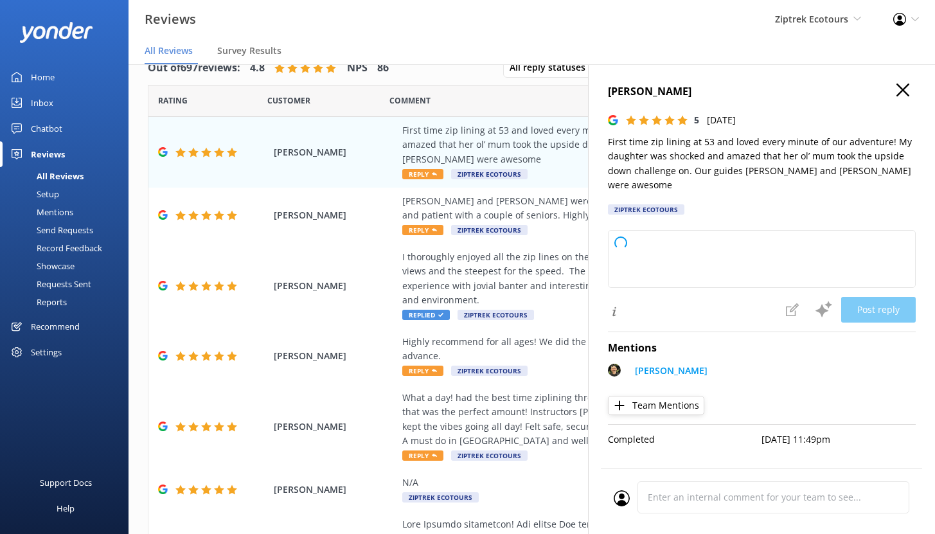
type textarea "Kia ora, Thank you so much for sharing your amazing experience with us! We’re a…"
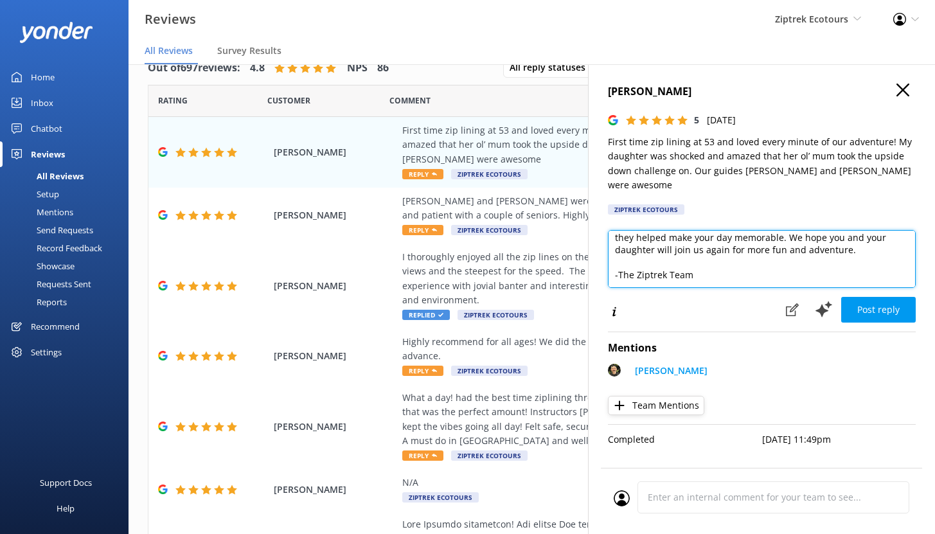
scroll to position [94, 0]
drag, startPoint x: 691, startPoint y: 238, endPoint x: 761, endPoint y: 286, distance: 84.5
click at [761, 286] on div "Kia ora, Thank you so much for sharing your amazing experience with us! We’re a…" at bounding box center [762, 277] width 308 height 94
click at [737, 258] on textarea "Kia ora, Thank you so much for sharing your amazing experience with us! We’re a…" at bounding box center [762, 259] width 308 height 58
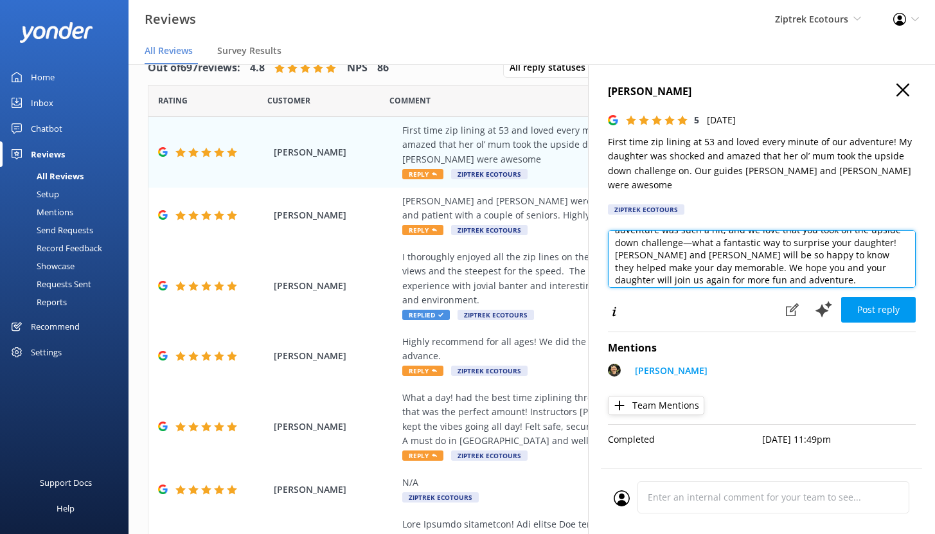
scroll to position [58, 0]
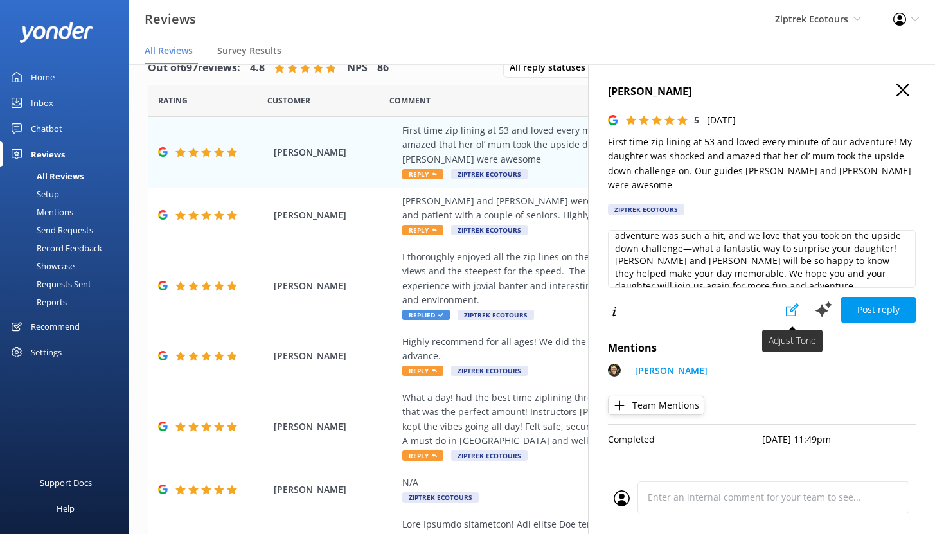
click at [791, 303] on icon at bounding box center [792, 309] width 13 height 13
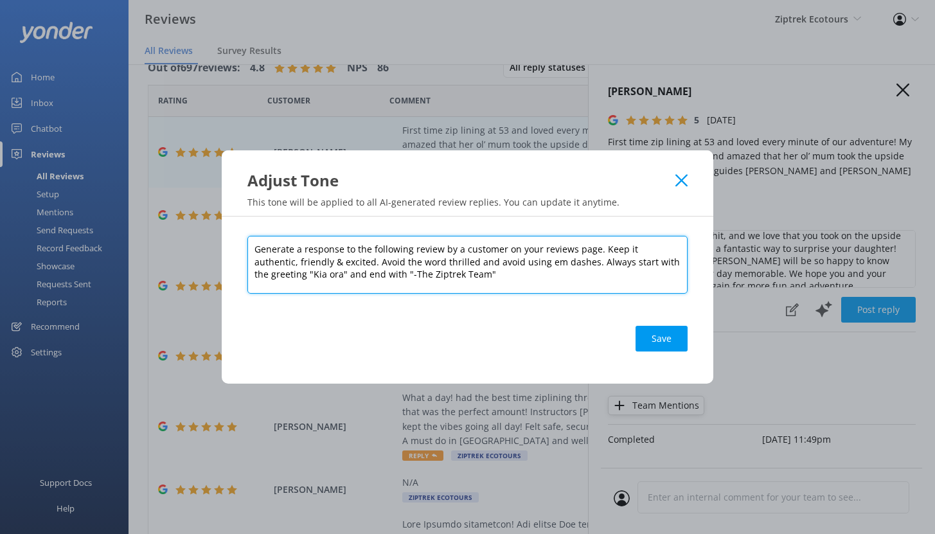
drag, startPoint x: 597, startPoint y: 250, endPoint x: 629, endPoint y: 274, distance: 40.0
click at [629, 274] on textarea "Generate a response to the following review by a customer on your reviews page.…" at bounding box center [467, 265] width 440 height 58
click at [434, 260] on textarea "Generate a response to the following review by a customer on your reviews page.…" at bounding box center [467, 265] width 440 height 58
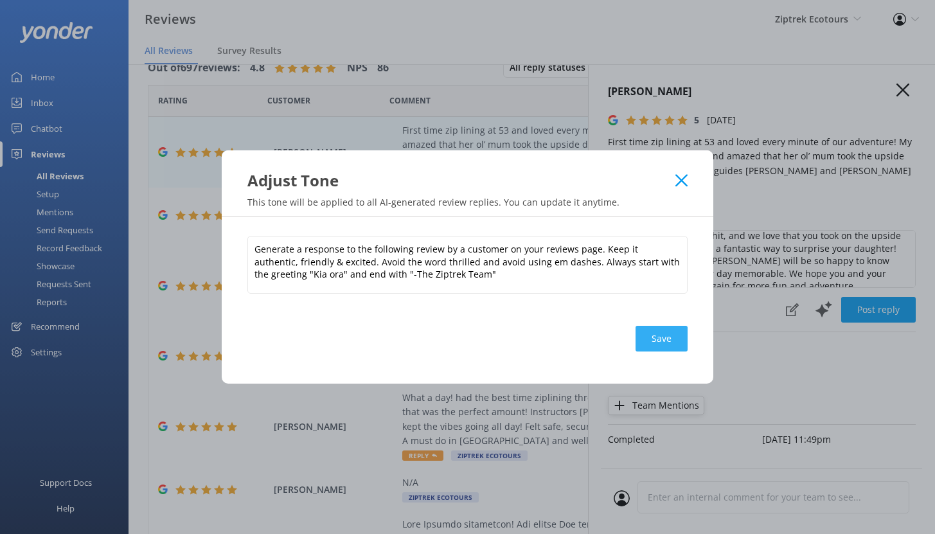
click at [670, 340] on button "Save" at bounding box center [661, 339] width 52 height 26
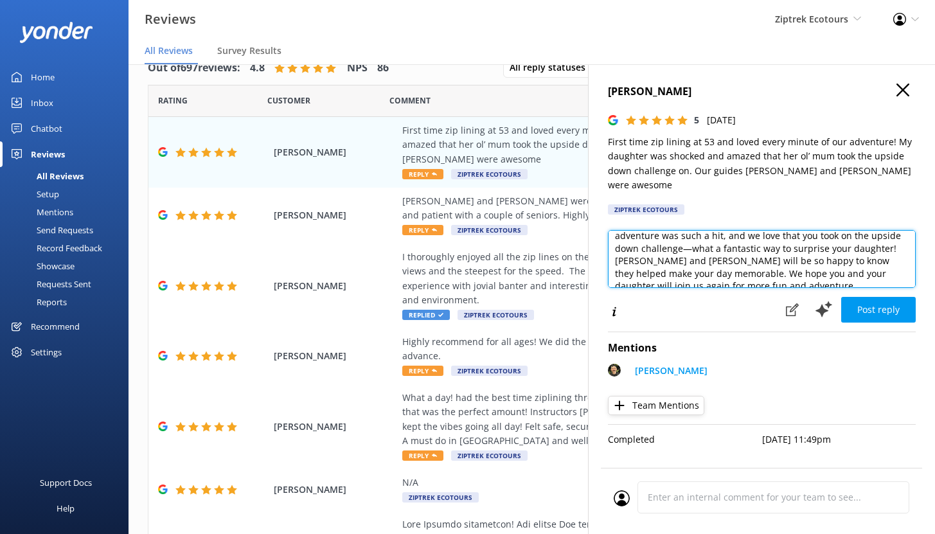
scroll to position [0, 0]
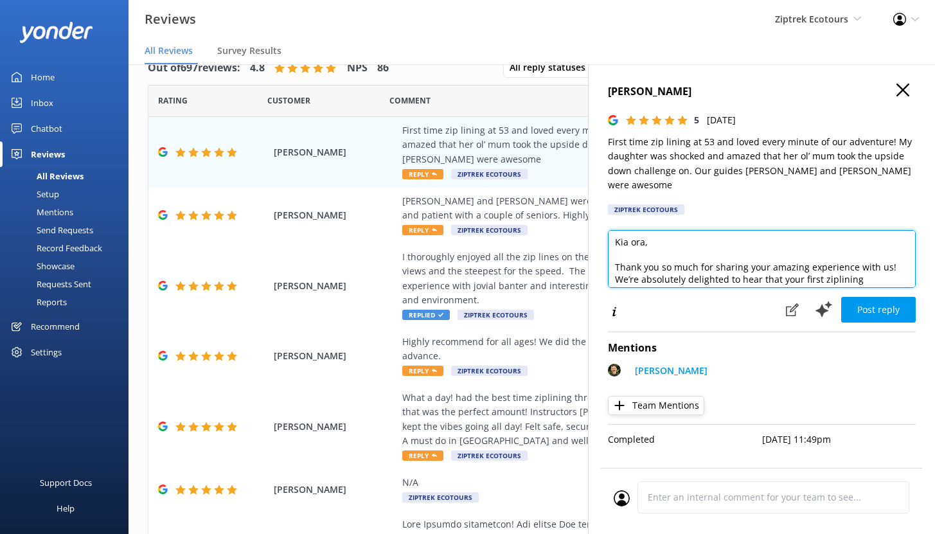
drag, startPoint x: 744, startPoint y: 265, endPoint x: 684, endPoint y: 215, distance: 78.5
click at [684, 215] on div "[PERSON_NAME] 5 [DATE] First time zip lining at 53 and loved every minute of ou…" at bounding box center [761, 331] width 347 height 534
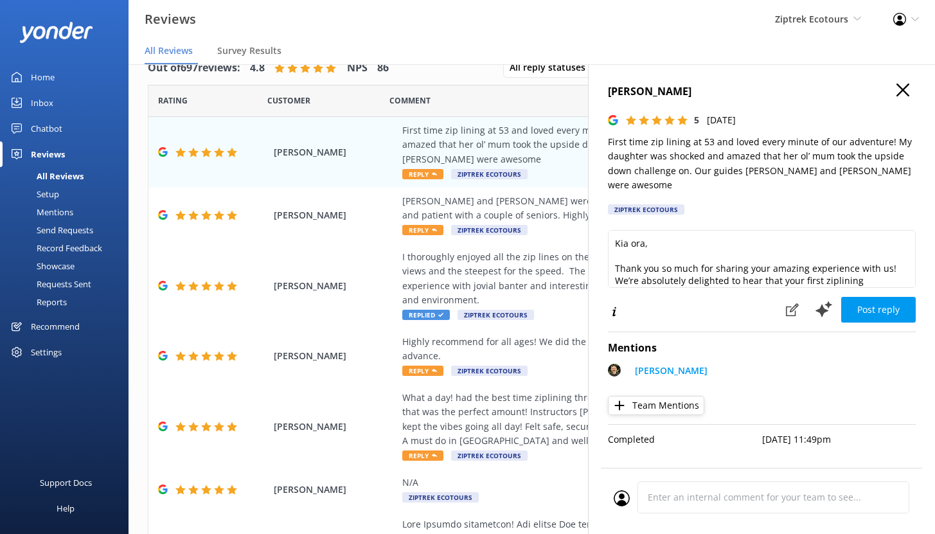
click at [784, 340] on h4 "Mentions" at bounding box center [762, 348] width 308 height 17
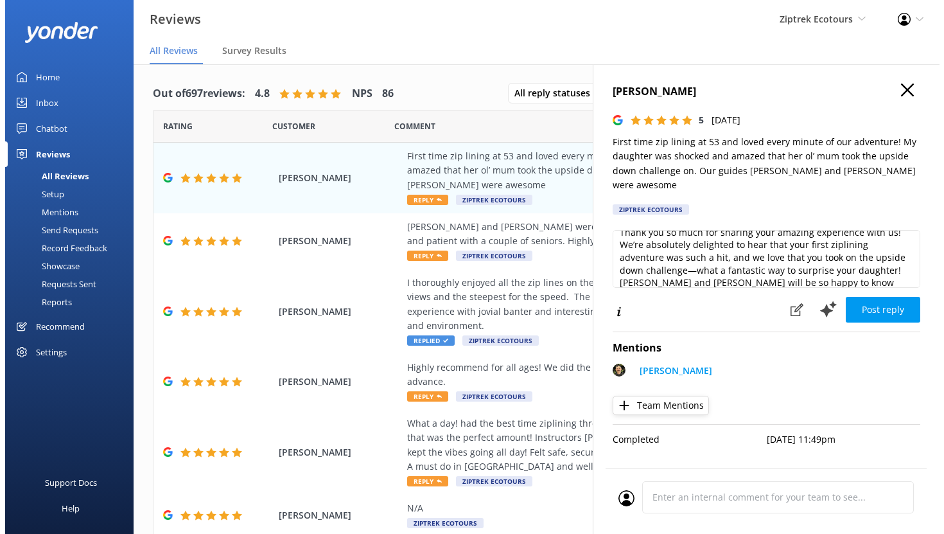
scroll to position [38, 0]
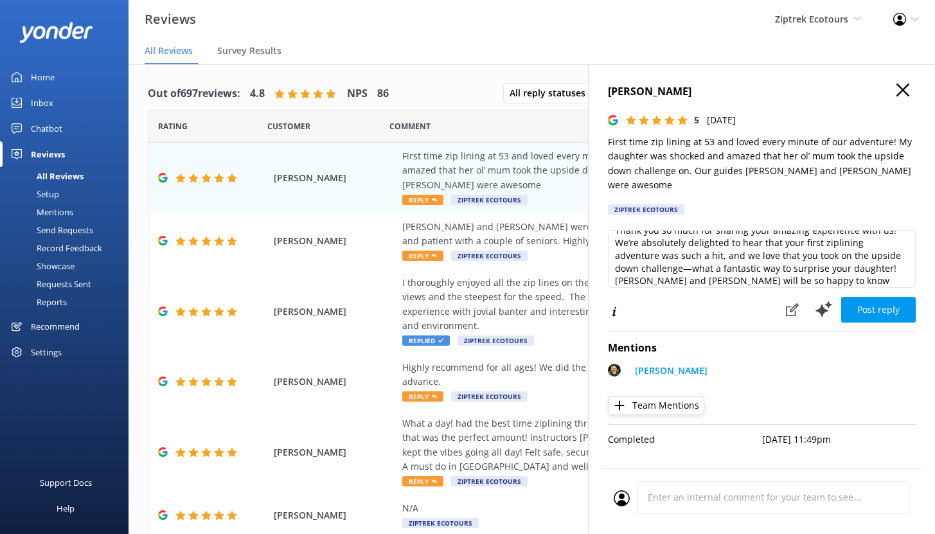
click at [903, 91] on use "button" at bounding box center [902, 90] width 13 height 13
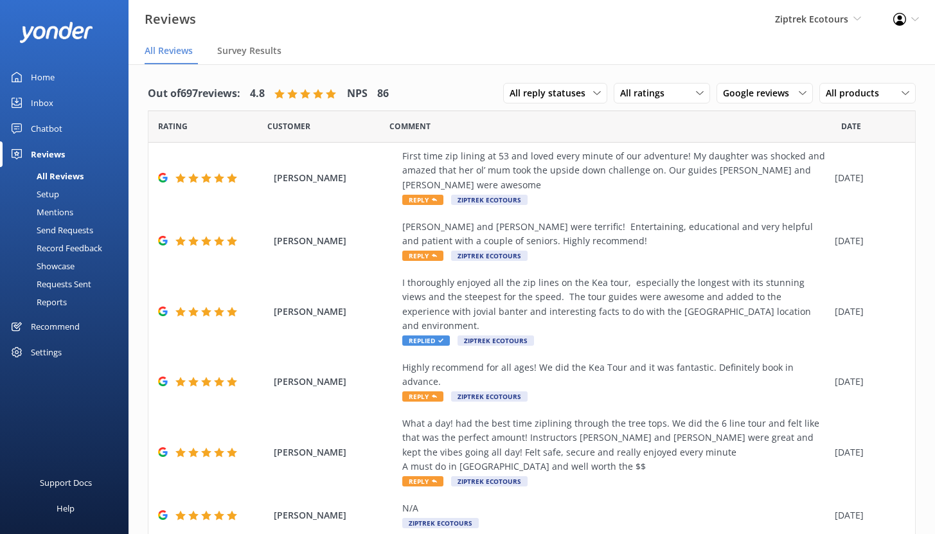
click at [51, 213] on div "Mentions" at bounding box center [41, 212] width 66 height 18
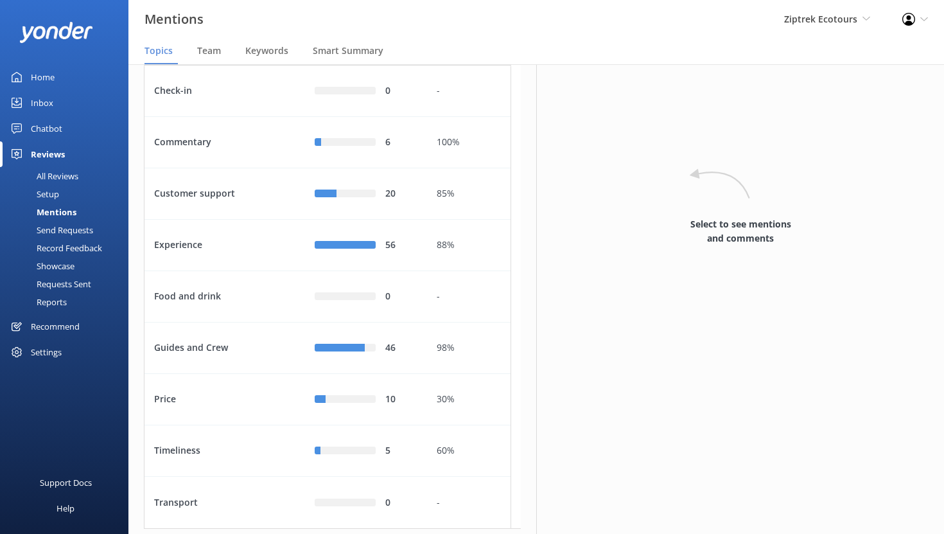
scroll to position [87, 0]
click at [256, 219] on div "Customer support" at bounding box center [225, 193] width 161 height 51
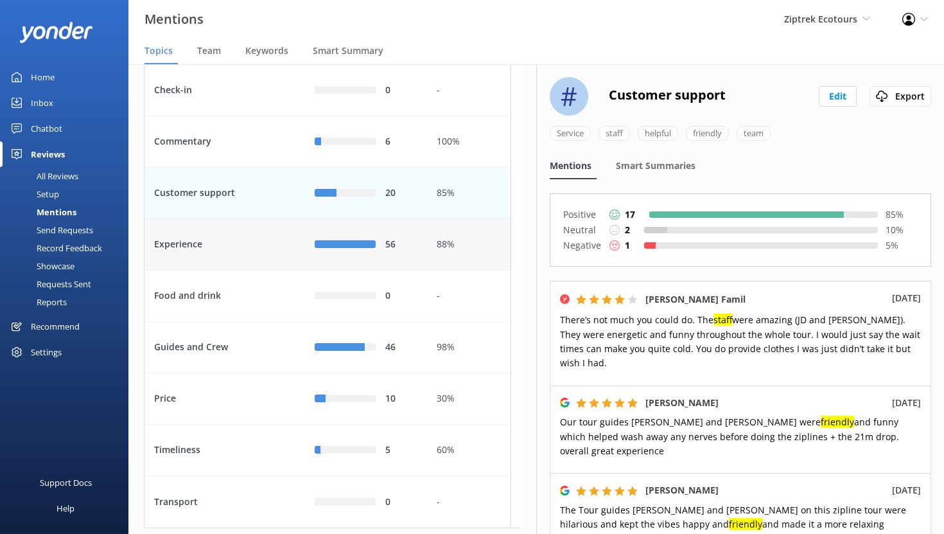
click at [236, 270] on div "Experience" at bounding box center [225, 244] width 161 height 51
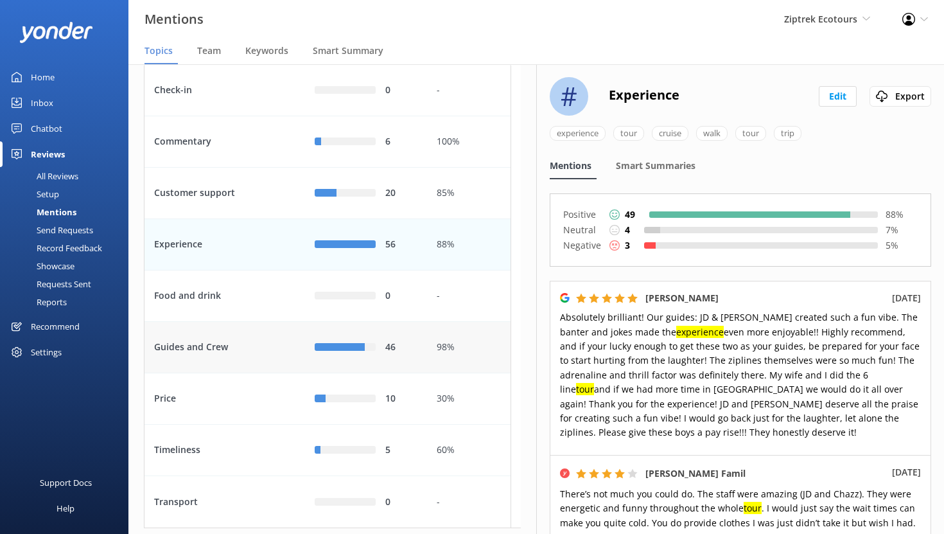
click at [257, 373] on div "Guides and Crew" at bounding box center [225, 347] width 161 height 51
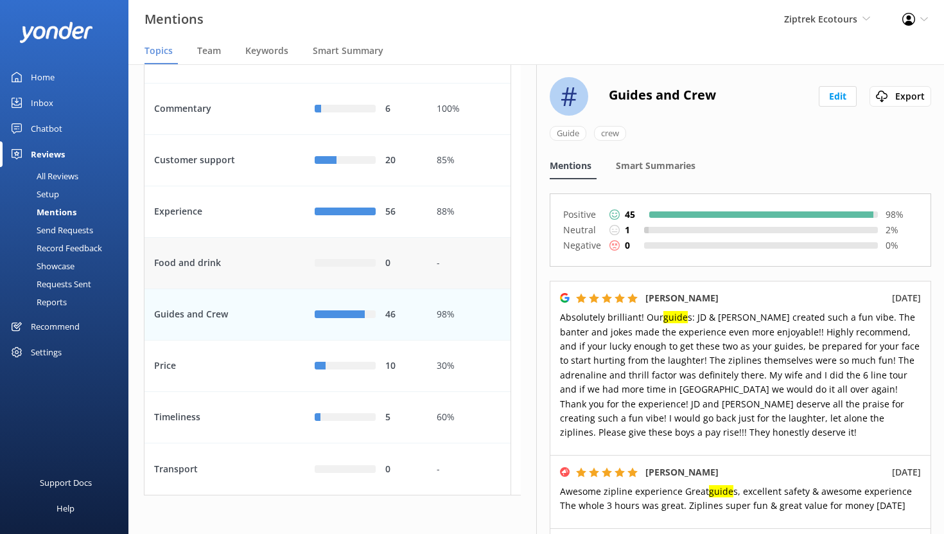
scroll to position [169, 0]
click at [244, 367] on div "Price" at bounding box center [225, 365] width 161 height 51
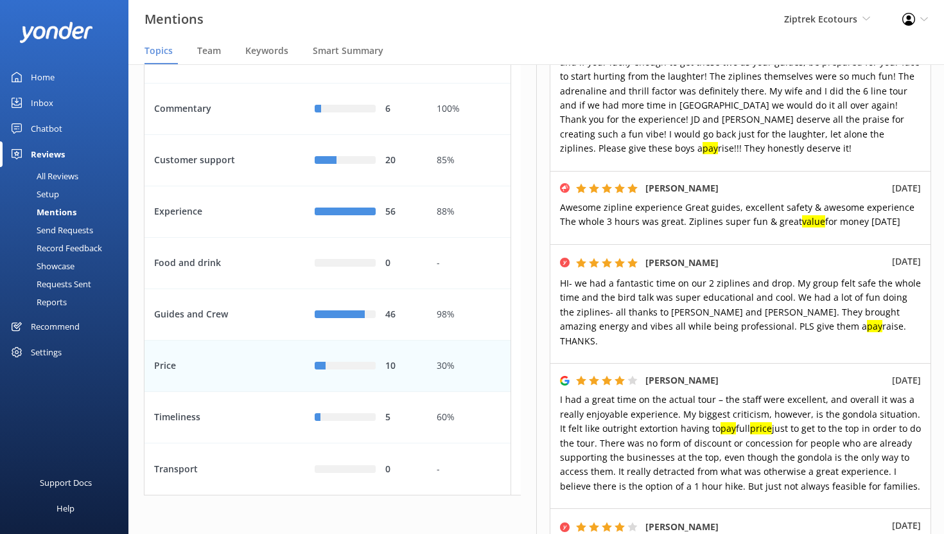
scroll to position [308, 0]
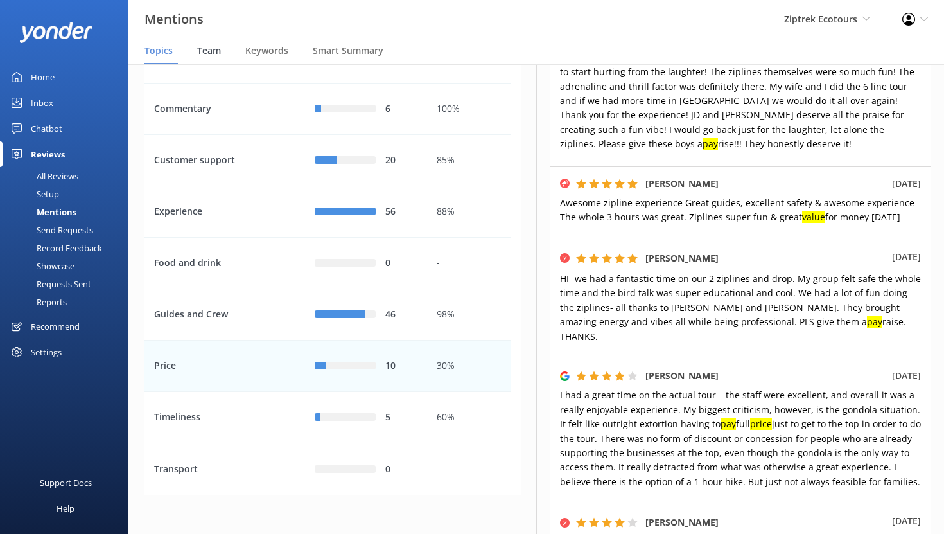
click at [209, 49] on span "Team" at bounding box center [209, 50] width 24 height 13
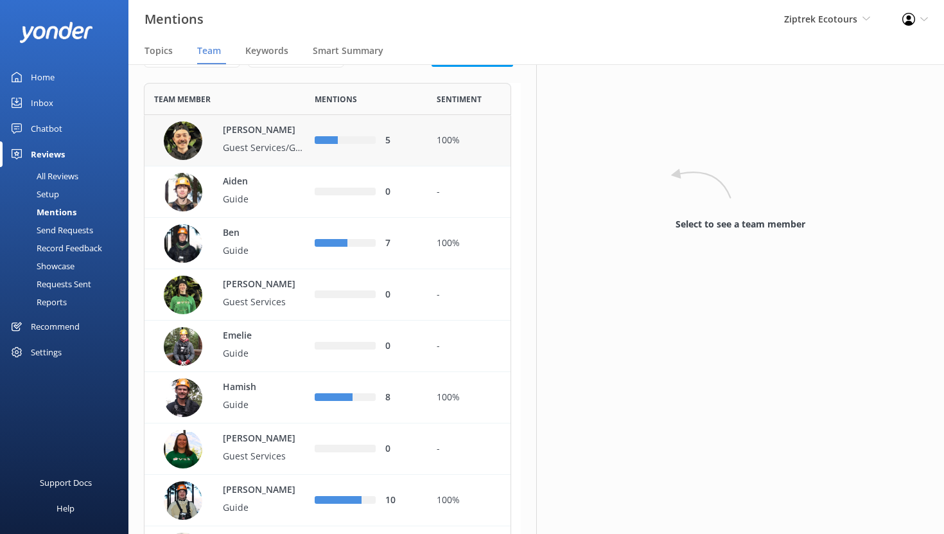
scroll to position [47, 0]
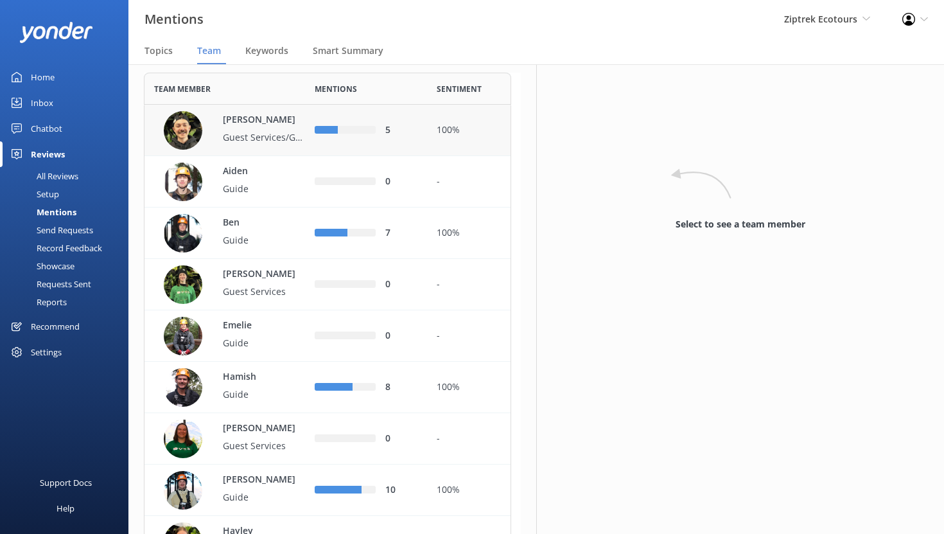
click at [283, 148] on div "[PERSON_NAME] Guest Services/Guide" at bounding box center [258, 130] width 96 height 35
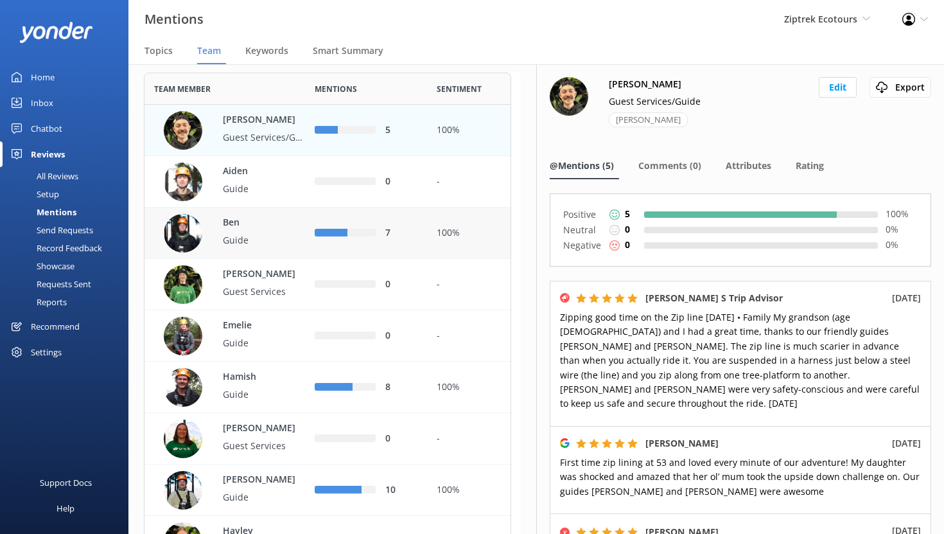
click at [266, 247] on p "Guide" at bounding box center [265, 240] width 84 height 14
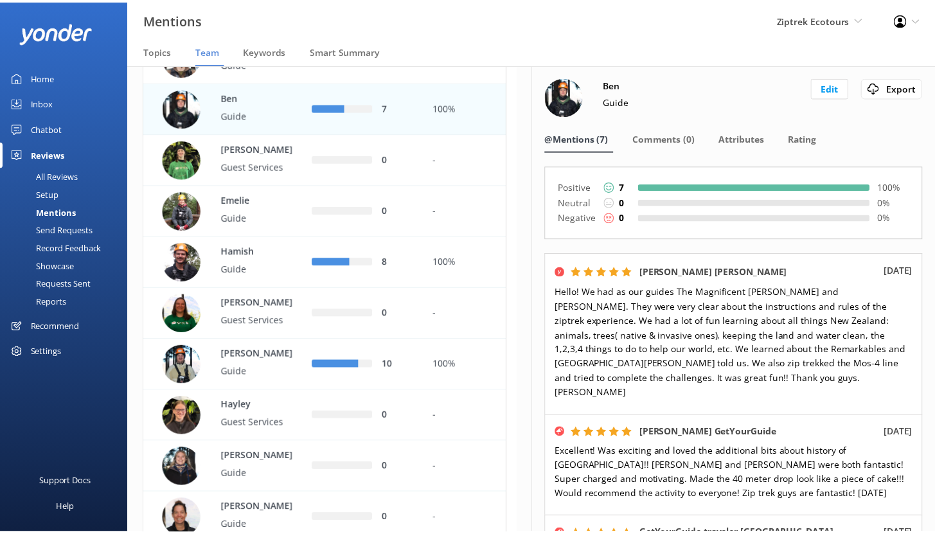
scroll to position [175, 0]
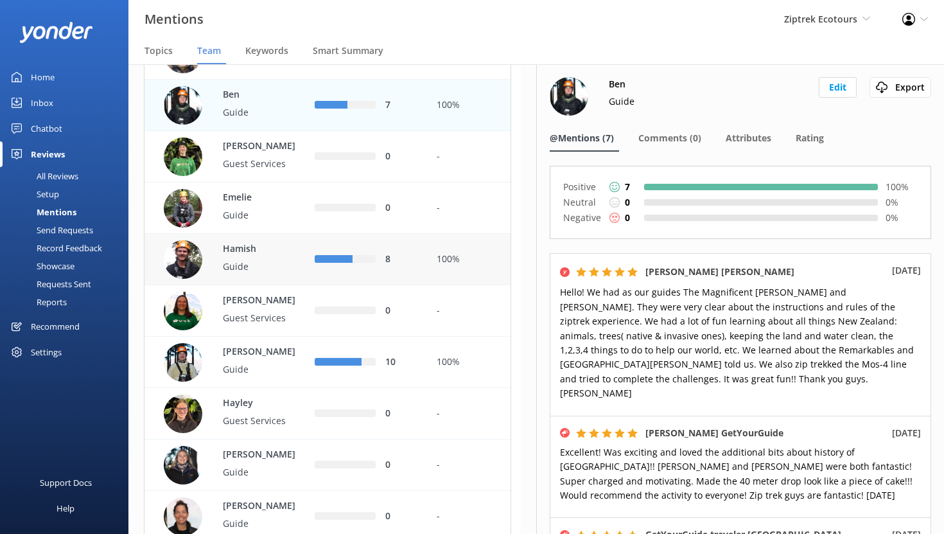
click at [274, 274] on p "Guide" at bounding box center [265, 267] width 84 height 14
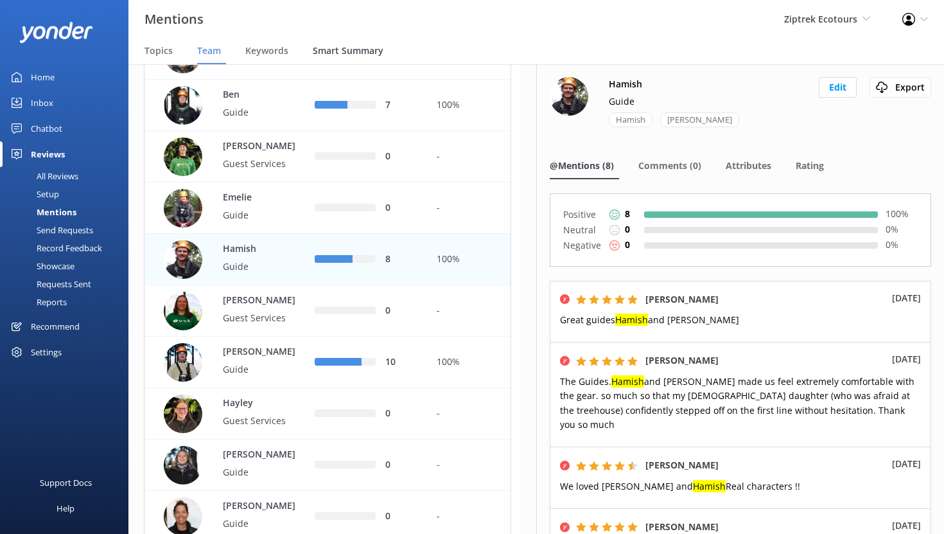
click at [348, 51] on span "Smart Summary" at bounding box center [348, 50] width 71 height 13
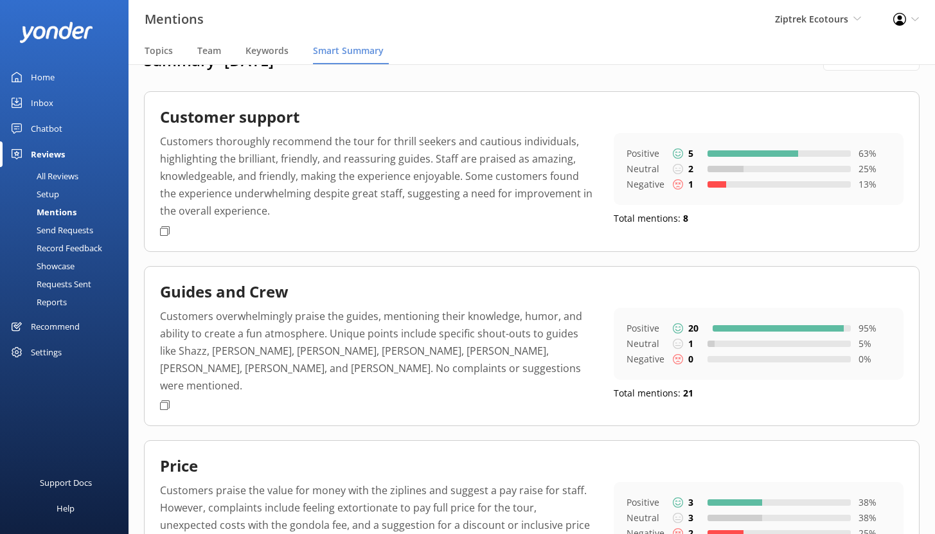
scroll to position [34, 0]
click at [54, 171] on div "All Reviews" at bounding box center [43, 176] width 71 height 18
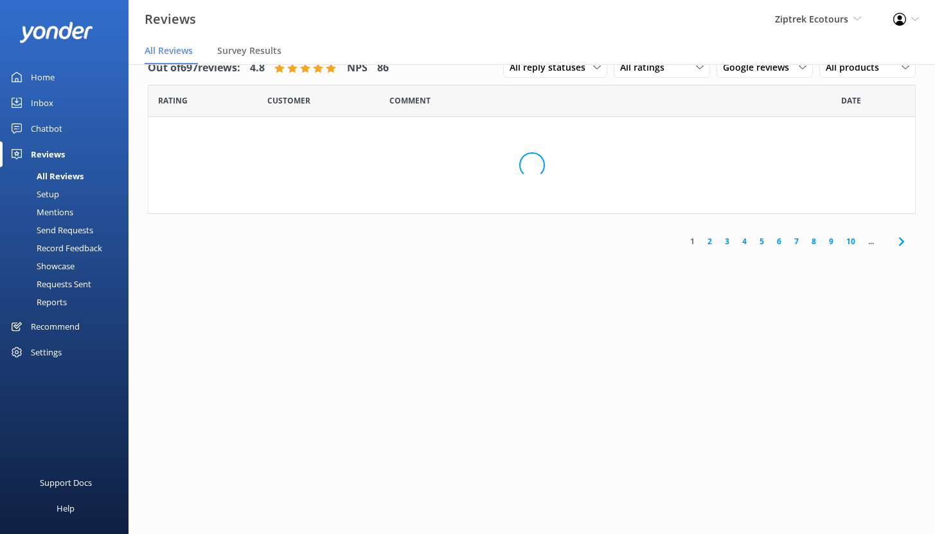
scroll to position [26, 0]
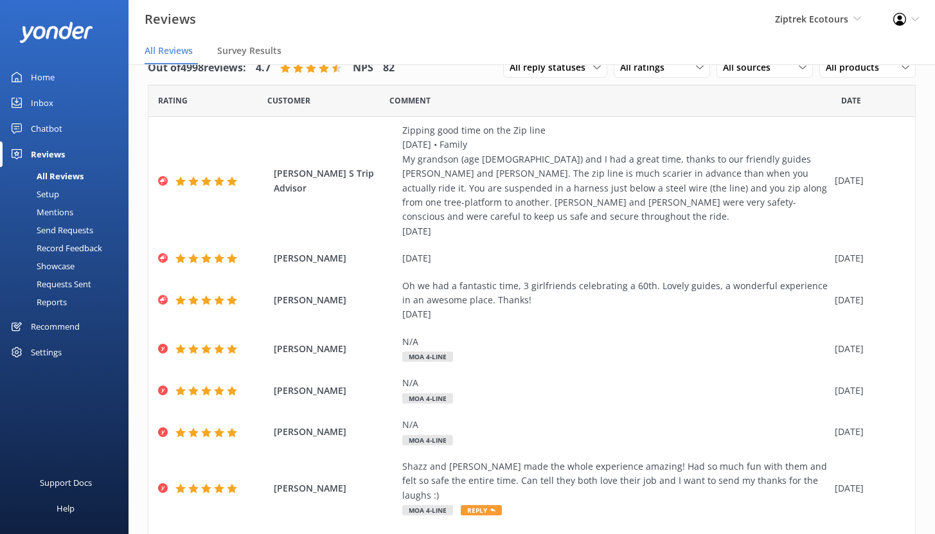
click at [58, 213] on div "Mentions" at bounding box center [41, 212] width 66 height 18
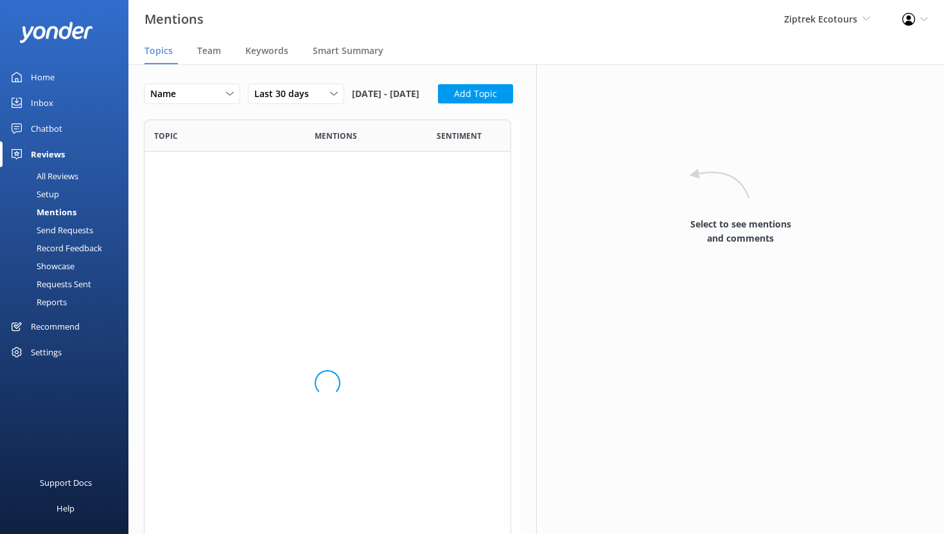
scroll to position [486, 358]
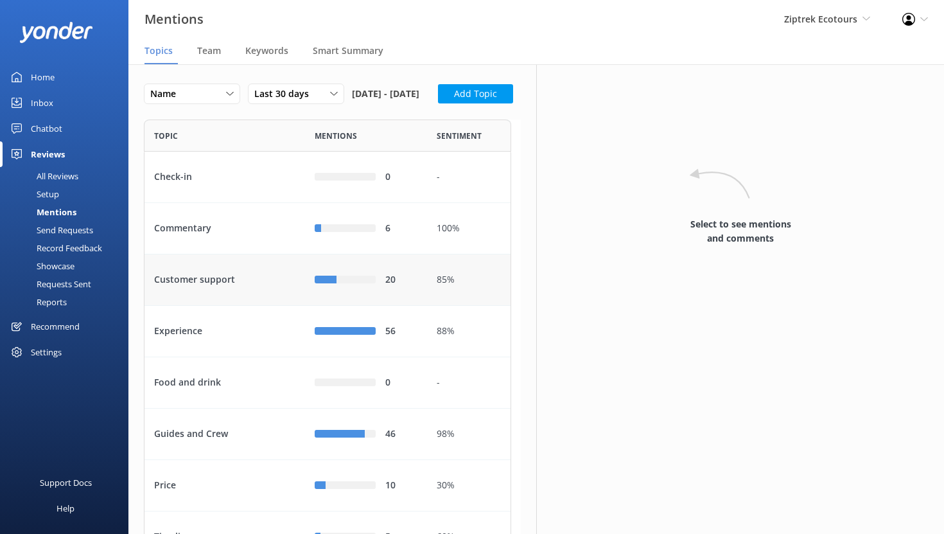
click at [256, 306] on div "Customer support" at bounding box center [225, 279] width 161 height 51
